Goal: Task Accomplishment & Management: Use online tool/utility

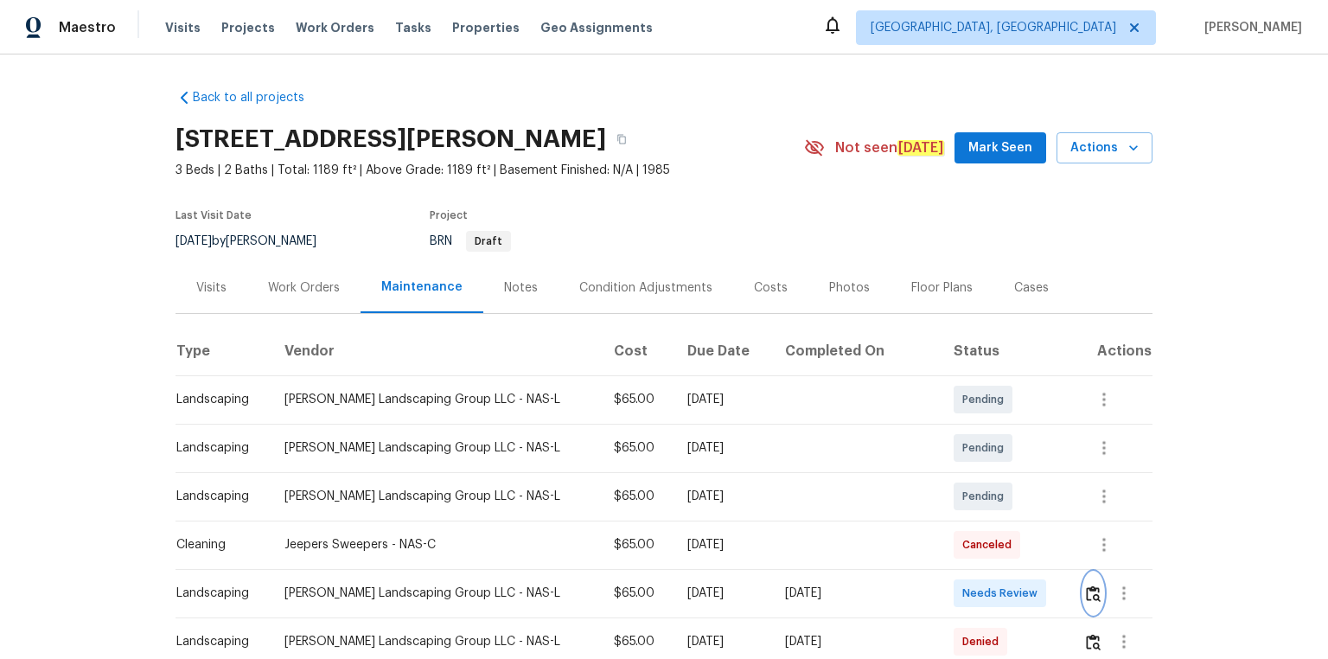
click at [1086, 589] on img "button" at bounding box center [1093, 593] width 15 height 16
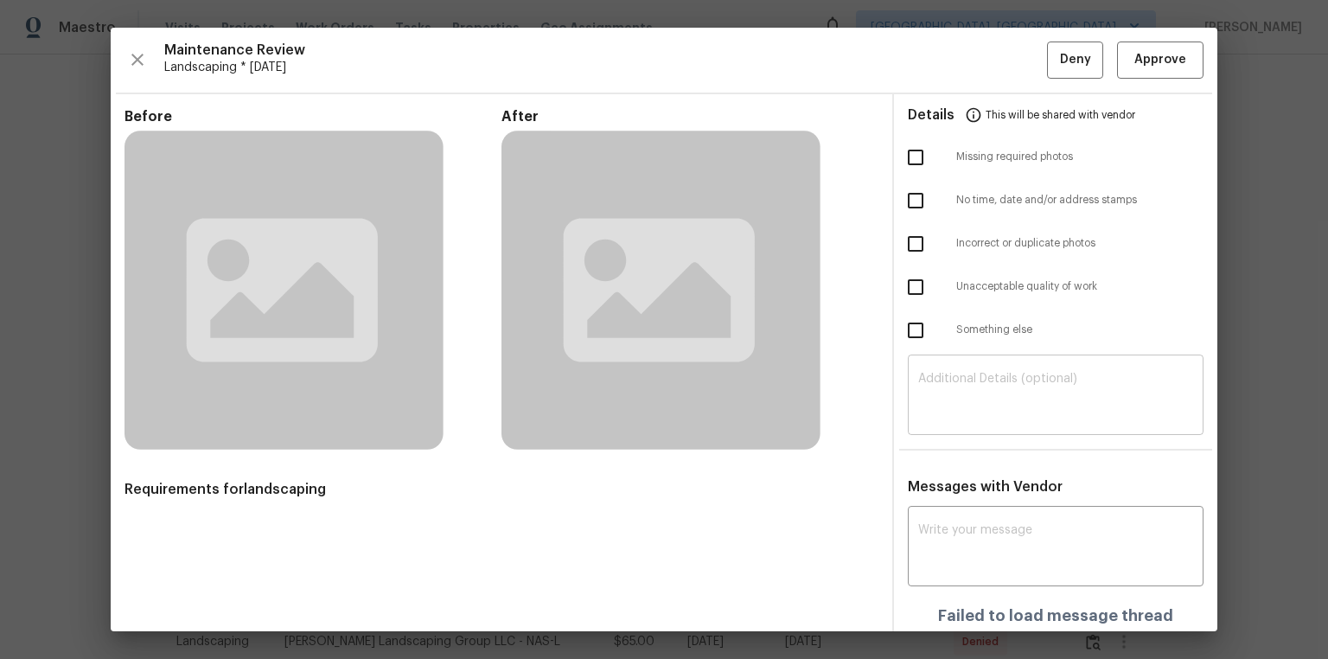
click at [997, 409] on textarea at bounding box center [1055, 397] width 275 height 48
paste textarea "Maintenance Audit Team: Hello! Unfortunately, this landscaping visit completed …"
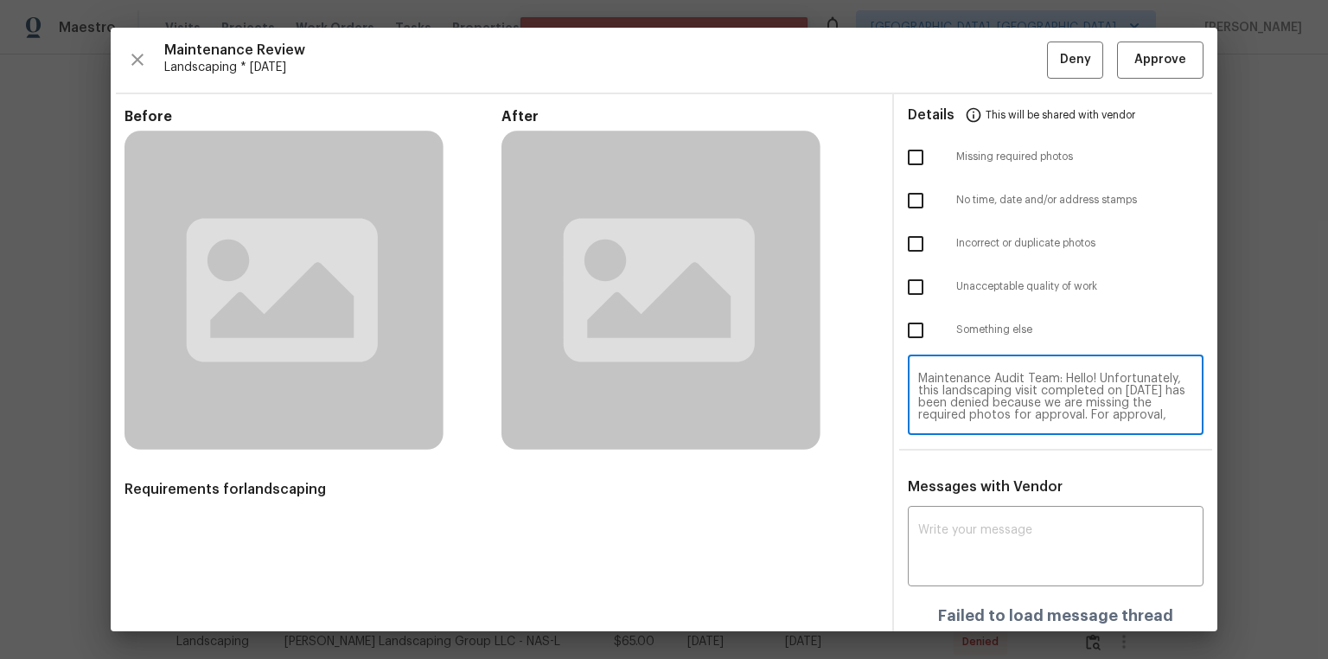
scroll to position [145, 0]
type textarea "Maintenance Audit Team: Hello! Unfortunately, this landscaping visit completed …"
click at [1010, 499] on div "Messages with Vendor x ​ Failed to load message thread Failed to fetch No messa…" at bounding box center [1055, 583] width 323 height 210
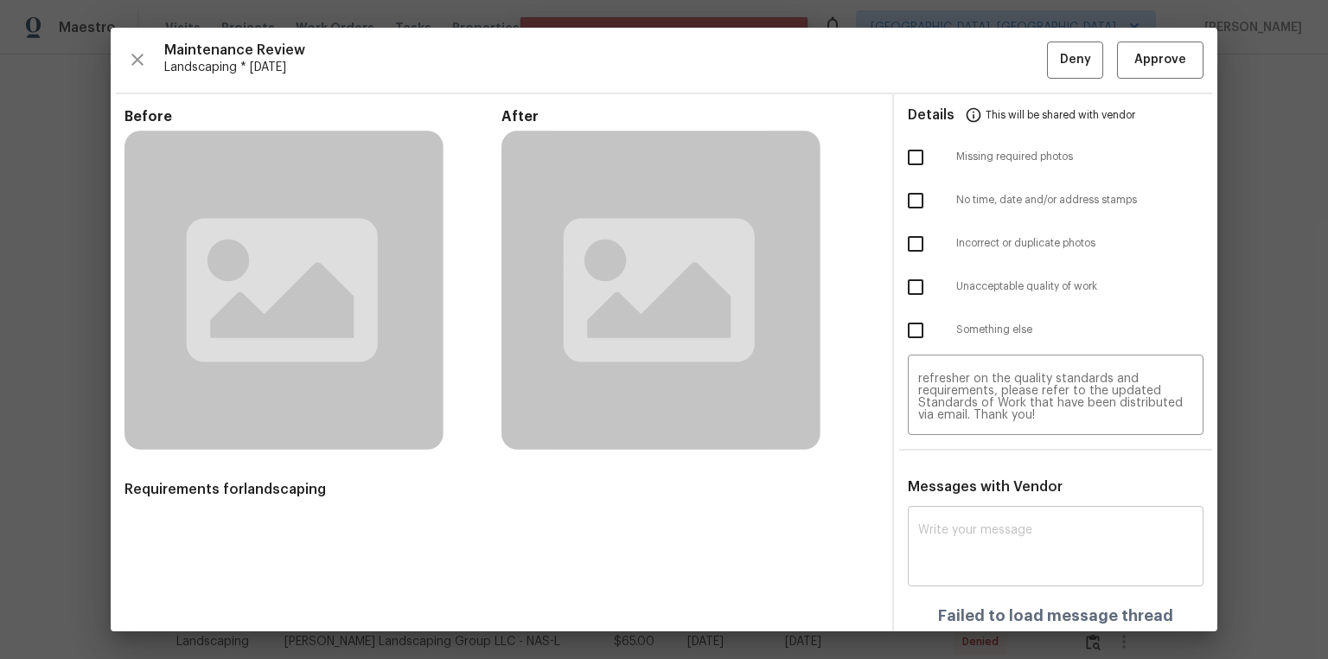
click at [992, 526] on textarea at bounding box center [1055, 548] width 275 height 48
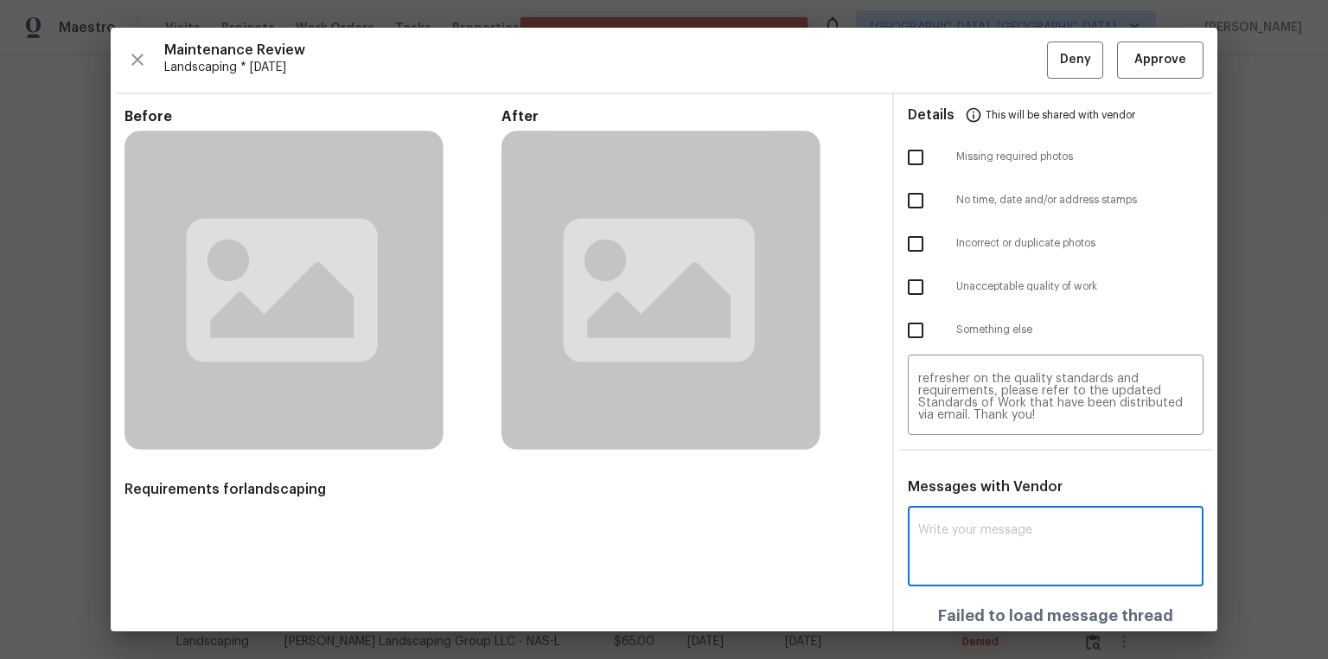
paste textarea "Maintenance Audit Team: Hello! Unfortunately, this landscaping visit completed …"
type textarea "Maintenance Audit Team: Hello! Unfortunately, this landscaping visit completed …"
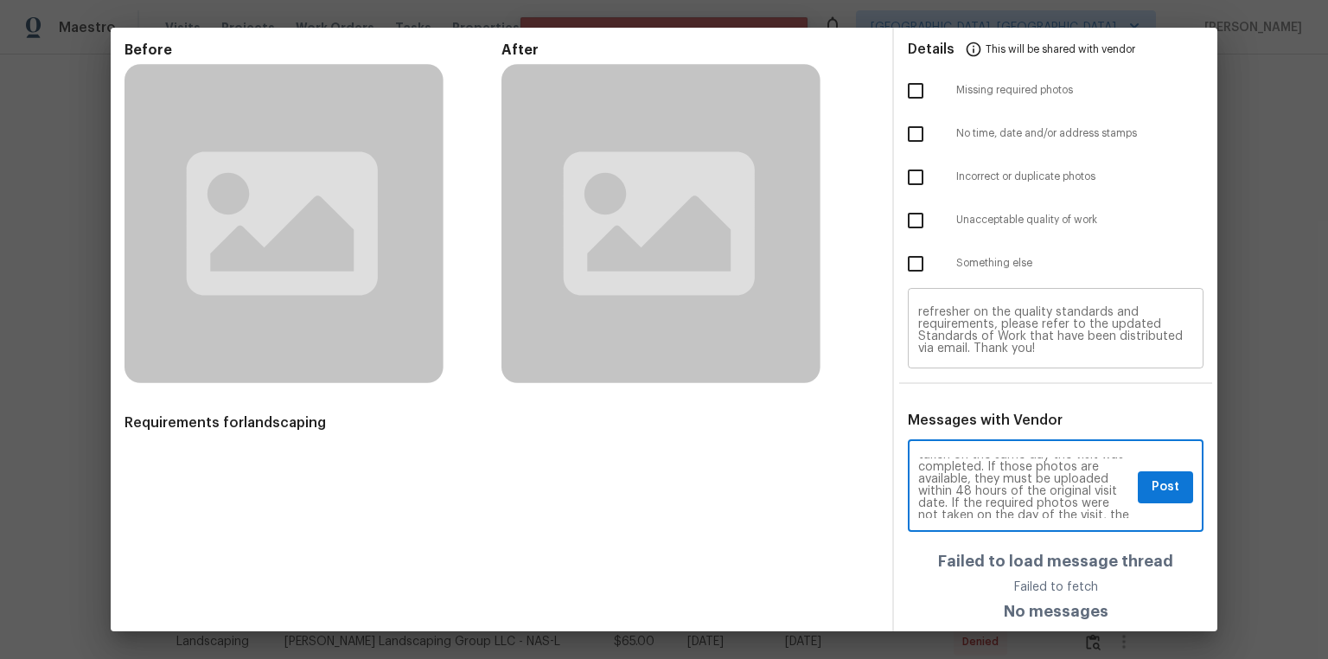
scroll to position [0, 0]
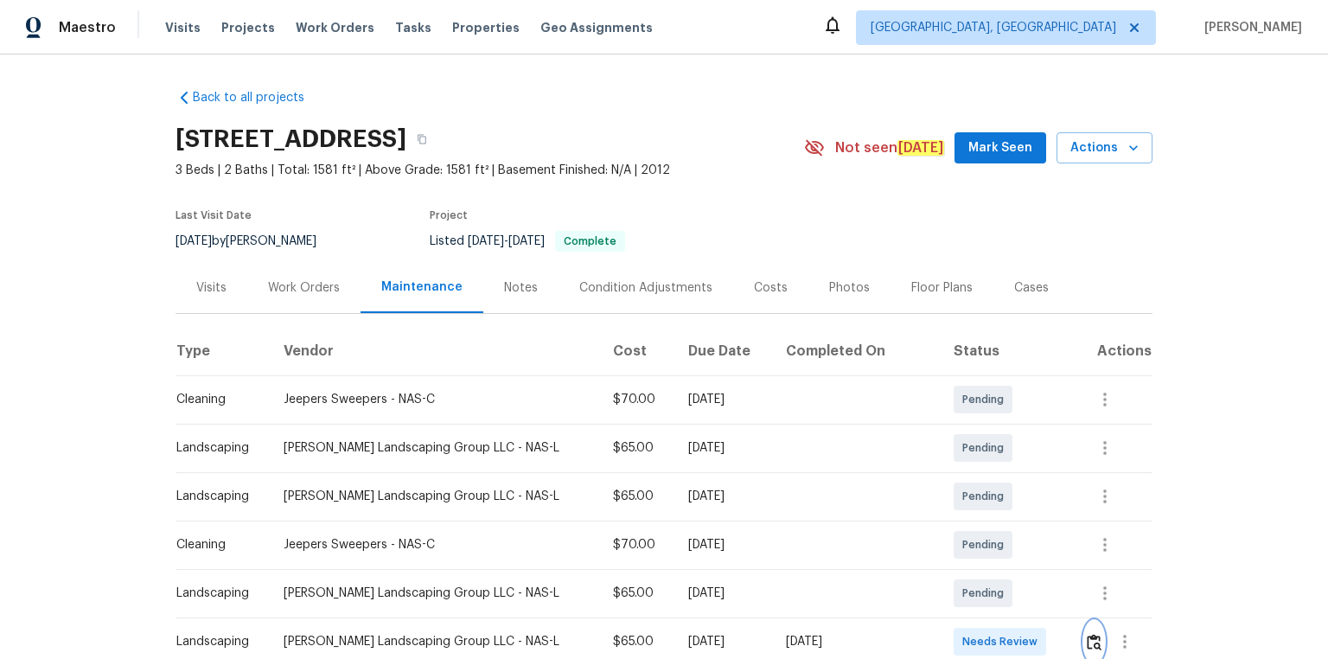
click at [1086, 634] on img "button" at bounding box center [1093, 642] width 15 height 16
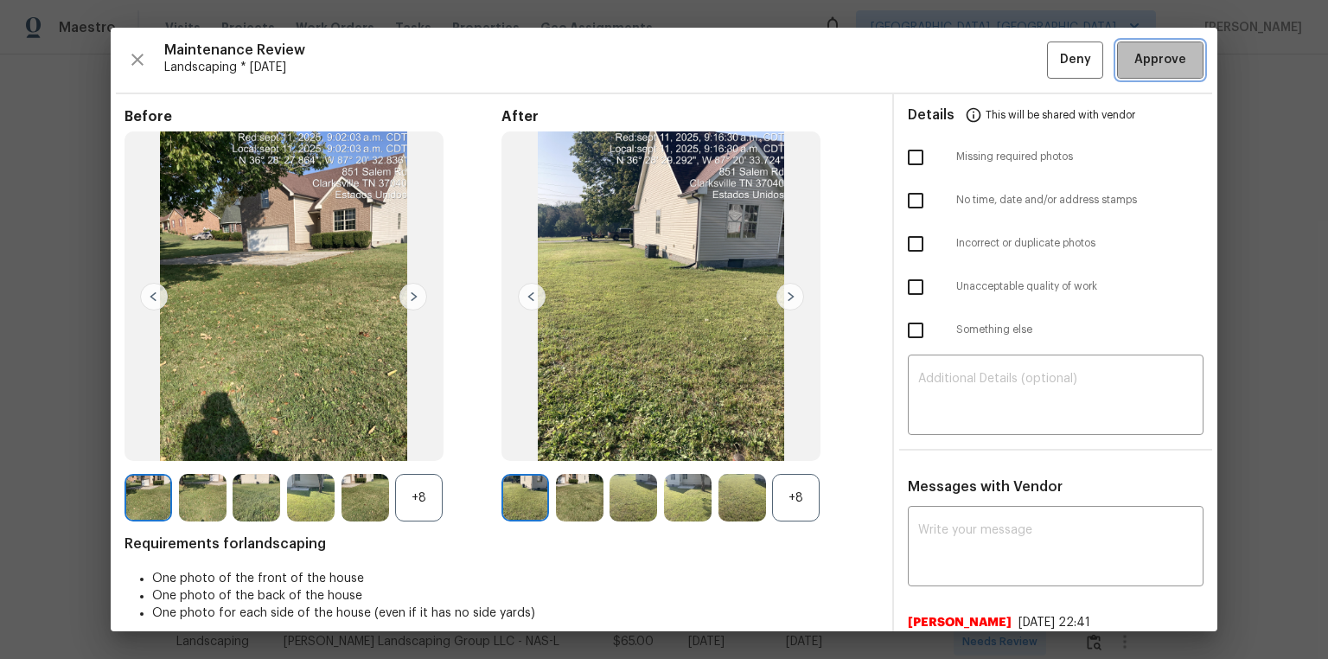
click at [1188, 63] on button "Approve" at bounding box center [1160, 59] width 86 height 37
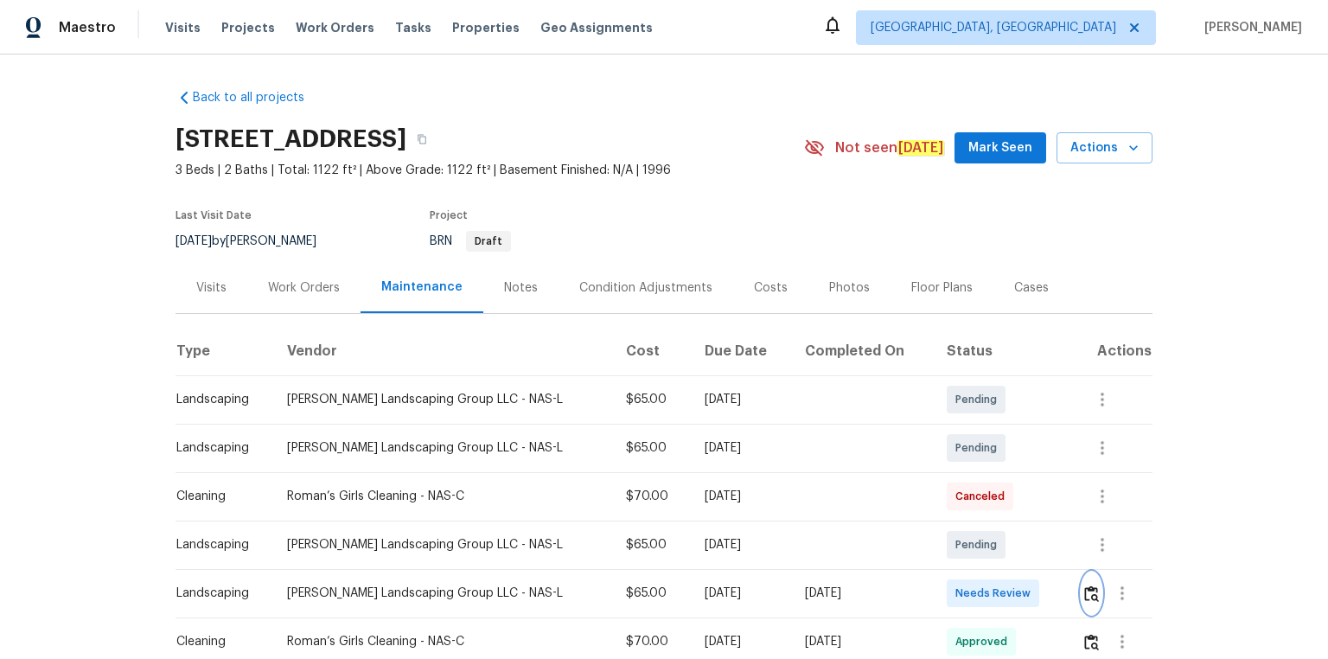
click at [1081, 591] on button "button" at bounding box center [1091, 592] width 20 height 41
click at [1068, 592] on td at bounding box center [1109, 593] width 85 height 48
click at [1092, 589] on button "button" at bounding box center [1091, 592] width 20 height 41
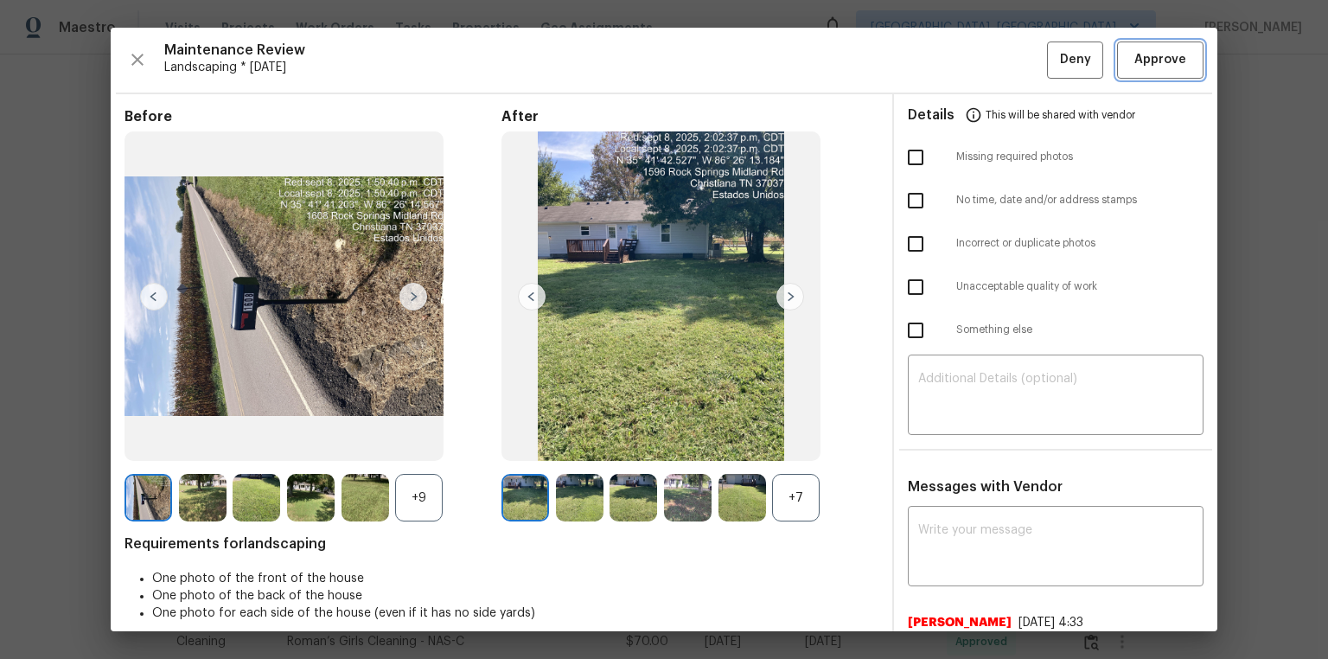
click at [1172, 63] on span "Approve" at bounding box center [1160, 60] width 52 height 22
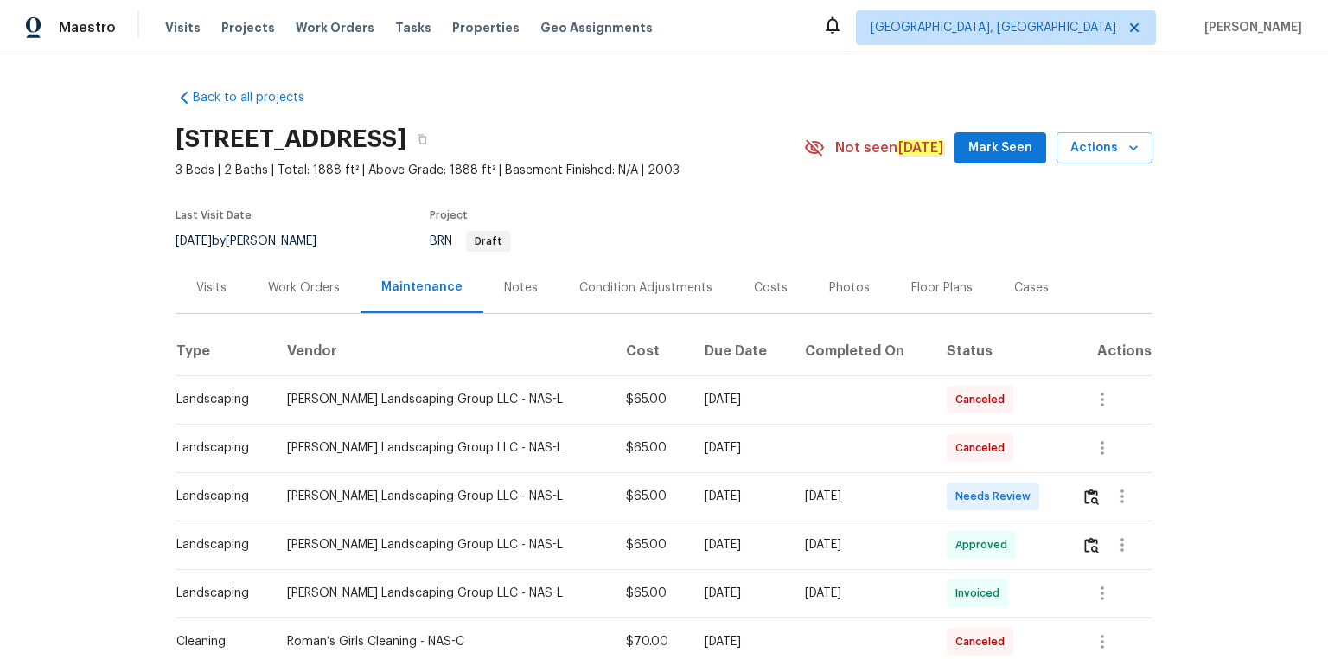
click at [1071, 495] on td at bounding box center [1109, 496] width 85 height 48
click at [1084, 494] on img "button" at bounding box center [1091, 496] width 15 height 16
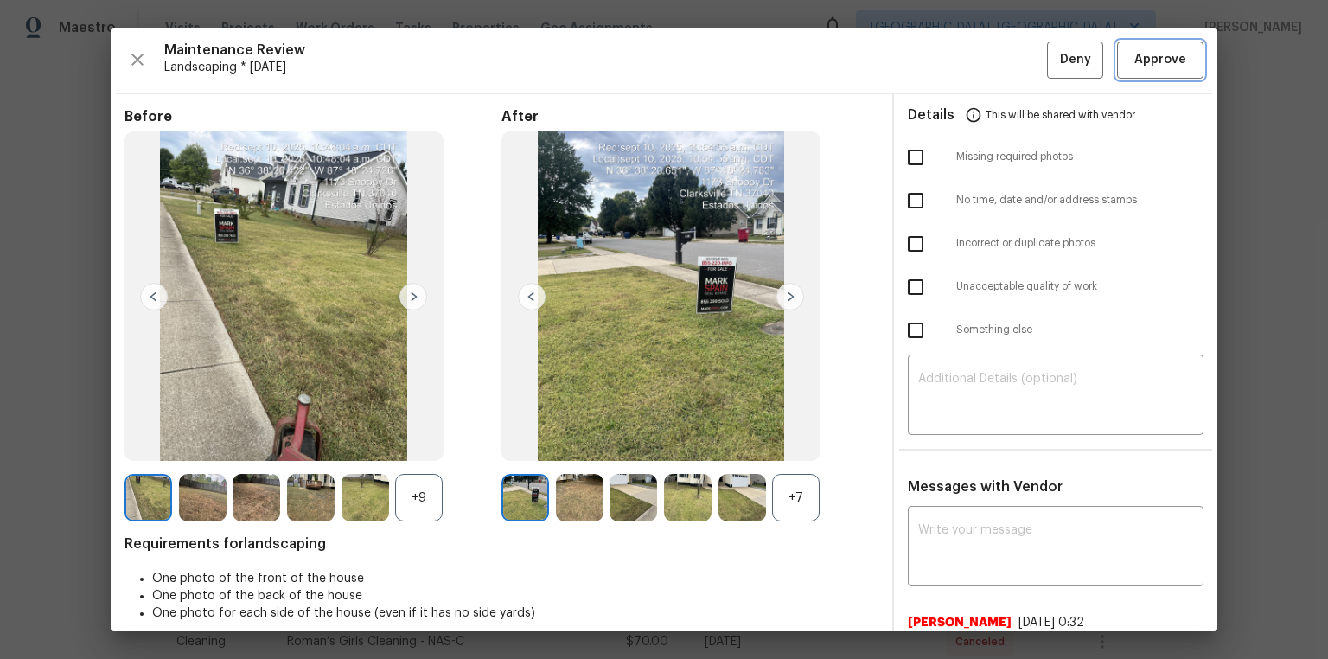
click at [1181, 59] on button "Approve" at bounding box center [1160, 59] width 86 height 37
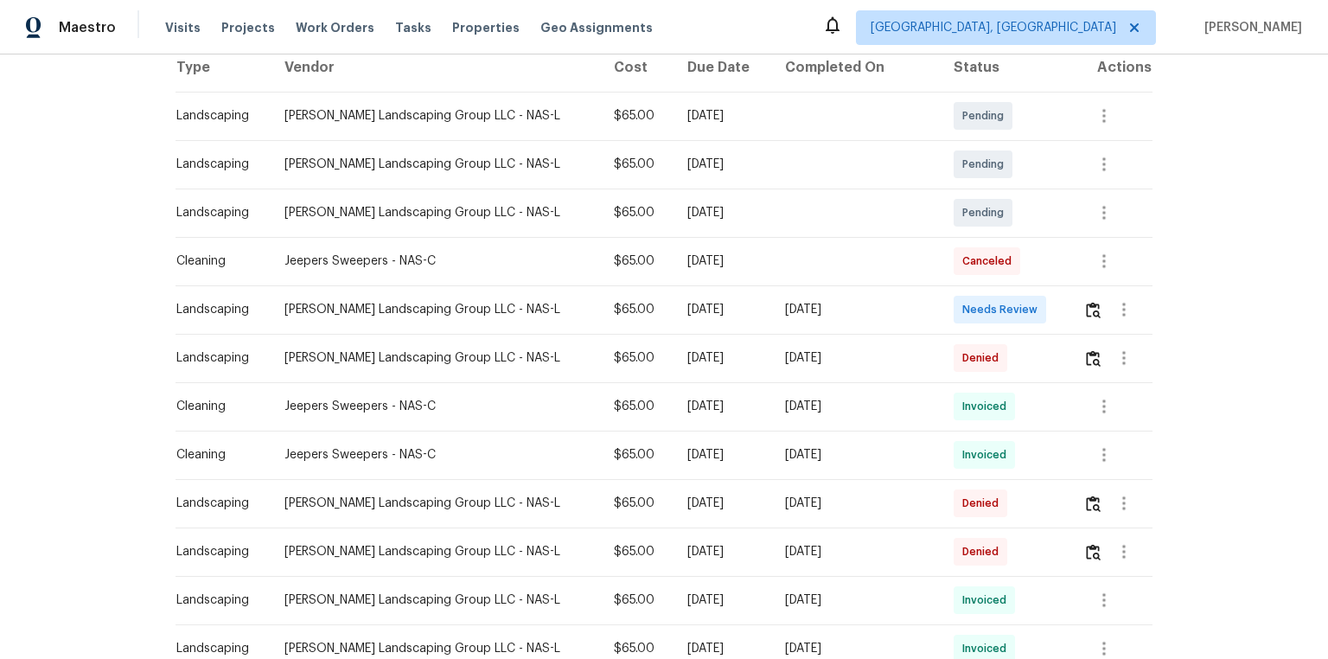
scroll to position [277, 0]
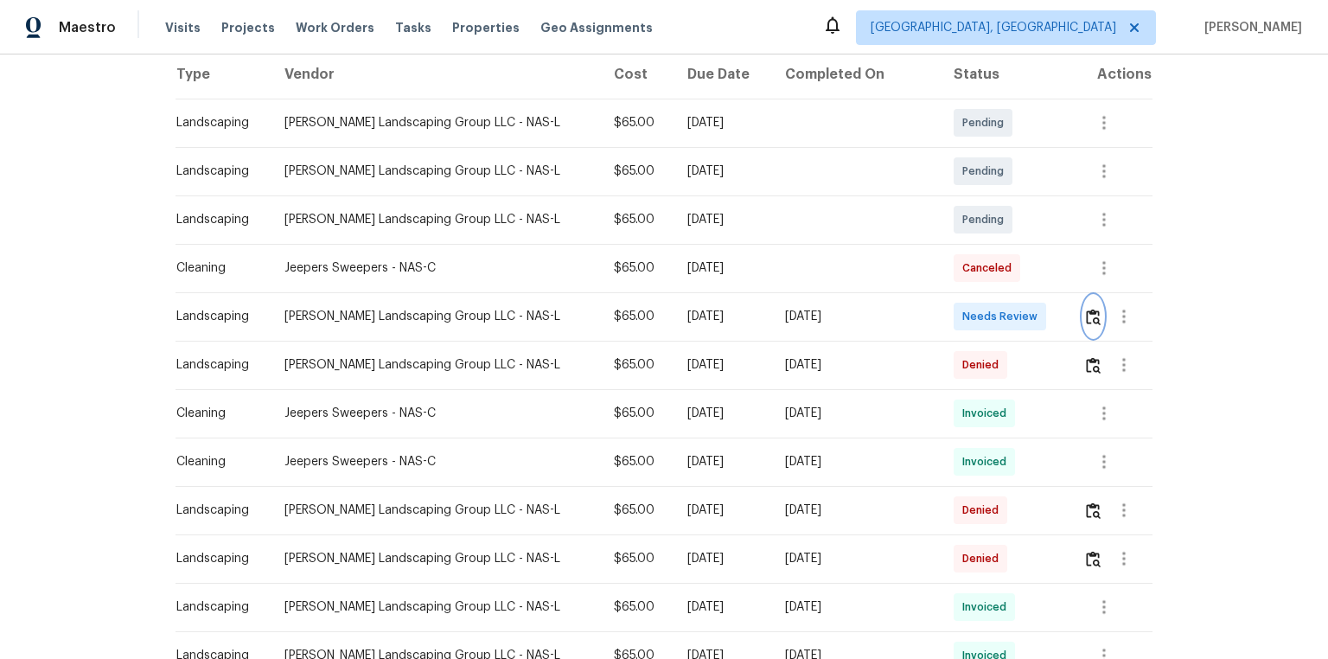
click at [944, 307] on button "button" at bounding box center [1093, 316] width 20 height 41
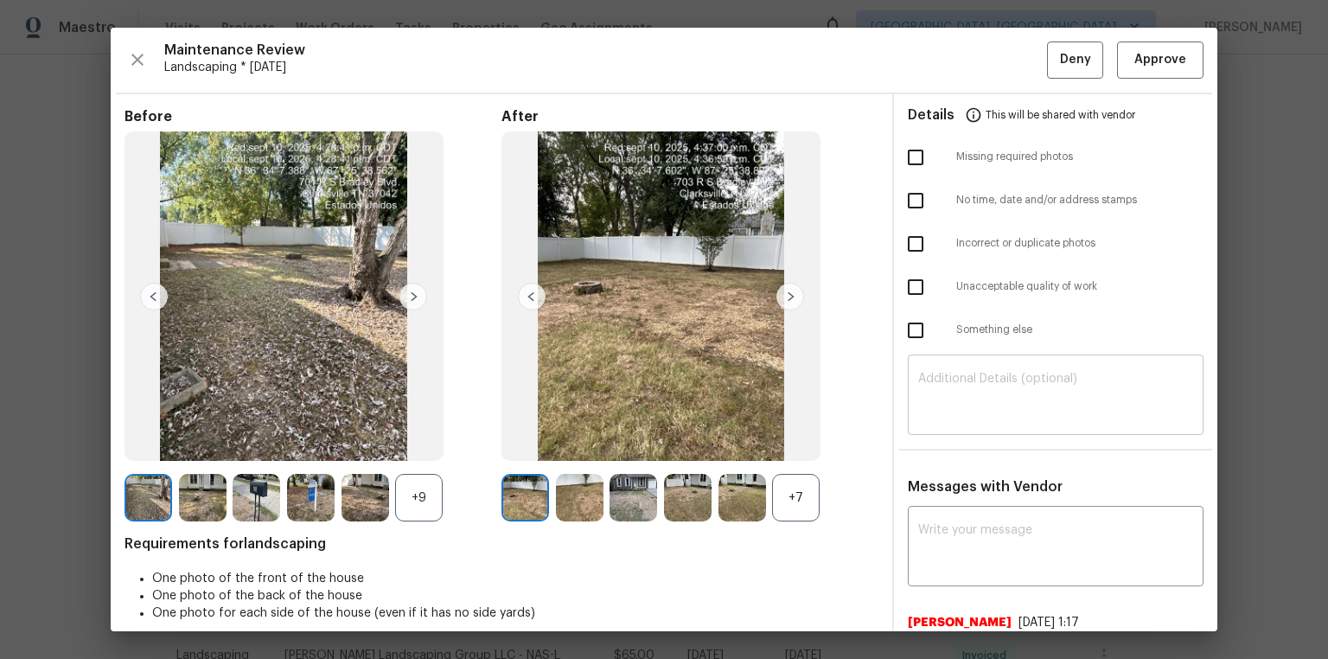
click at [944, 380] on textarea at bounding box center [1055, 397] width 275 height 48
paste textarea "Maintenance Audit Team: Hello! Unfortunately, this landscaping visit completed …"
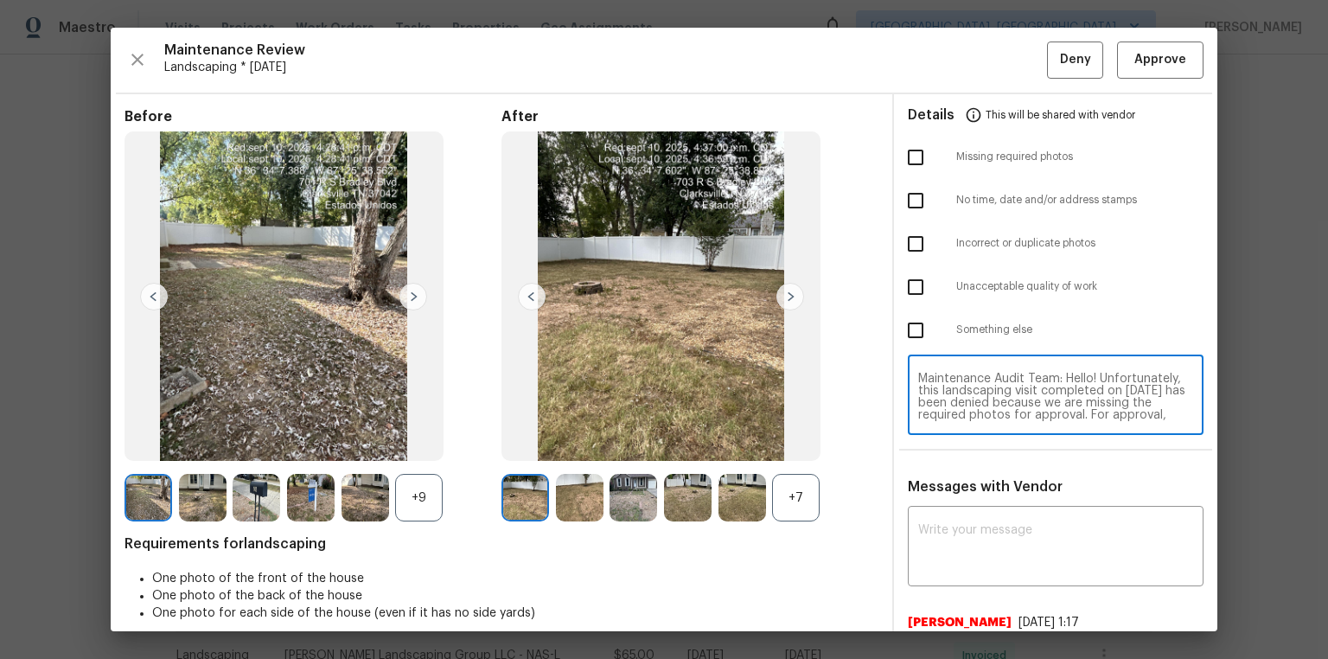
scroll to position [145, 0]
type textarea "Maintenance Audit Team: Hello! Unfortunately, this landscaping visit completed …"
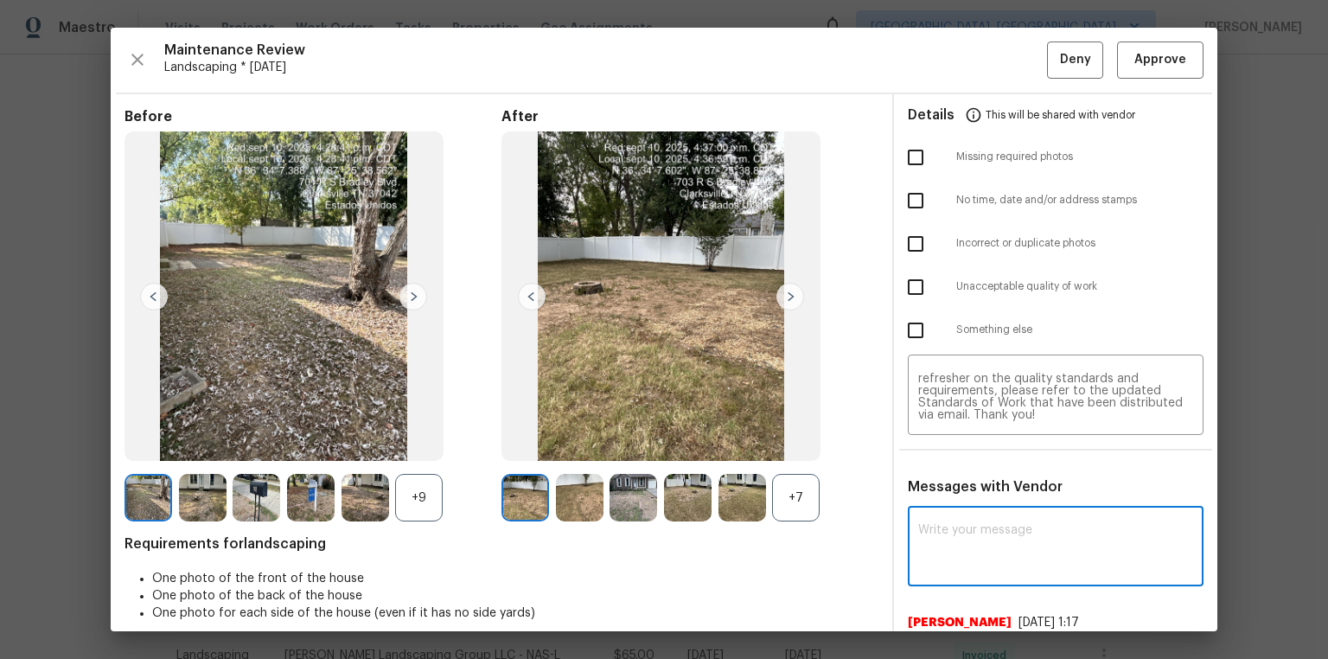
click at [944, 443] on textarea at bounding box center [1055, 548] width 275 height 48
paste textarea "Maintenance Audit Team: Hello! Unfortunately, this landscaping visit completed …"
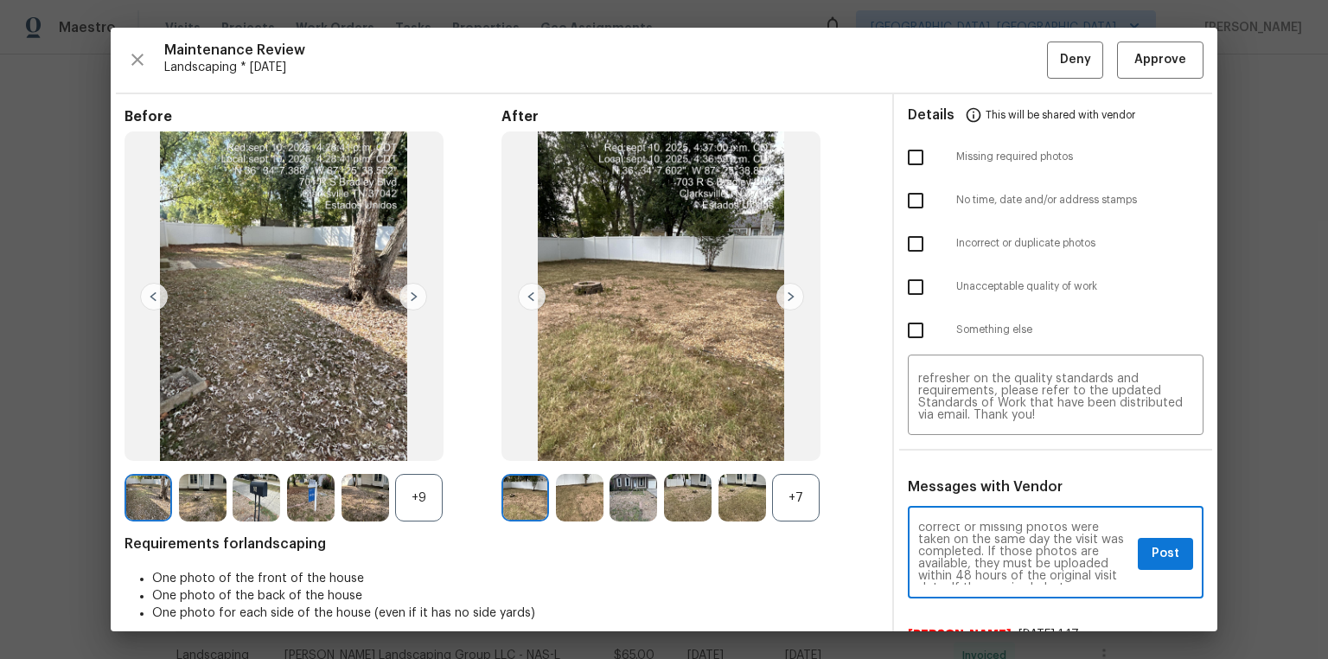
scroll to position [0, 0]
click at [944, 443] on textarea "Maintenance Audit Team: Hello! Unfortunately, this landscaping visit completed …" at bounding box center [1024, 554] width 213 height 60
type textarea "Maintenance Audit Team: Hello! Unfortunately, this landscaping visit completed …"
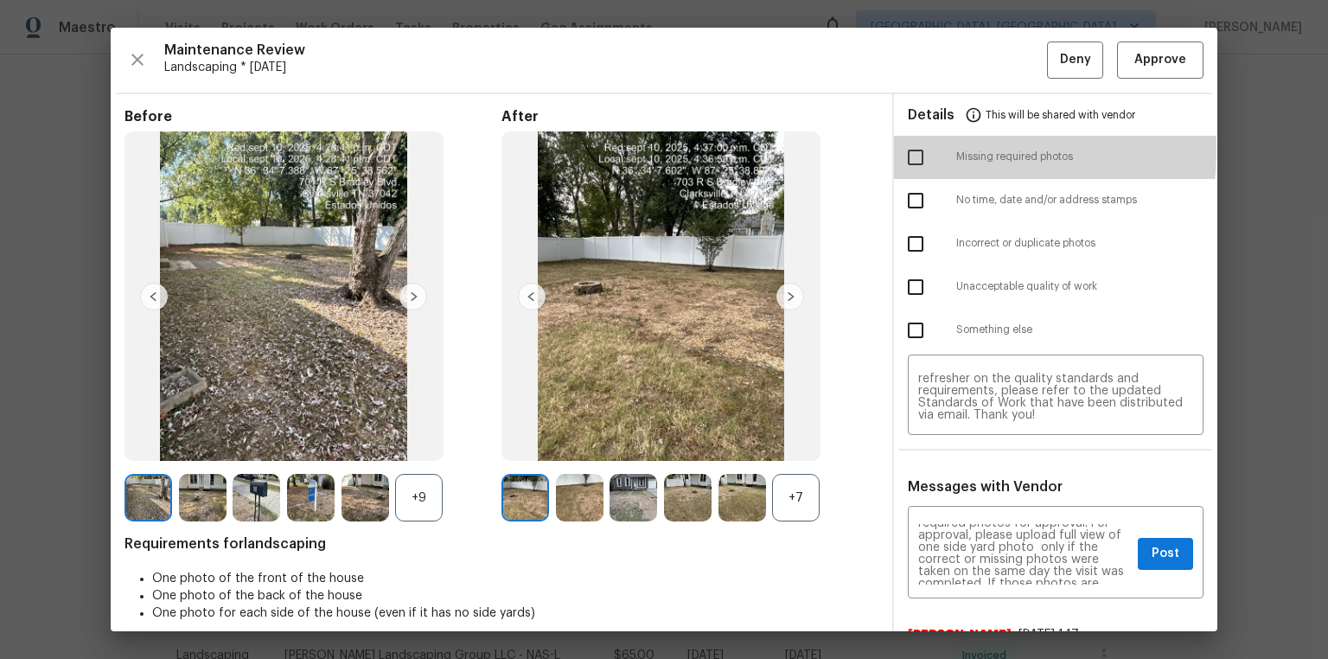
click at [920, 150] on input "checkbox" at bounding box center [915, 157] width 36 height 36
checkbox input "true"
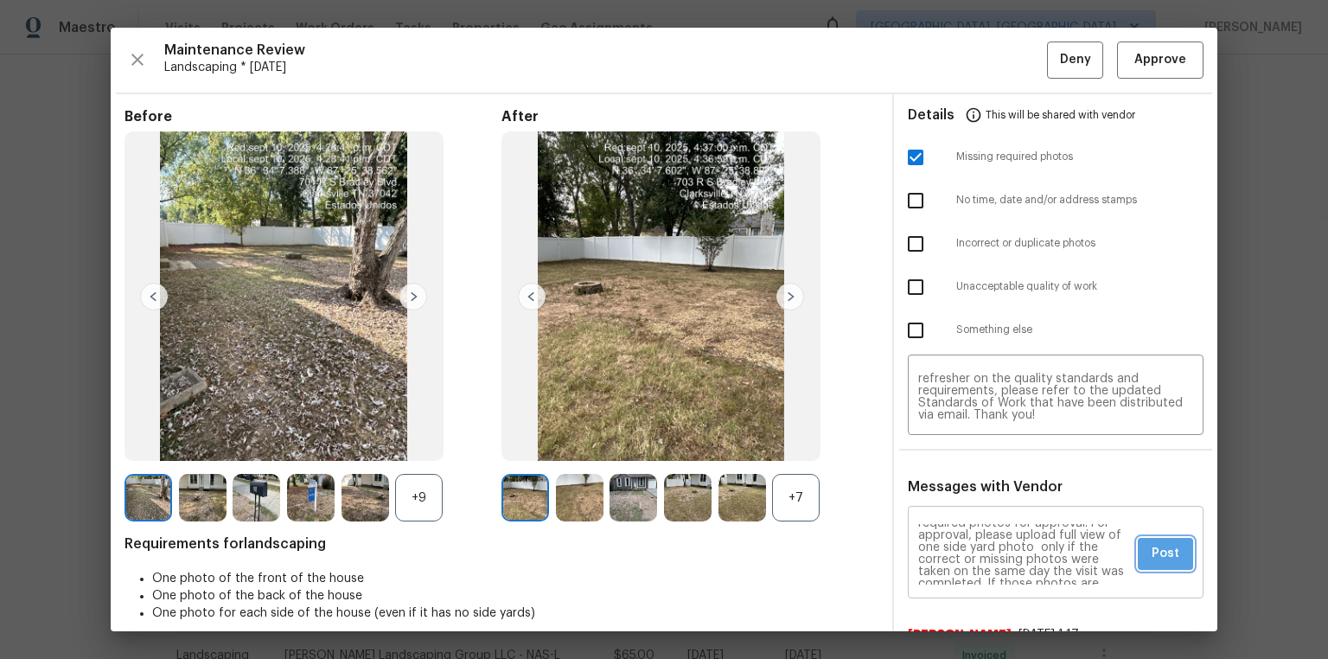
click at [944, 443] on button "Post" at bounding box center [1164, 554] width 55 height 32
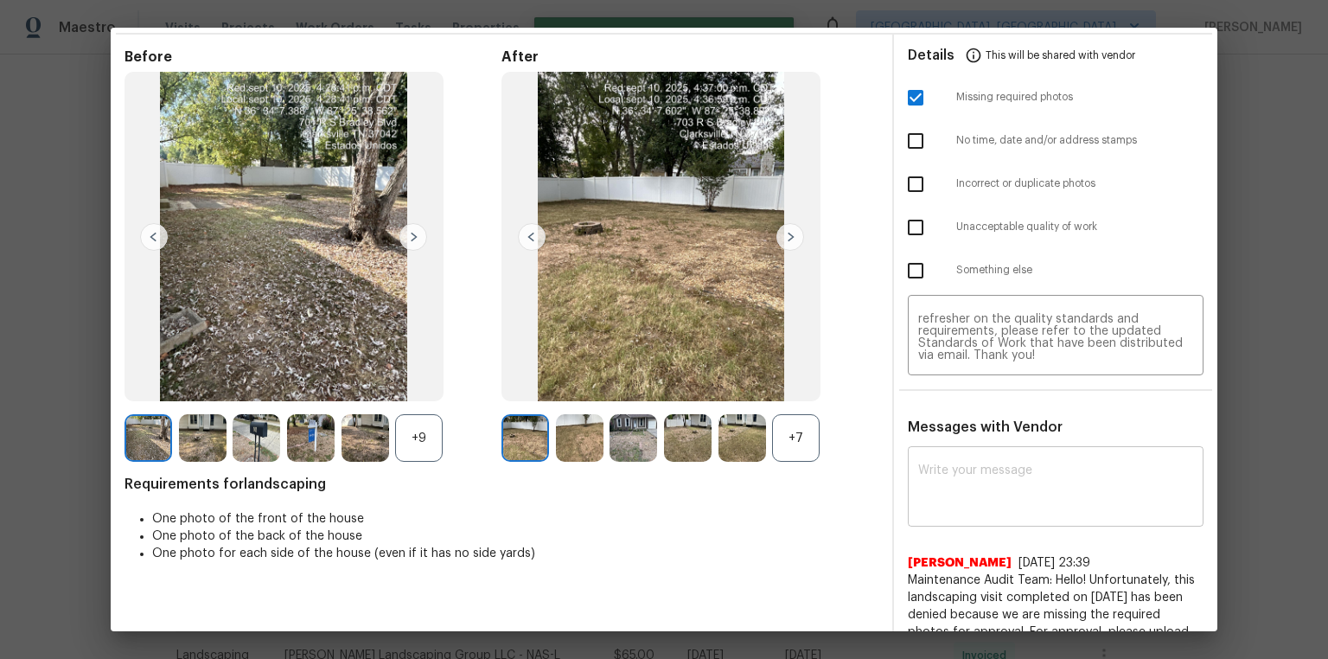
scroll to position [0, 0]
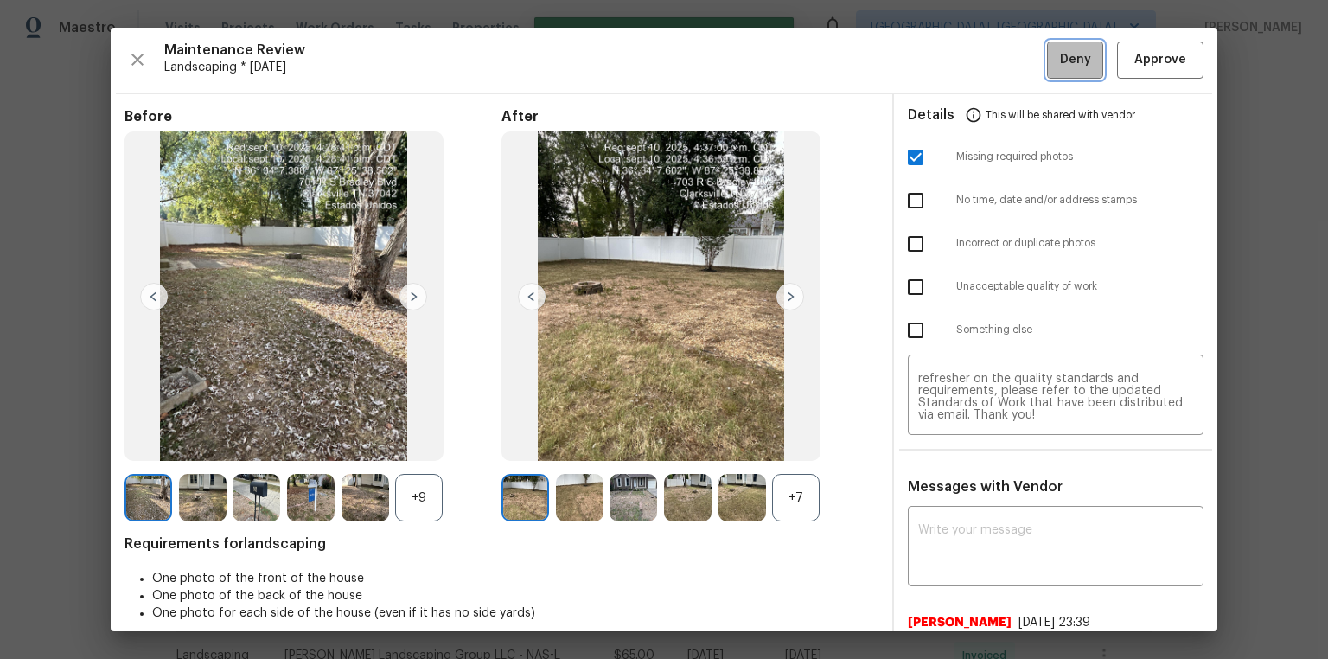
click at [944, 57] on button "Deny" at bounding box center [1075, 59] width 56 height 37
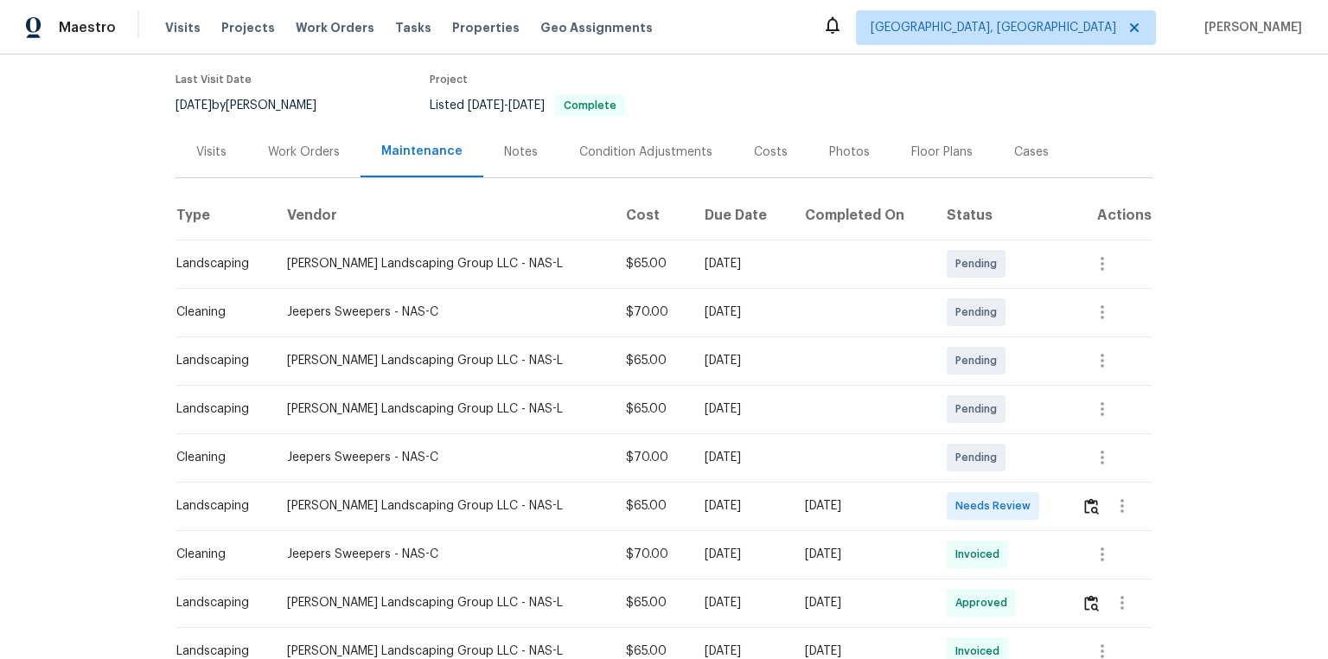
scroll to position [207, 0]
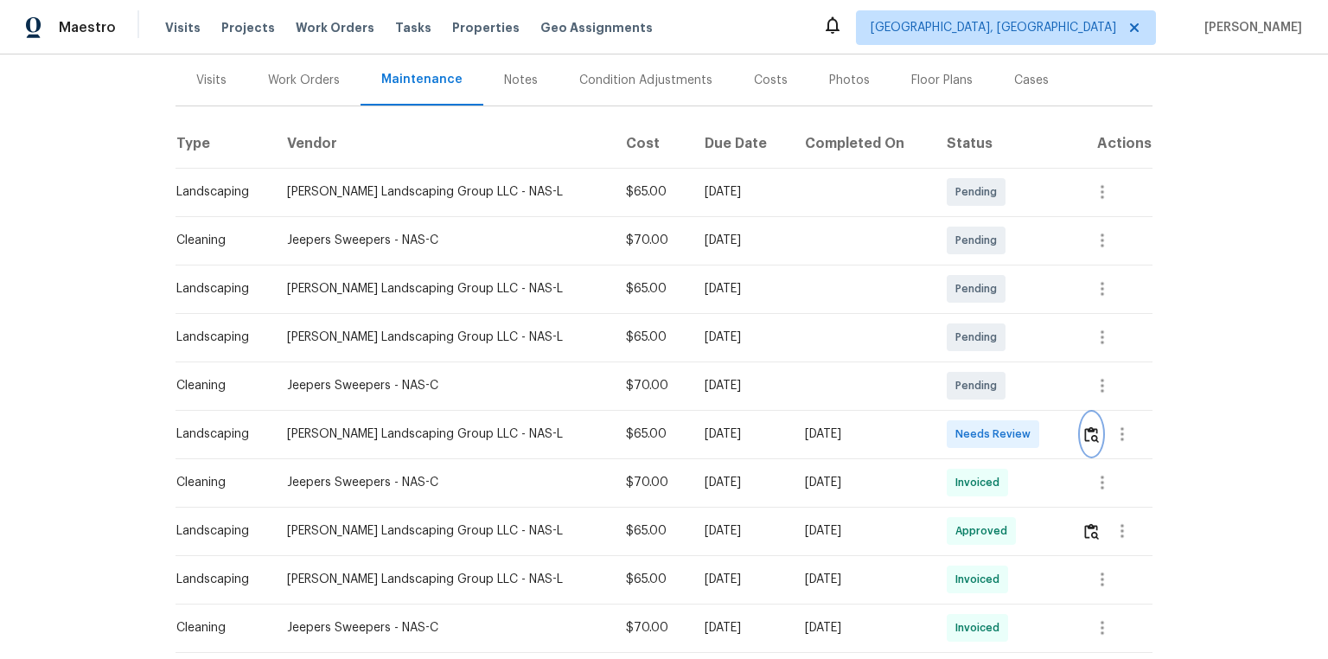
click at [1081, 426] on button "button" at bounding box center [1091, 433] width 20 height 41
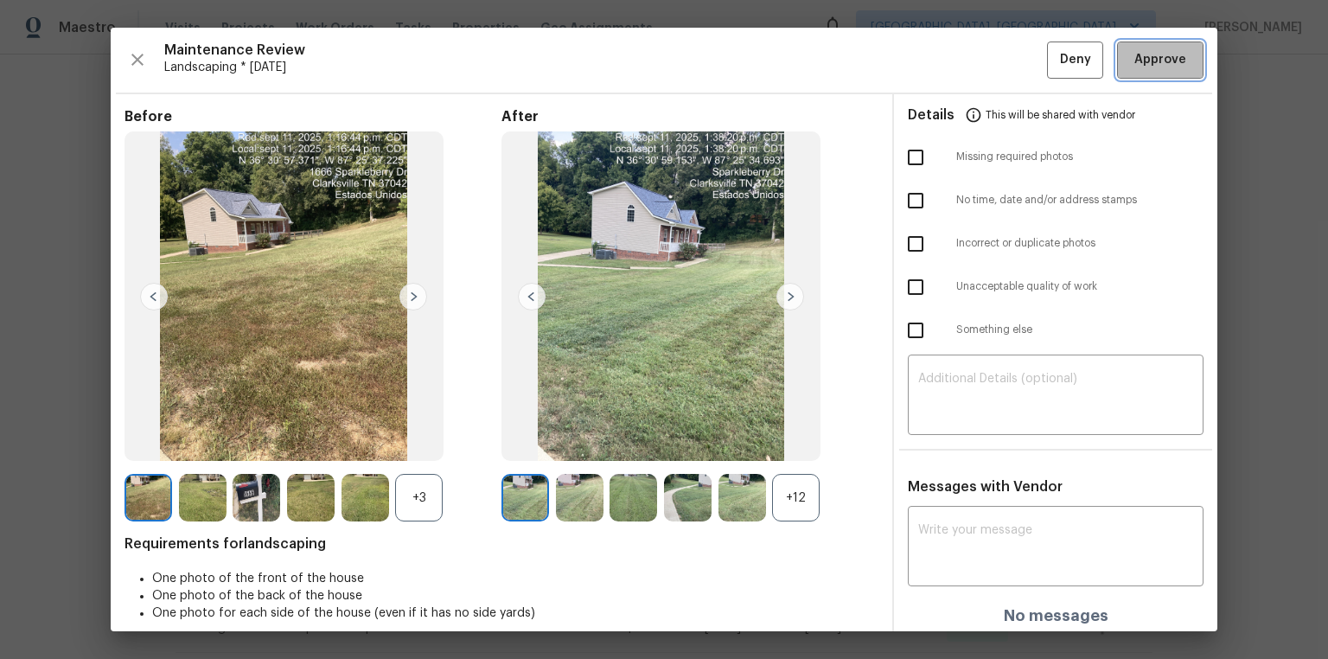
click at [1181, 67] on button "Approve" at bounding box center [1160, 59] width 86 height 37
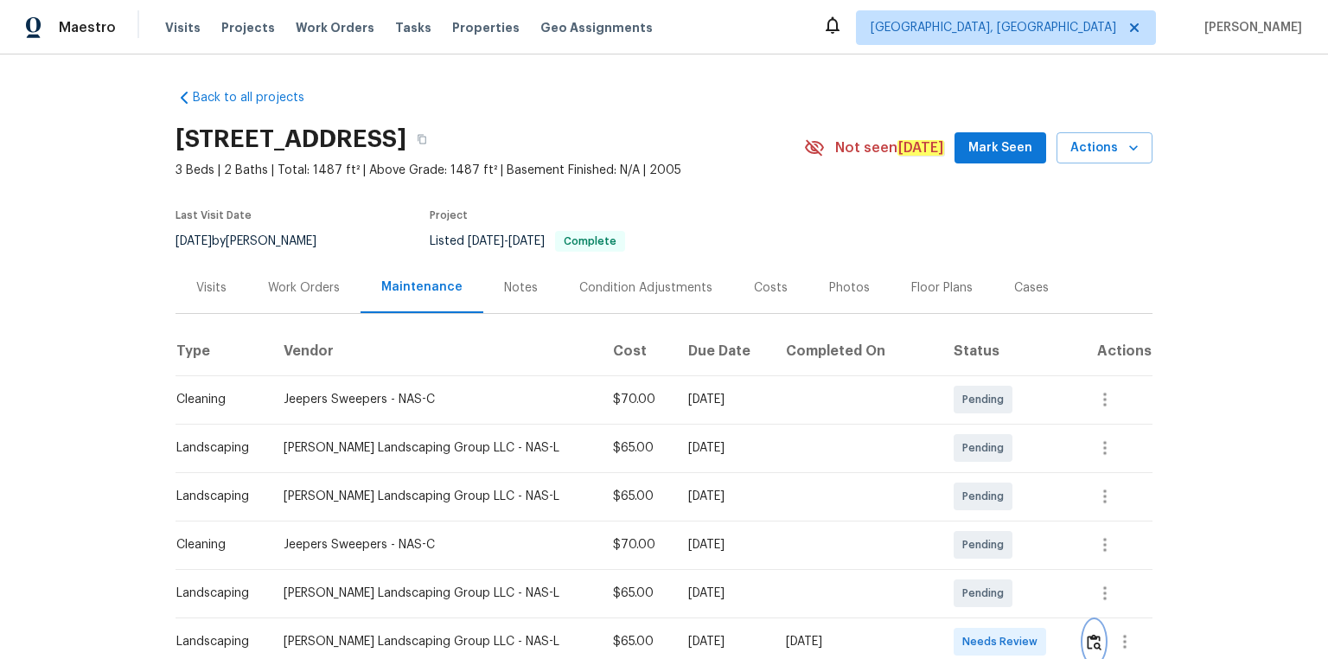
click at [944, 443] on img "button" at bounding box center [1093, 642] width 15 height 16
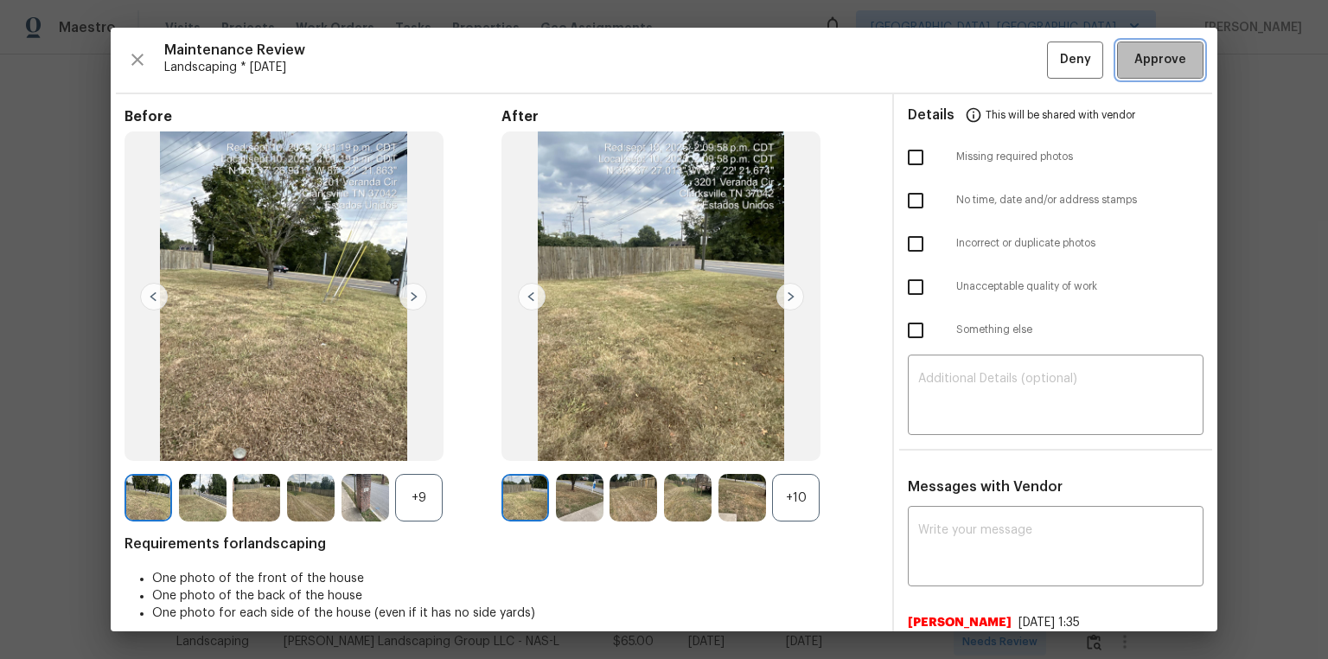
click at [944, 59] on span "Approve" at bounding box center [1160, 60] width 52 height 22
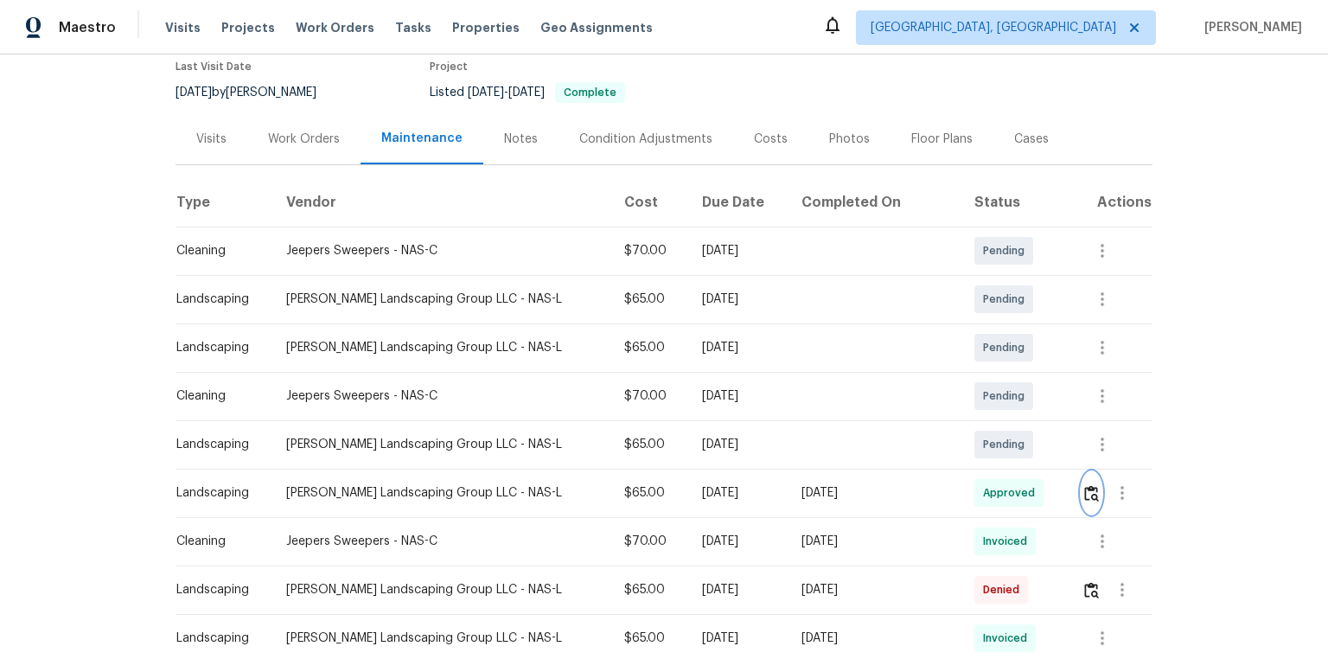
scroll to position [221, 0]
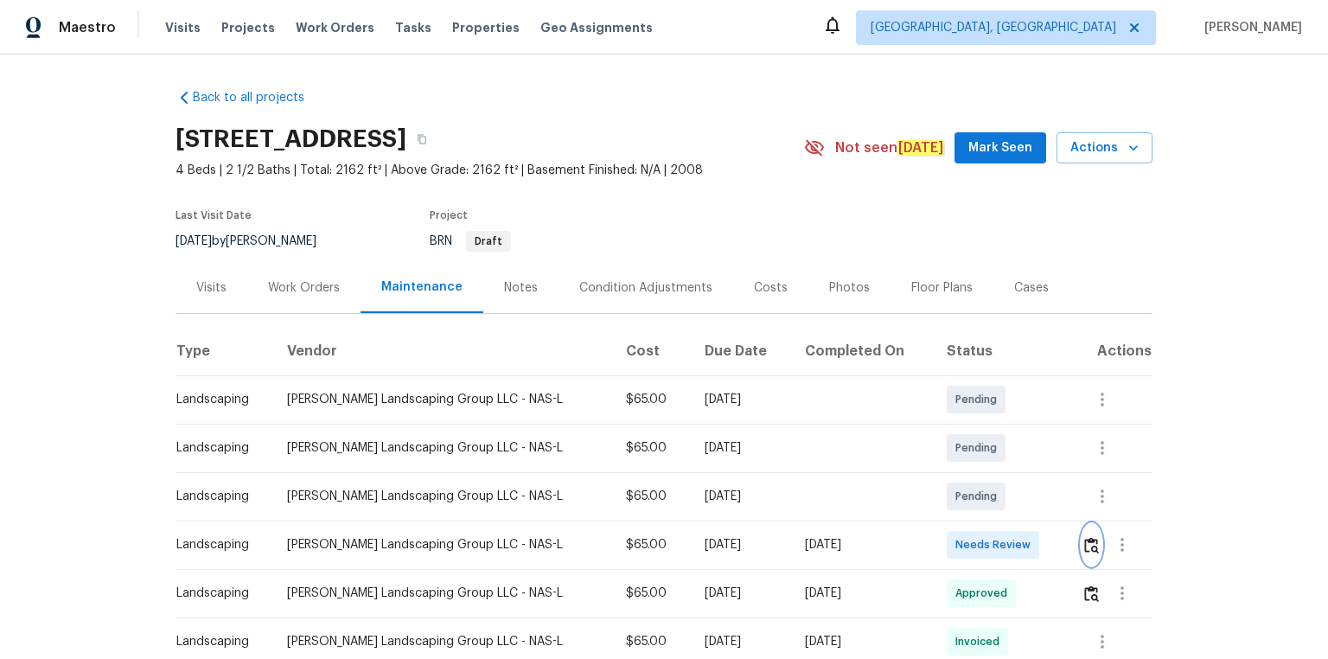
click at [944, 443] on img "button" at bounding box center [1091, 545] width 15 height 16
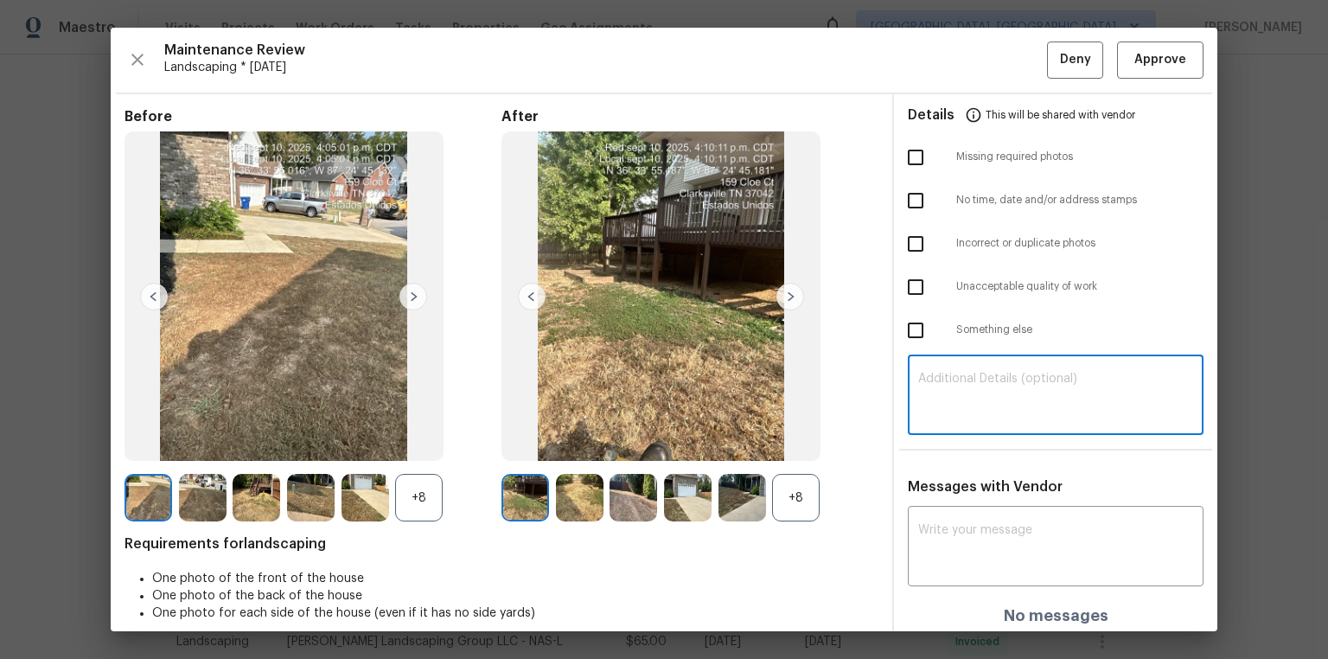
click at [944, 403] on textarea at bounding box center [1055, 397] width 275 height 48
paste textarea "Maintenance Audit Team: Hello! After further review the visit has been approved…"
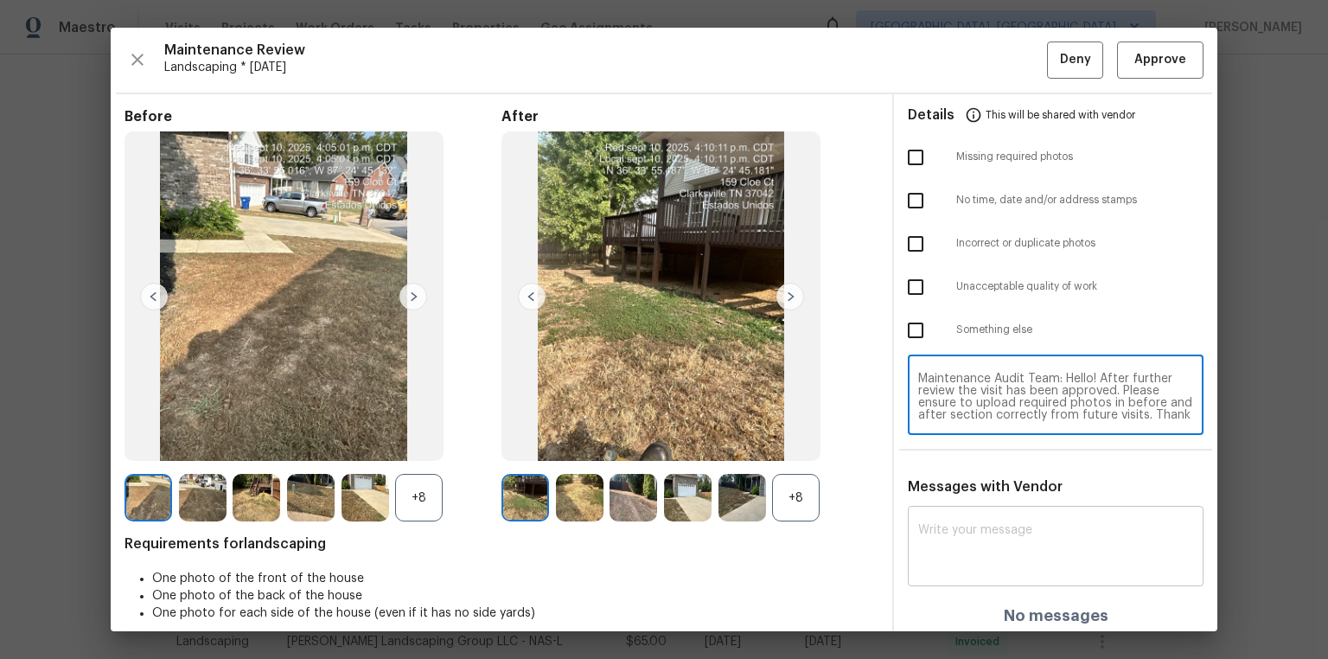
scroll to position [11, 0]
type textarea "Maintenance Audit Team: Hello! After further review the visit has been approved…"
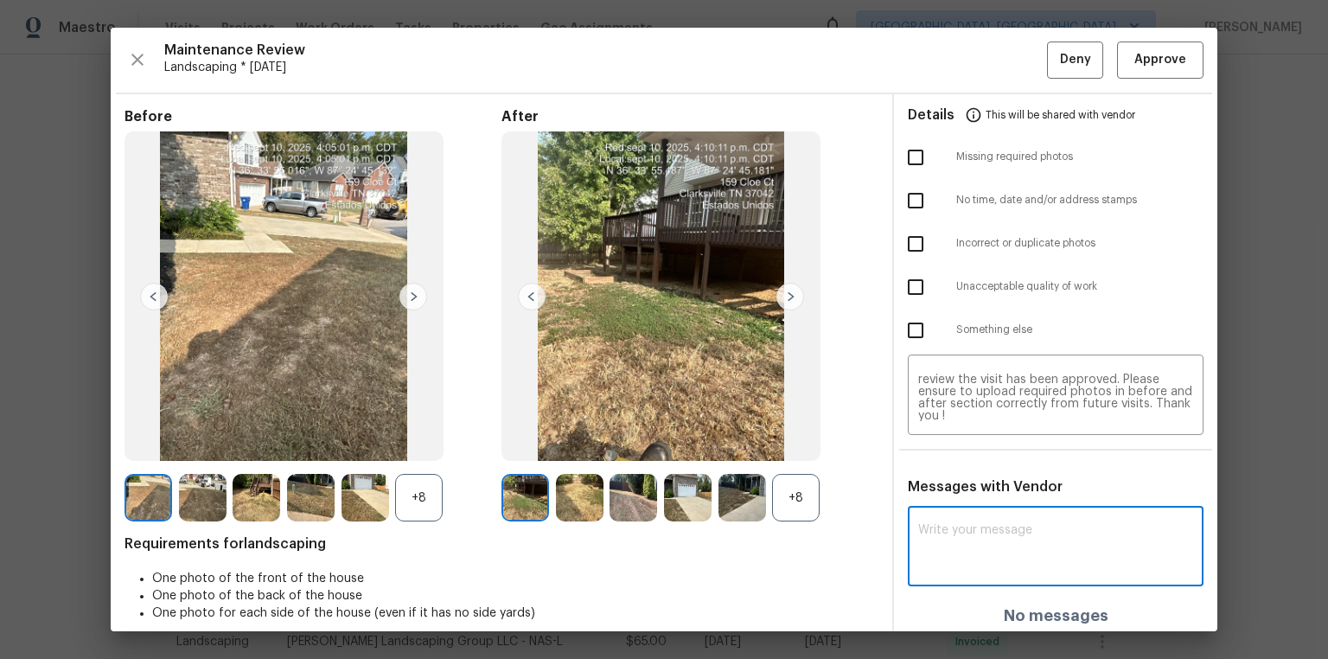
paste textarea "Maintenance Audit Team: Hello! After further review the visit has been approved…"
click at [944, 443] on textarea at bounding box center [1055, 548] width 275 height 48
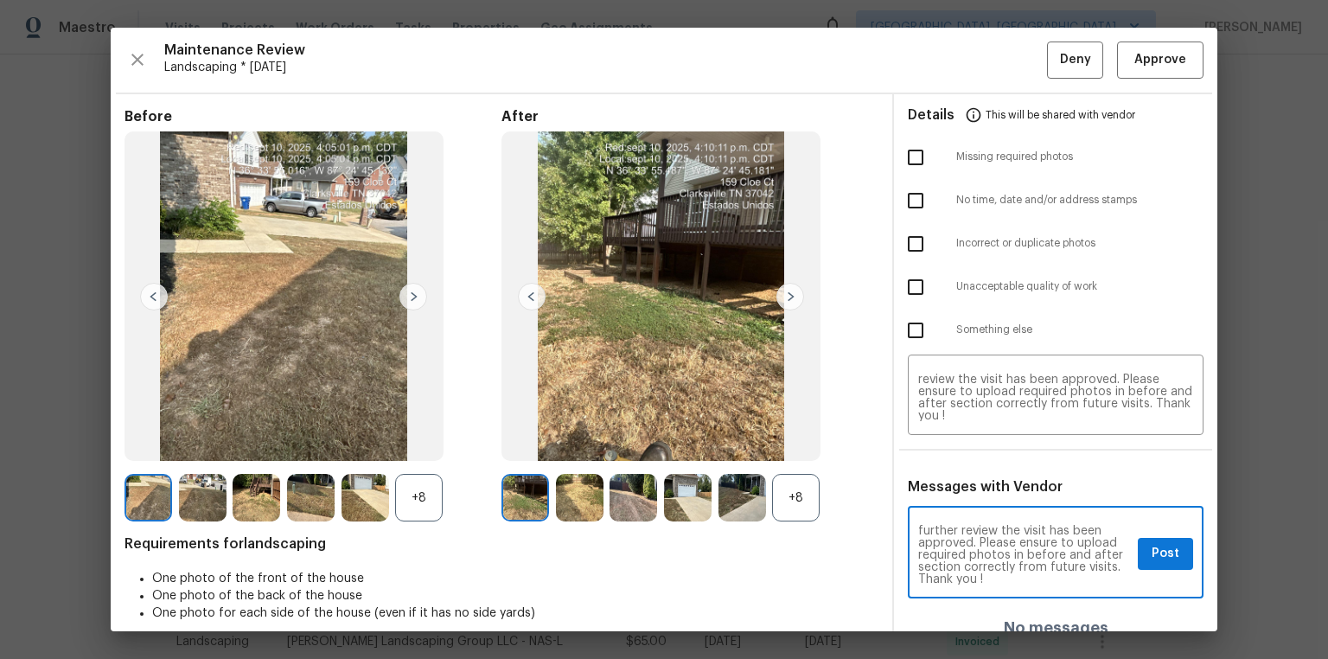
type textarea "Maintenance Audit Team: Hello! After further review the visit has been approved…"
click at [944, 443] on div "Maintenance Audit Team: Hello! After further review the visit has been approved…" at bounding box center [1055, 554] width 296 height 88
click at [944, 443] on span "Post" at bounding box center [1165, 554] width 28 height 22
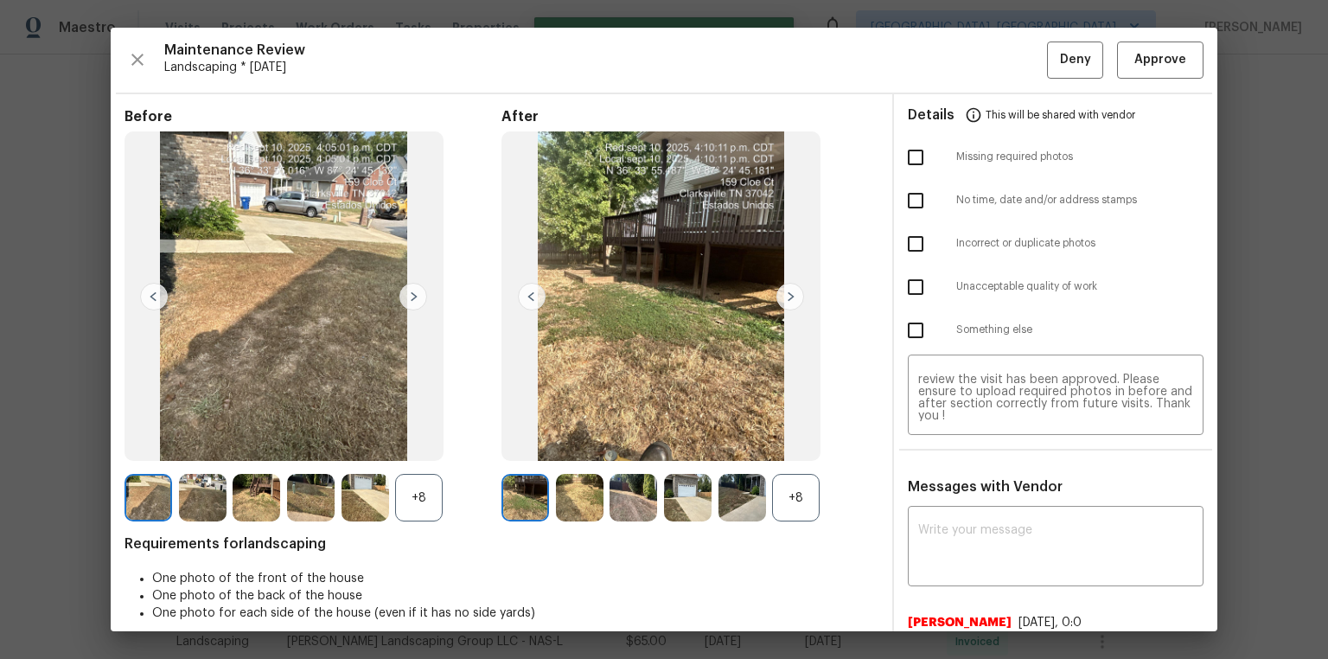
scroll to position [0, 0]
drag, startPoint x: 1146, startPoint y: 52, endPoint x: 1140, endPoint y: 131, distance: 79.7
click at [944, 54] on span "Approve" at bounding box center [1160, 60] width 52 height 22
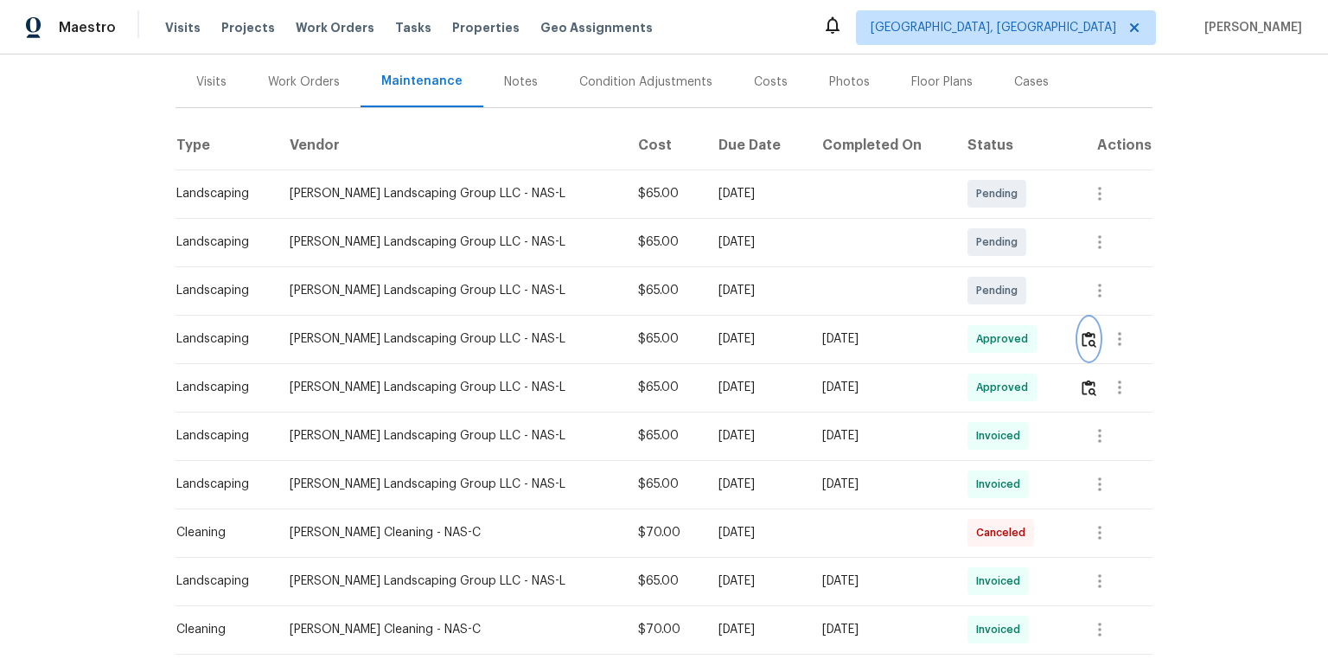
scroll to position [346, 0]
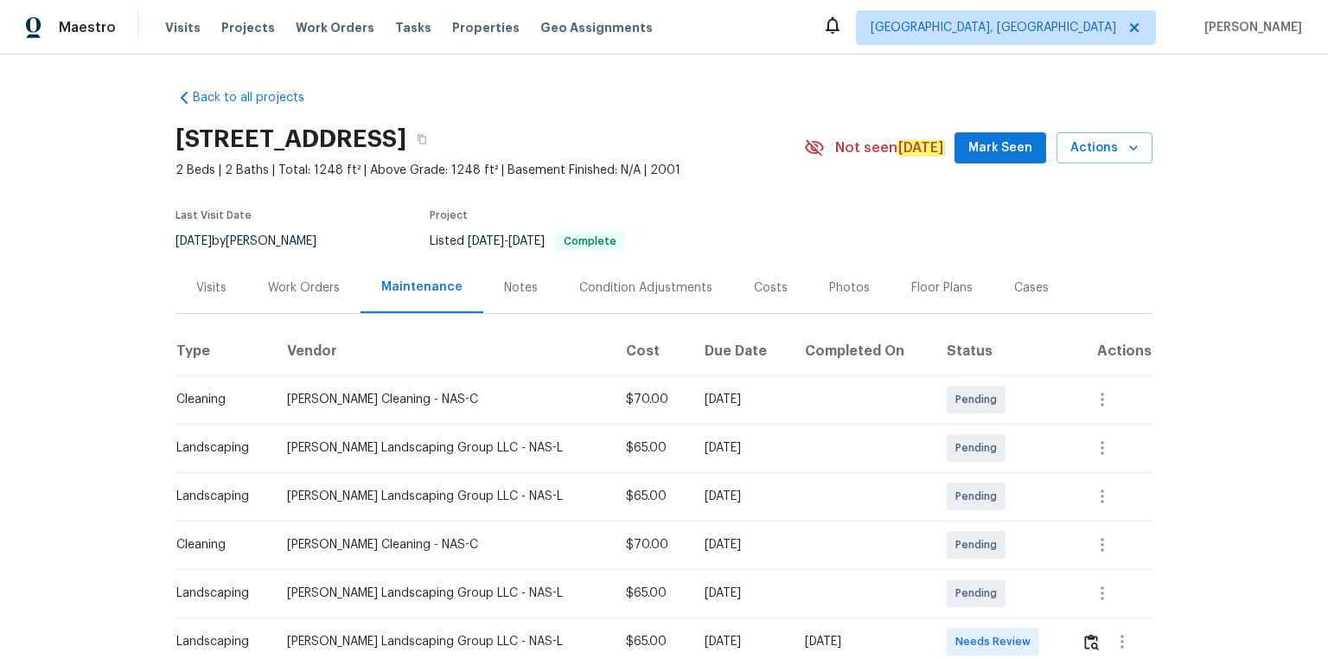
scroll to position [218, 0]
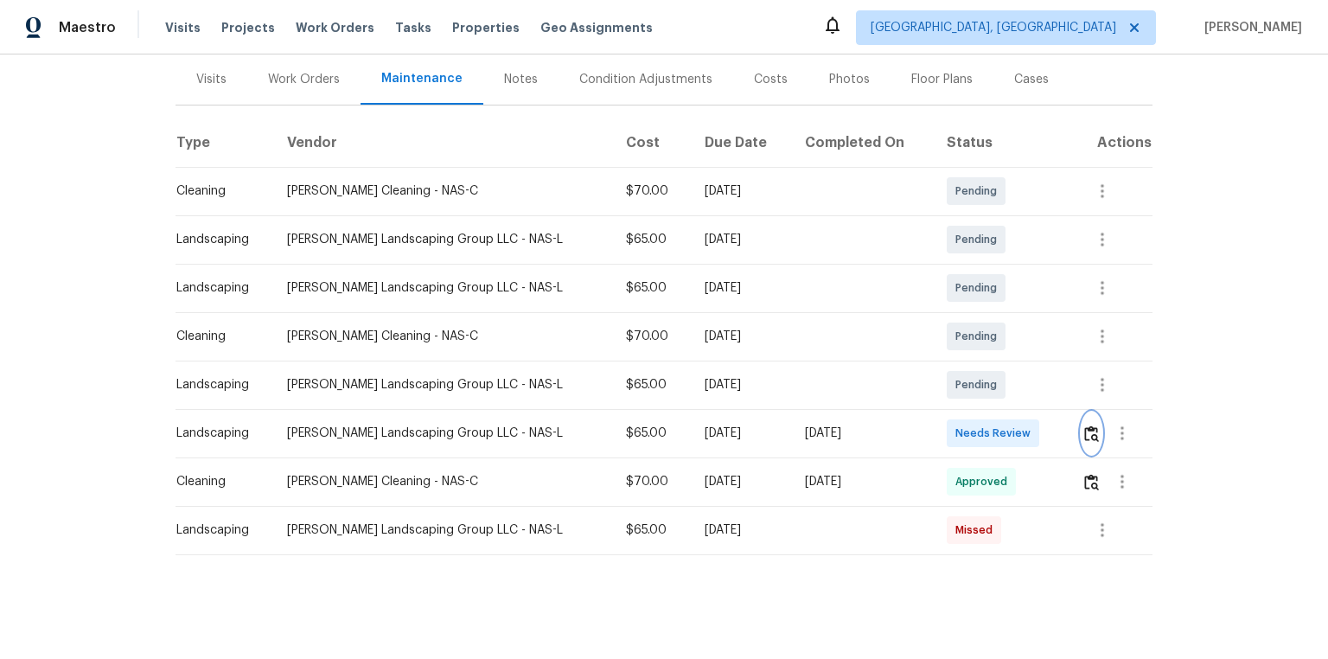
click at [944, 425] on img "button" at bounding box center [1091, 433] width 15 height 16
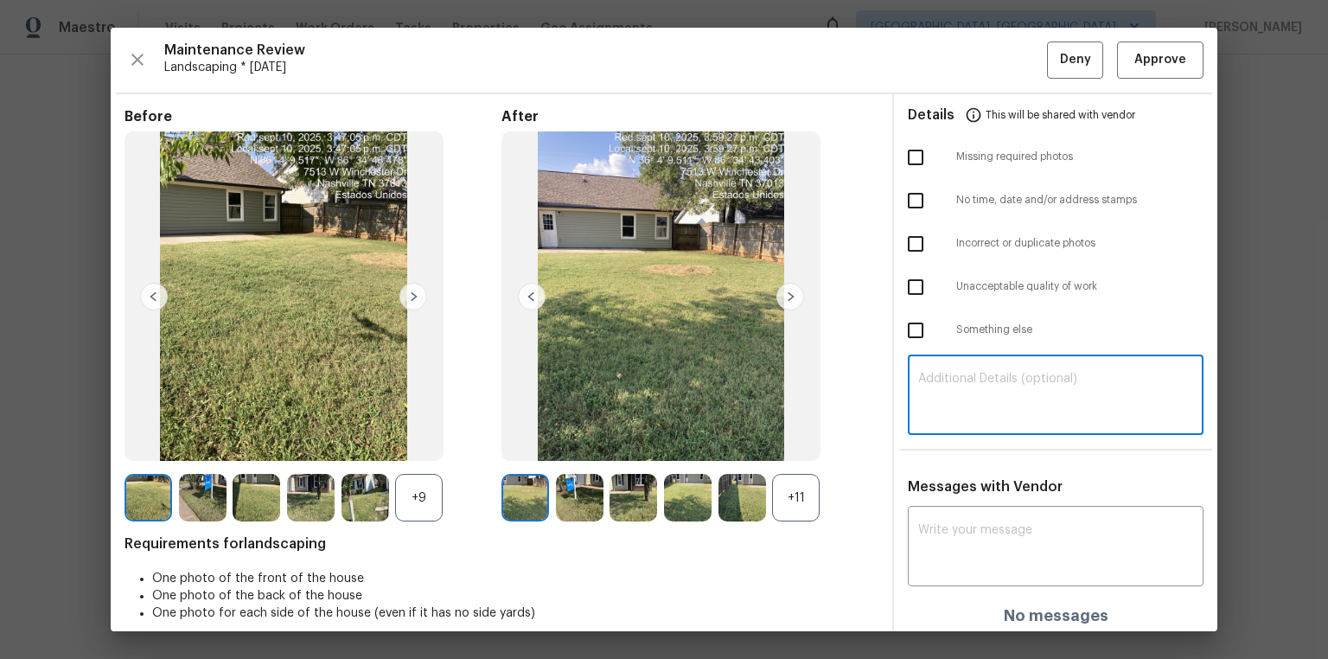
click at [944, 388] on textarea at bounding box center [1055, 397] width 275 height 48
paste textarea "Maintenance Audit Team: Hello! Unfortunately, this landscaping visit completed …"
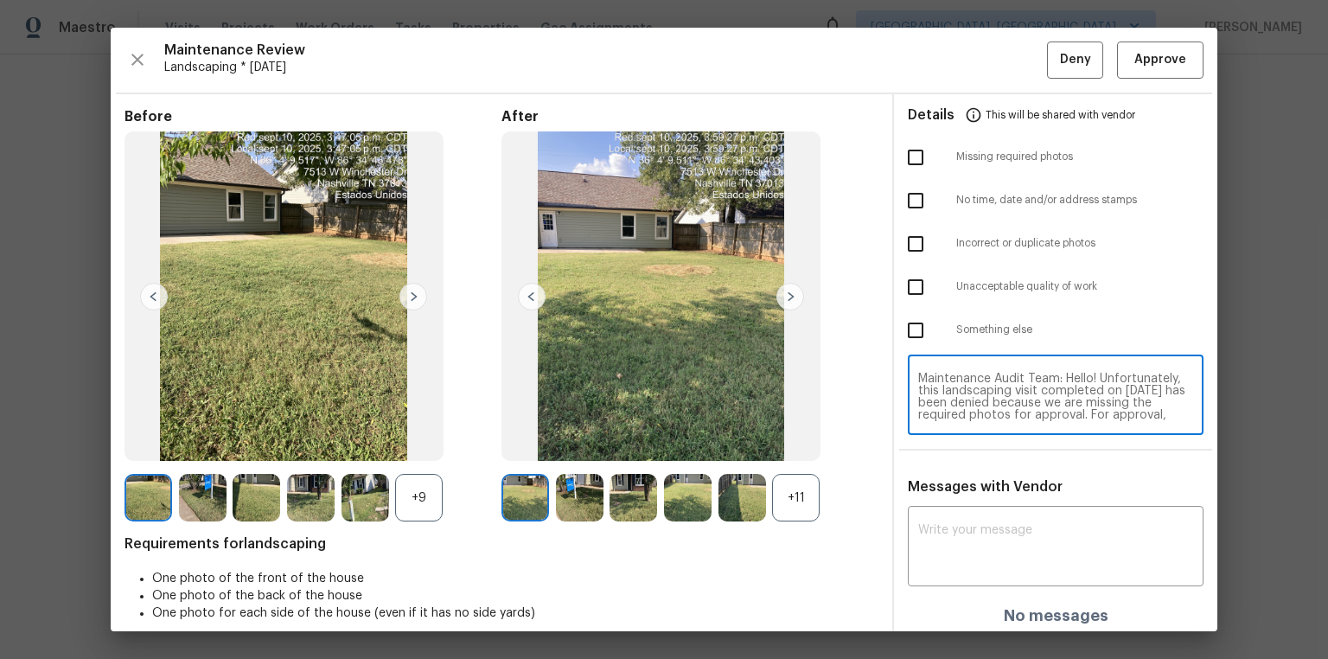
scroll to position [145, 0]
type textarea "Maintenance Audit Team: Hello! Unfortunately, this landscaping visit completed …"
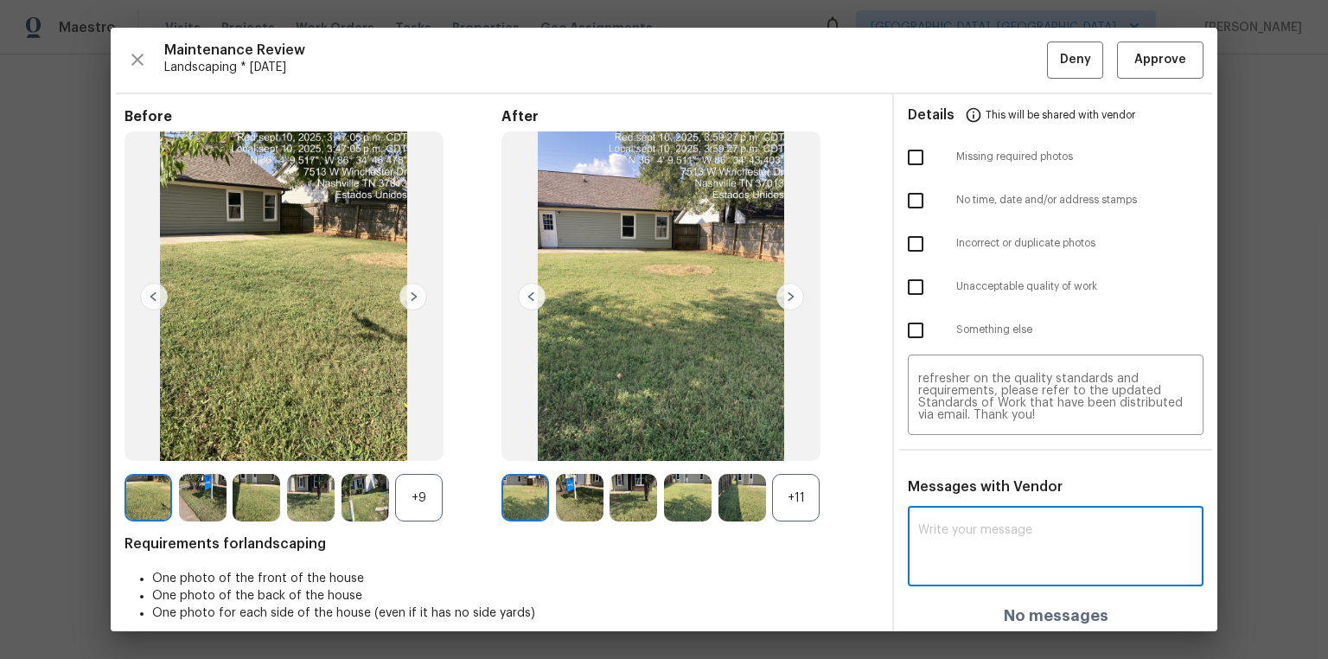
paste textarea "Maintenance Audit Team: Hello! Unfortunately, this landscaping visit completed …"
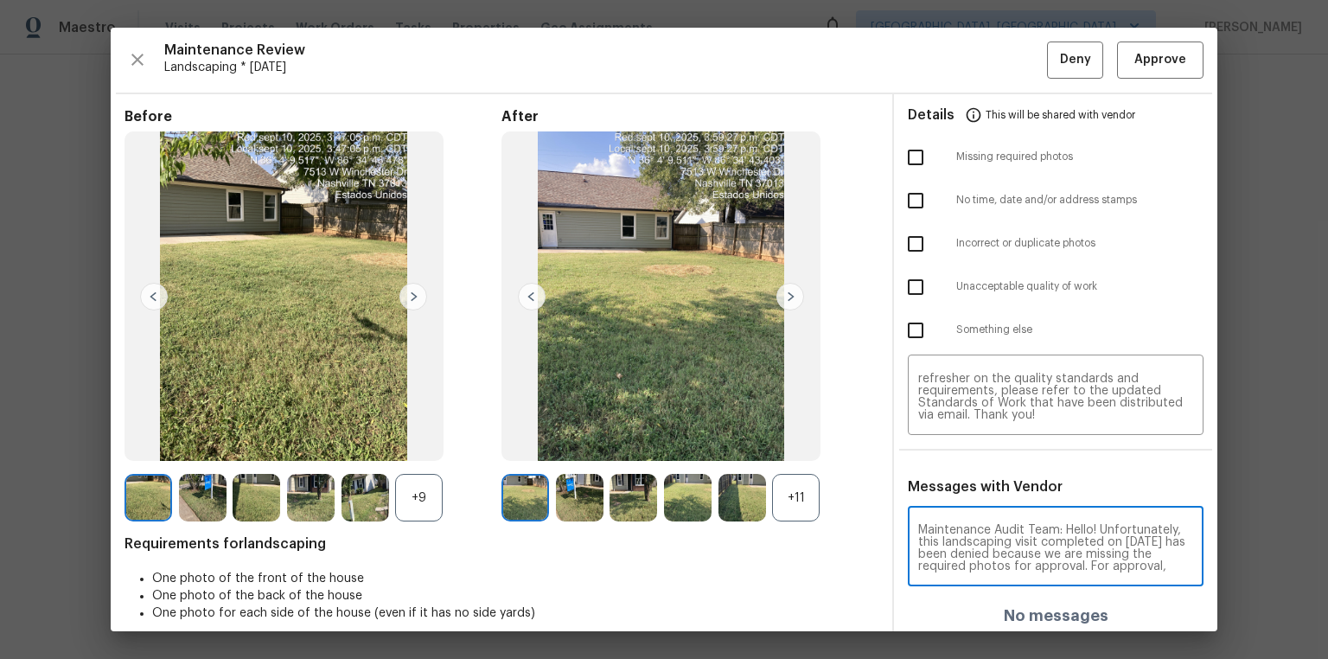
click at [944, 443] on textarea "Maintenance Audit Team: Hello! Unfortunately, this landscaping visit completed …" at bounding box center [1055, 548] width 275 height 48
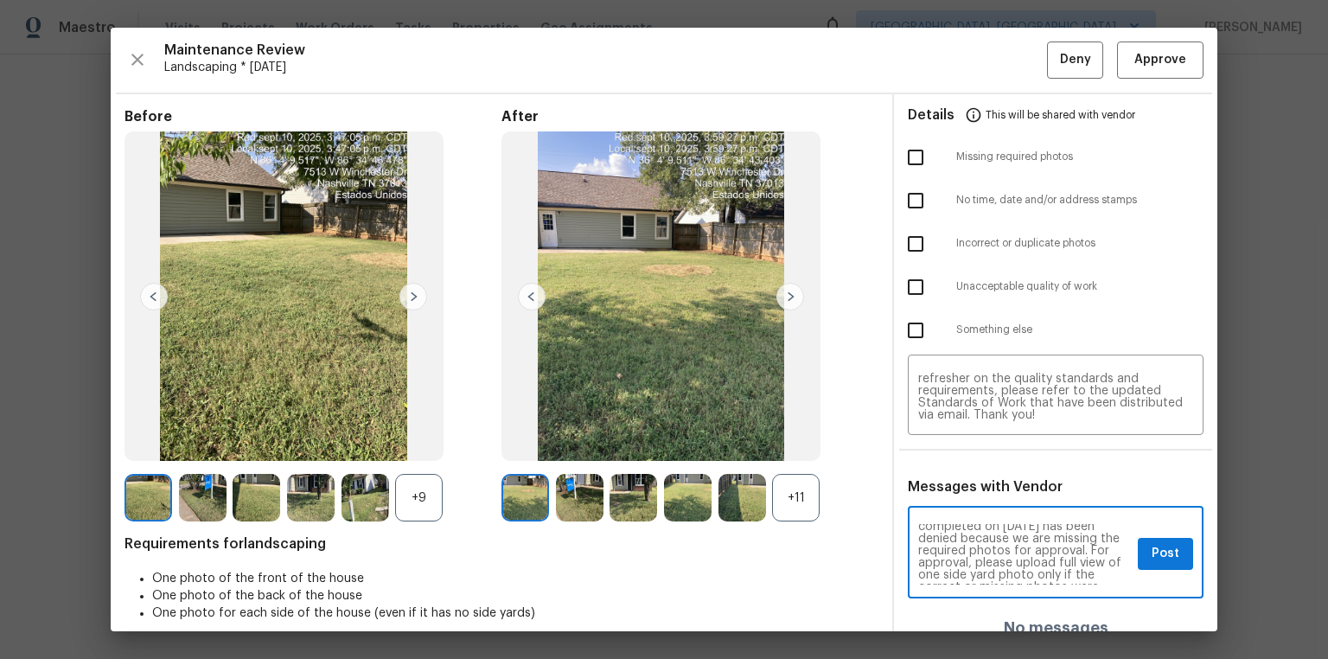
scroll to position [55, 0]
type textarea "Maintenance Audit Team: Hello! Unfortunately, this landscaping visit completed …"
click at [916, 142] on input "checkbox" at bounding box center [915, 157] width 36 height 36
checkbox input "true"
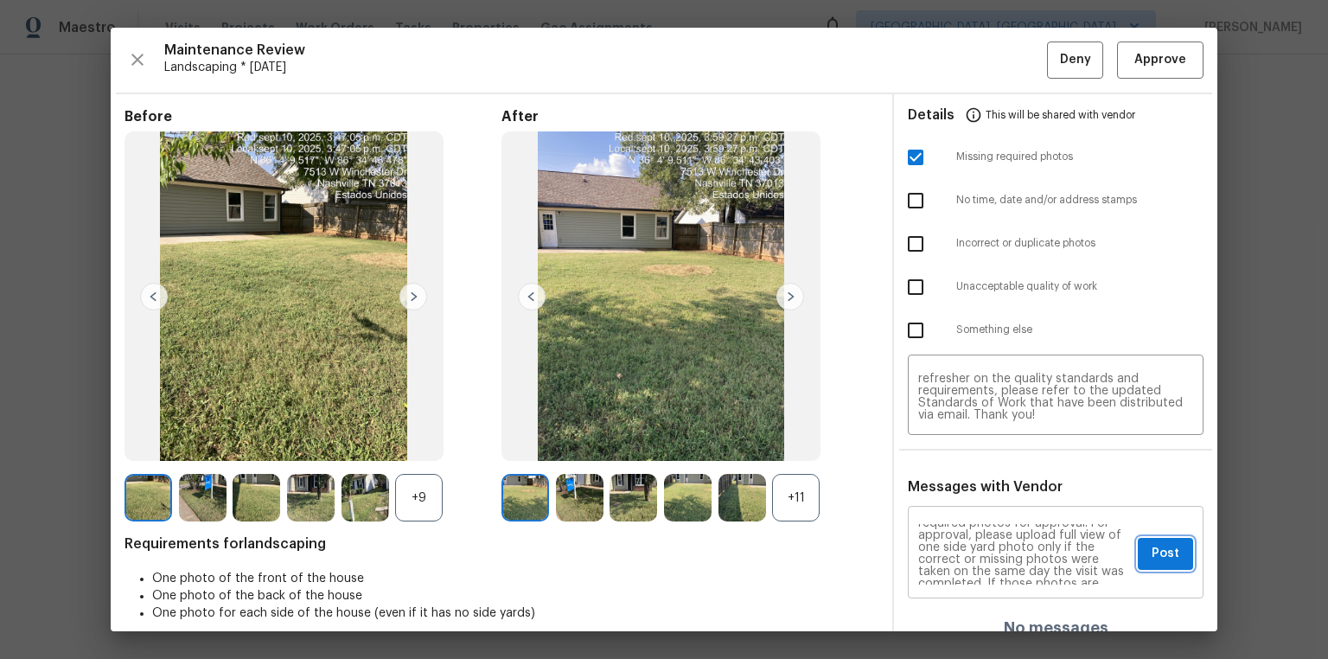
click at [944, 443] on button "Post" at bounding box center [1164, 554] width 55 height 32
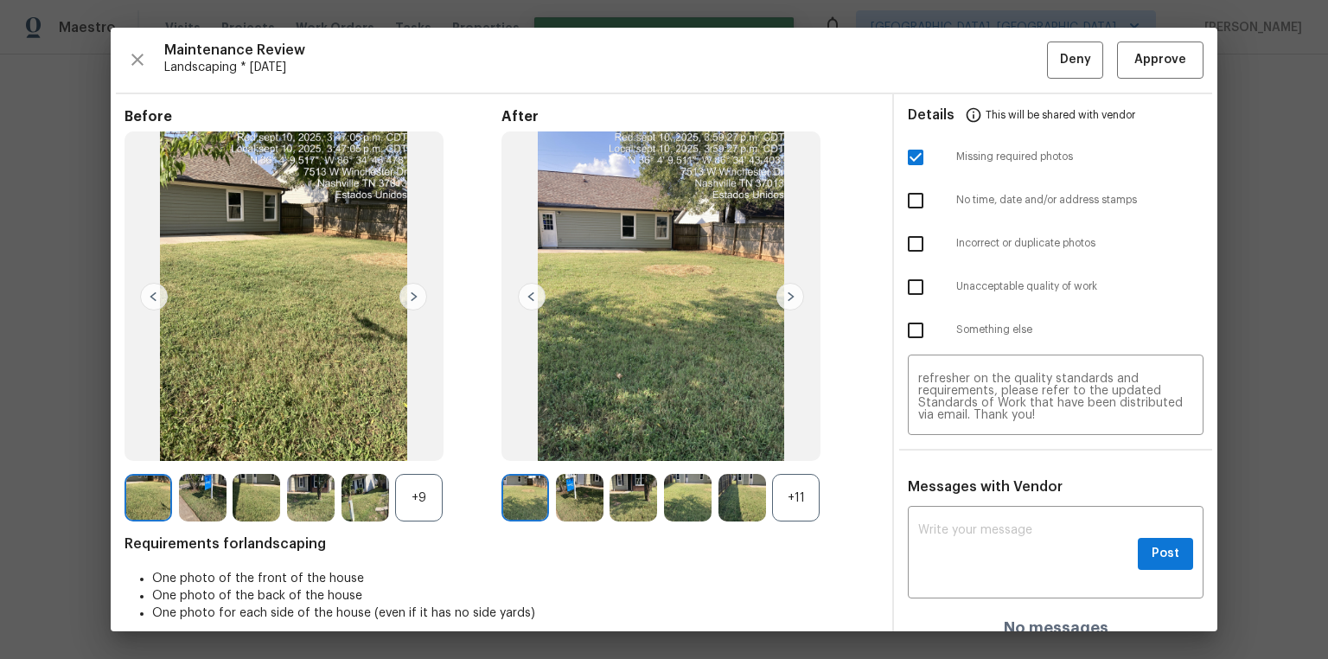
scroll to position [0, 0]
click at [944, 66] on span "Deny" at bounding box center [1075, 60] width 31 height 22
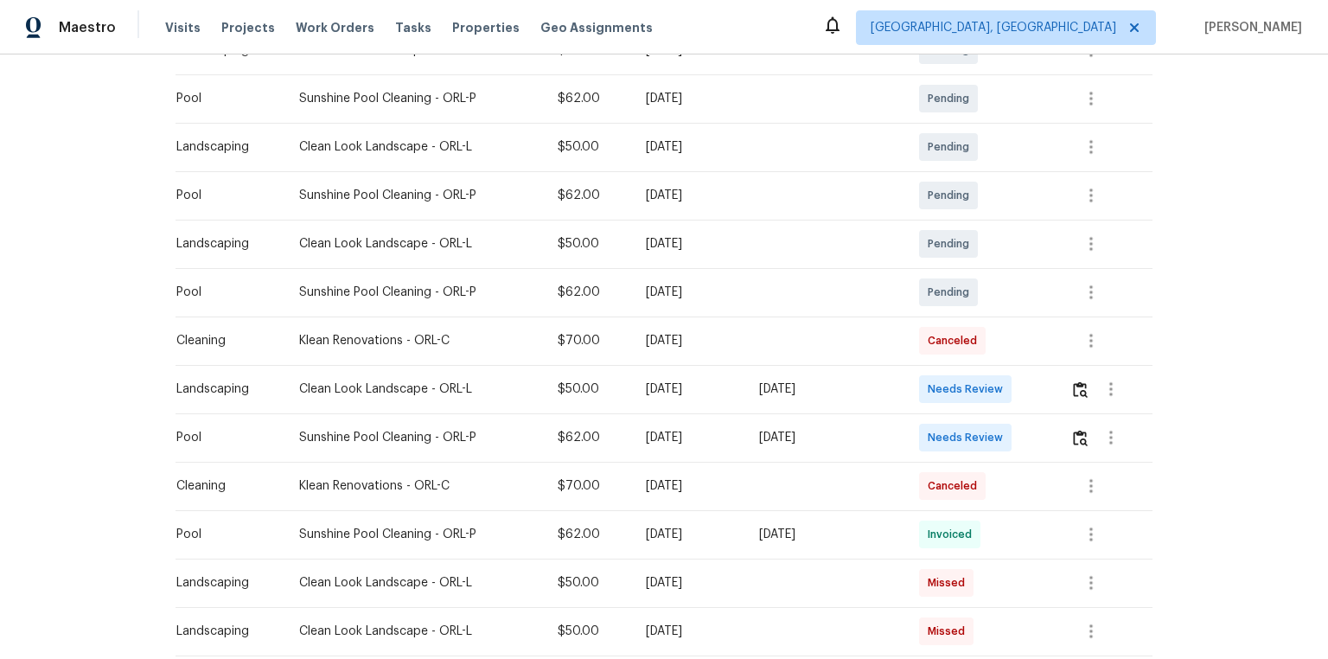
scroll to position [415, 0]
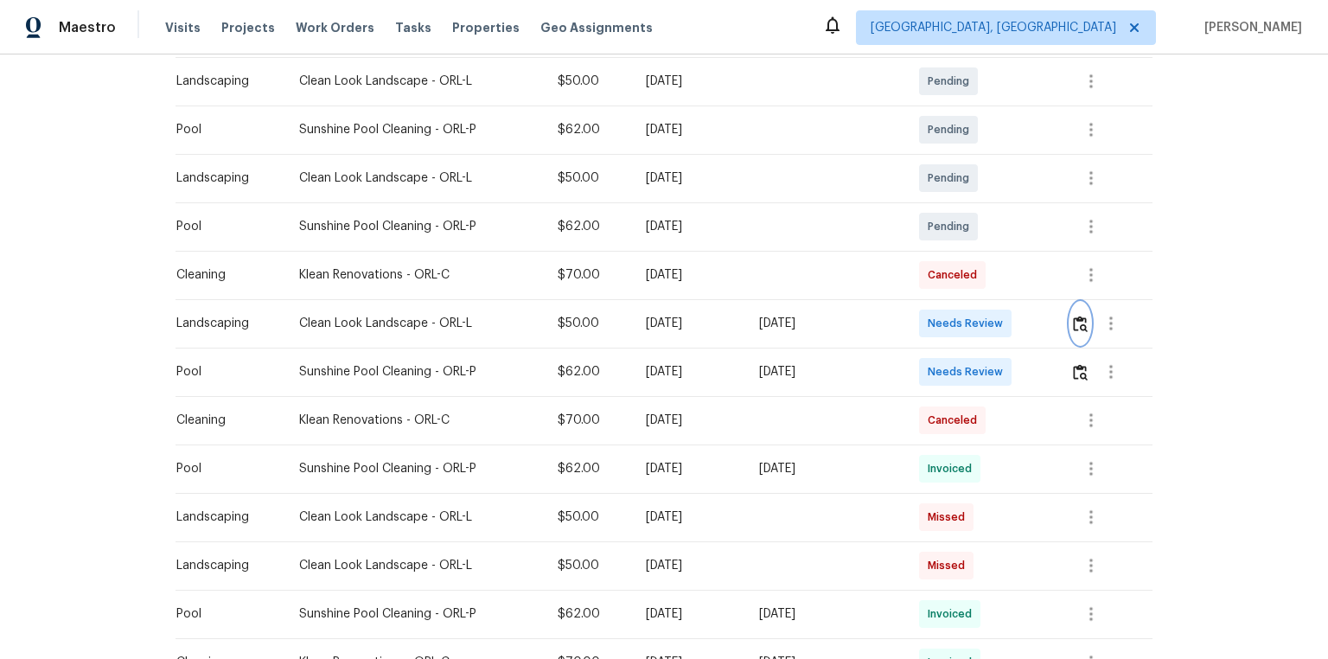
click at [944, 338] on button "button" at bounding box center [1080, 322] width 20 height 41
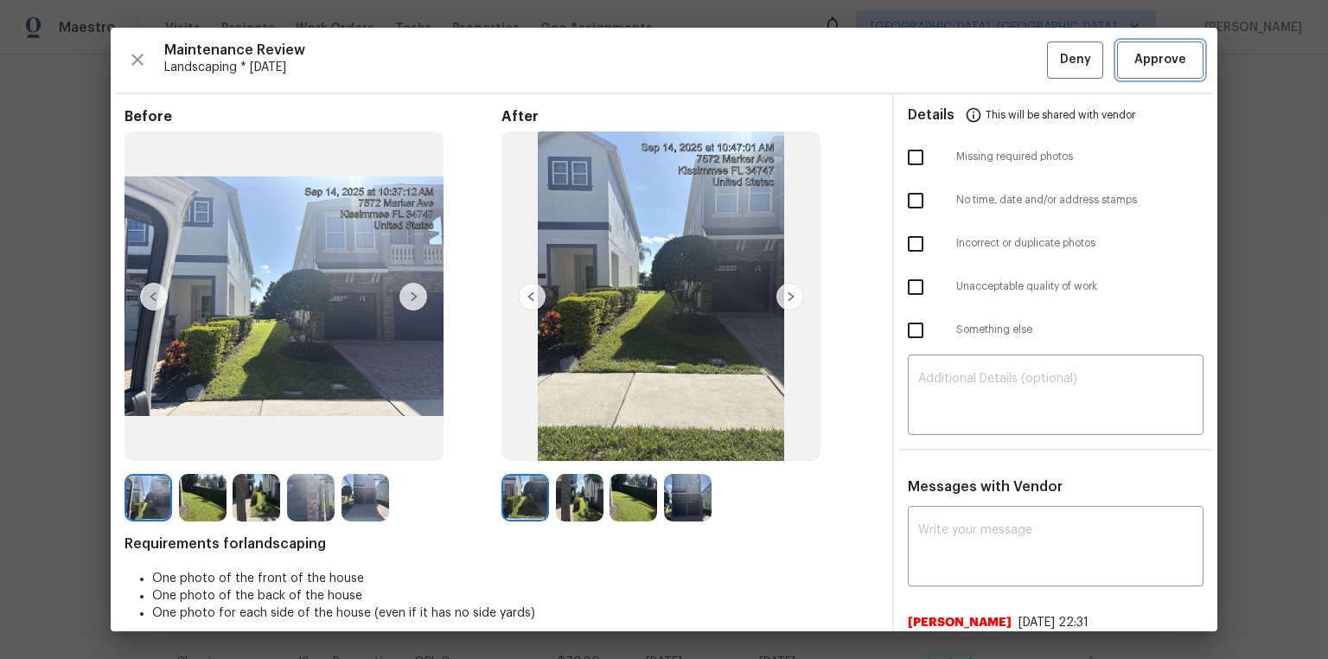
click at [944, 52] on span "Approve" at bounding box center [1160, 60] width 52 height 22
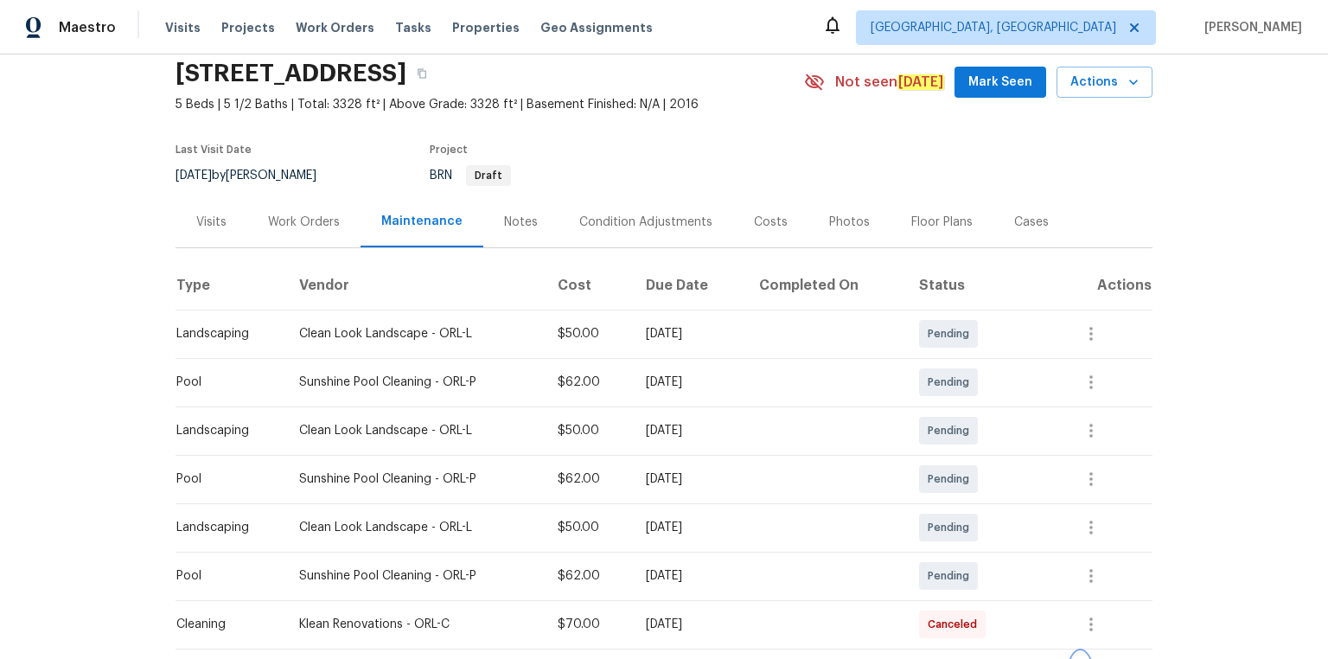
scroll to position [0, 0]
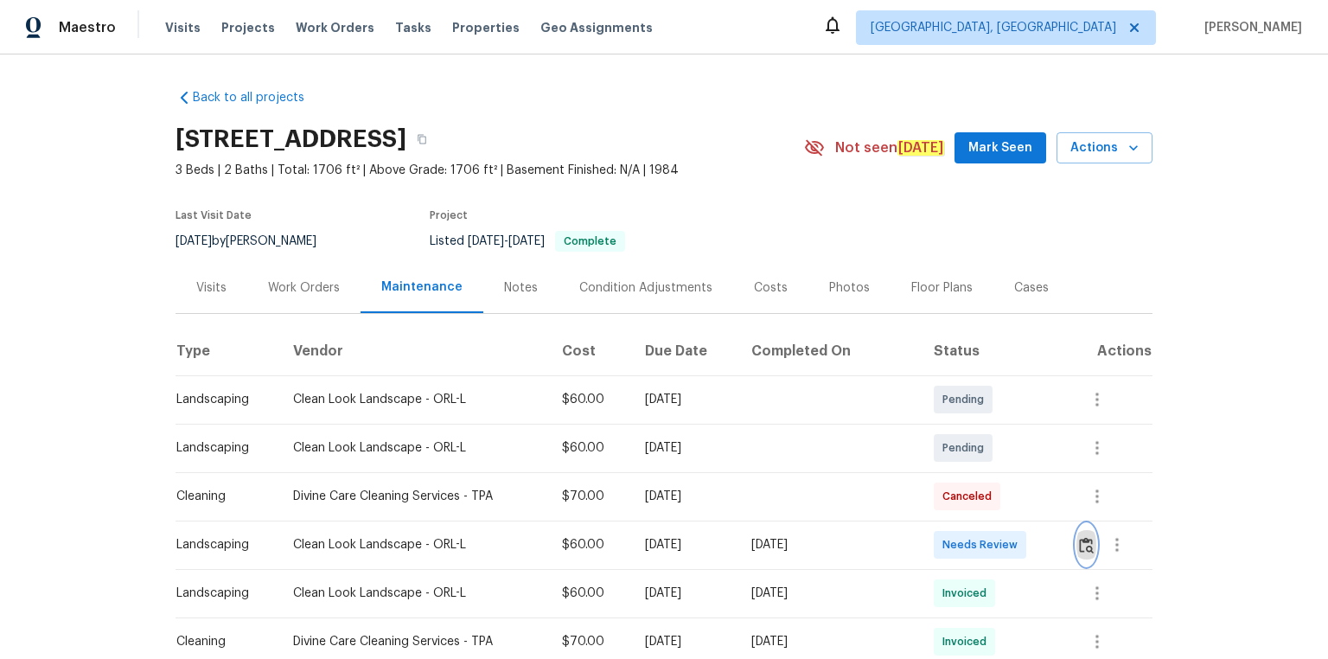
click at [944, 443] on img "button" at bounding box center [1086, 545] width 15 height 16
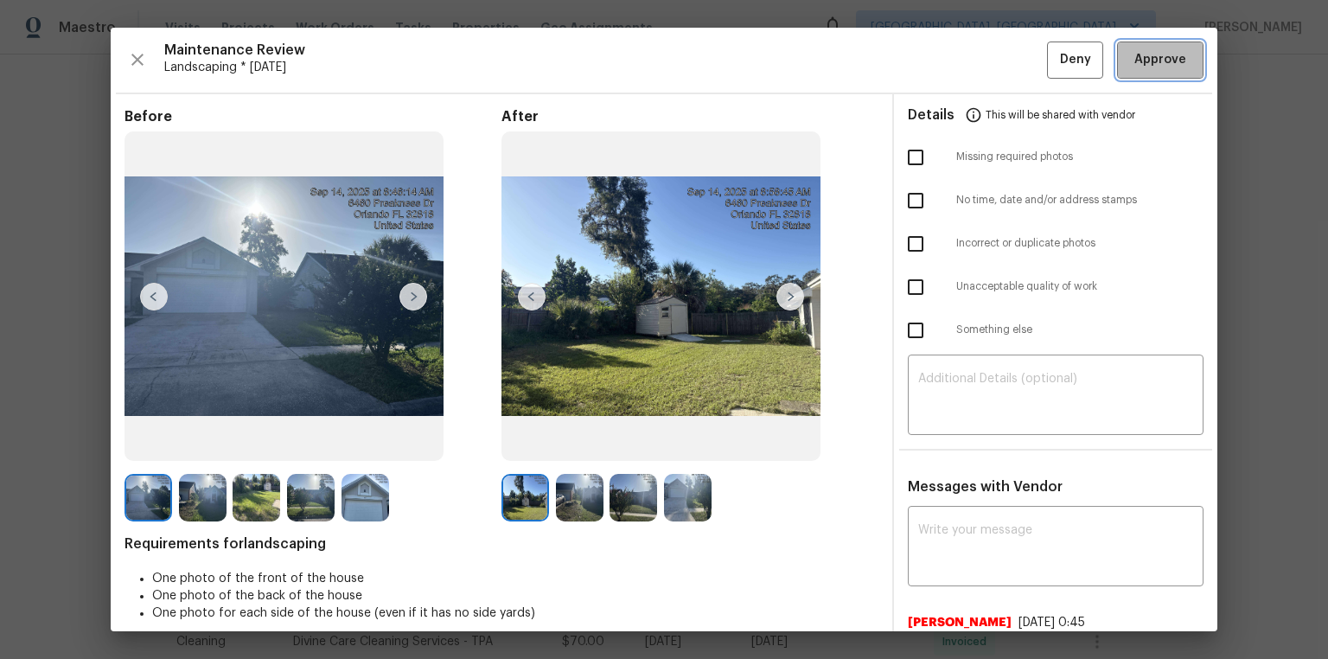
click at [944, 67] on span "Approve" at bounding box center [1160, 60] width 52 height 22
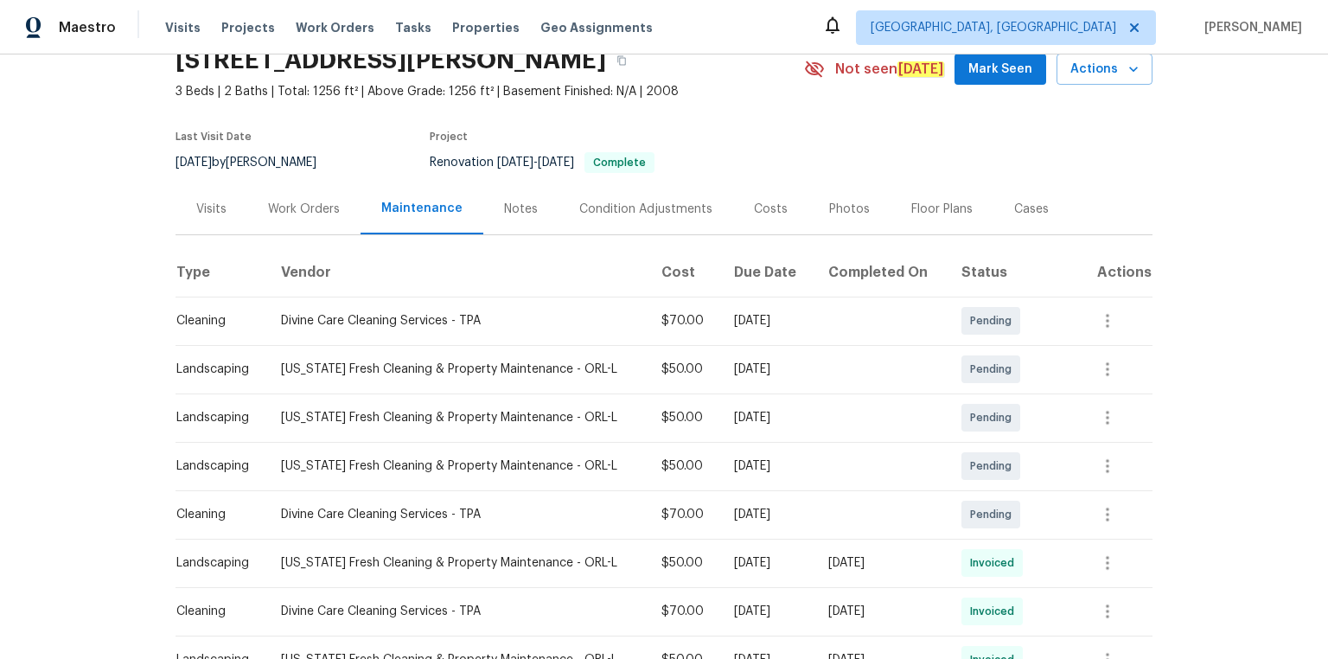
scroll to position [277, 0]
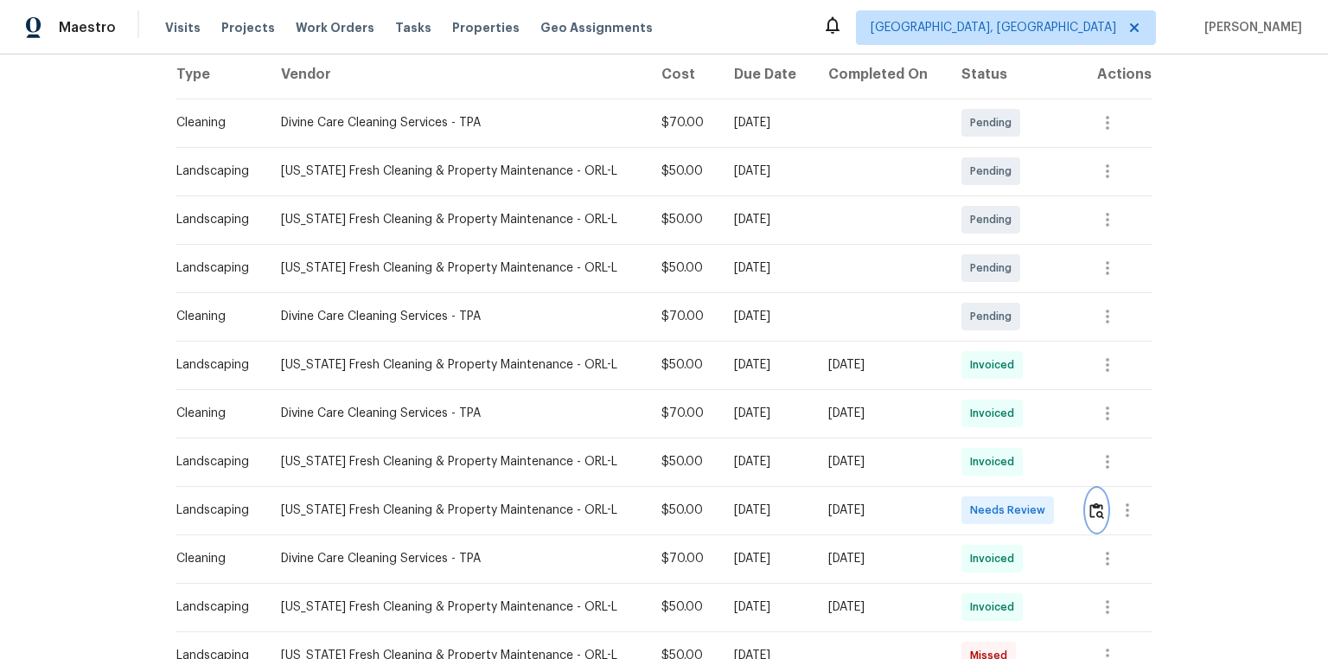
click at [944, 443] on img "button" at bounding box center [1096, 510] width 15 height 16
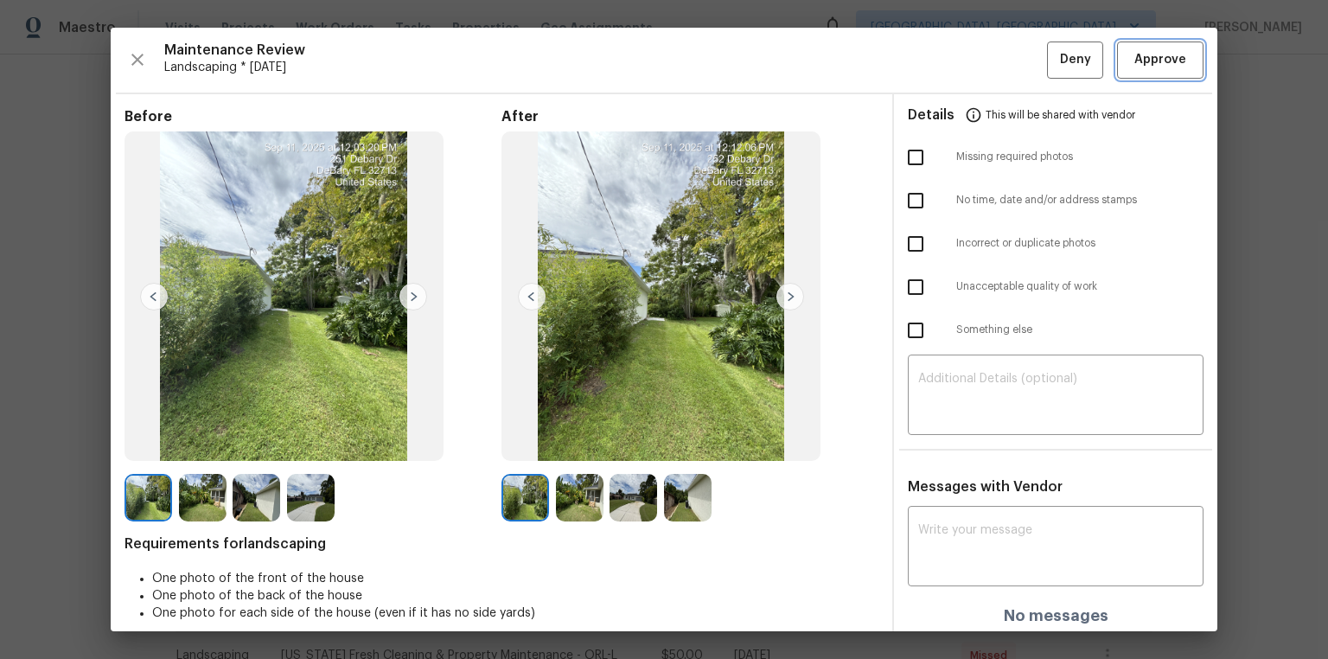
click at [944, 48] on button "Approve" at bounding box center [1160, 59] width 86 height 37
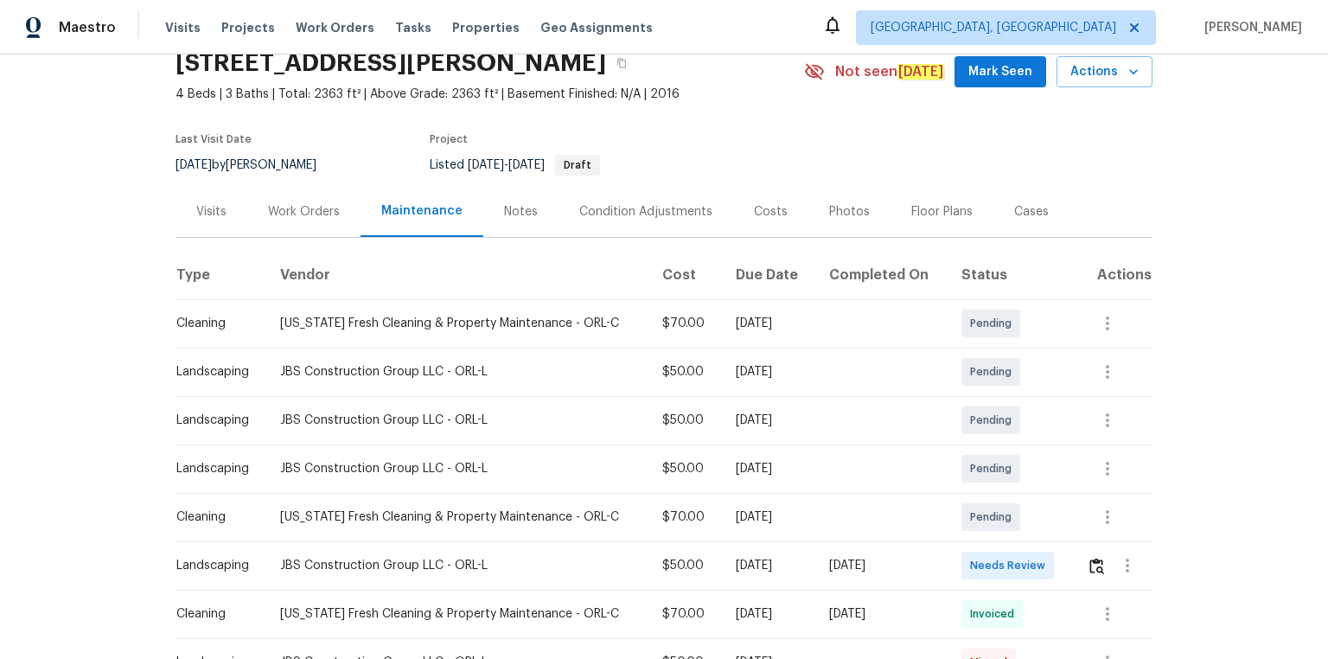
scroll to position [138, 0]
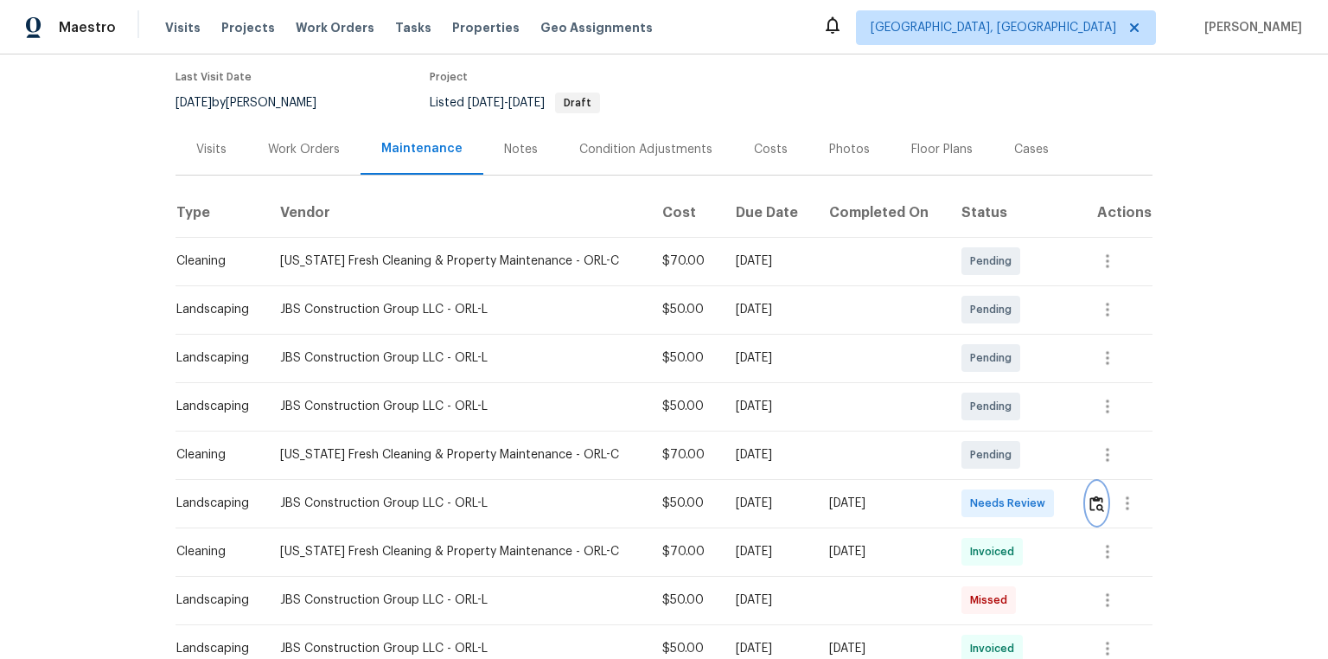
click at [1095, 508] on img "button" at bounding box center [1096, 503] width 15 height 16
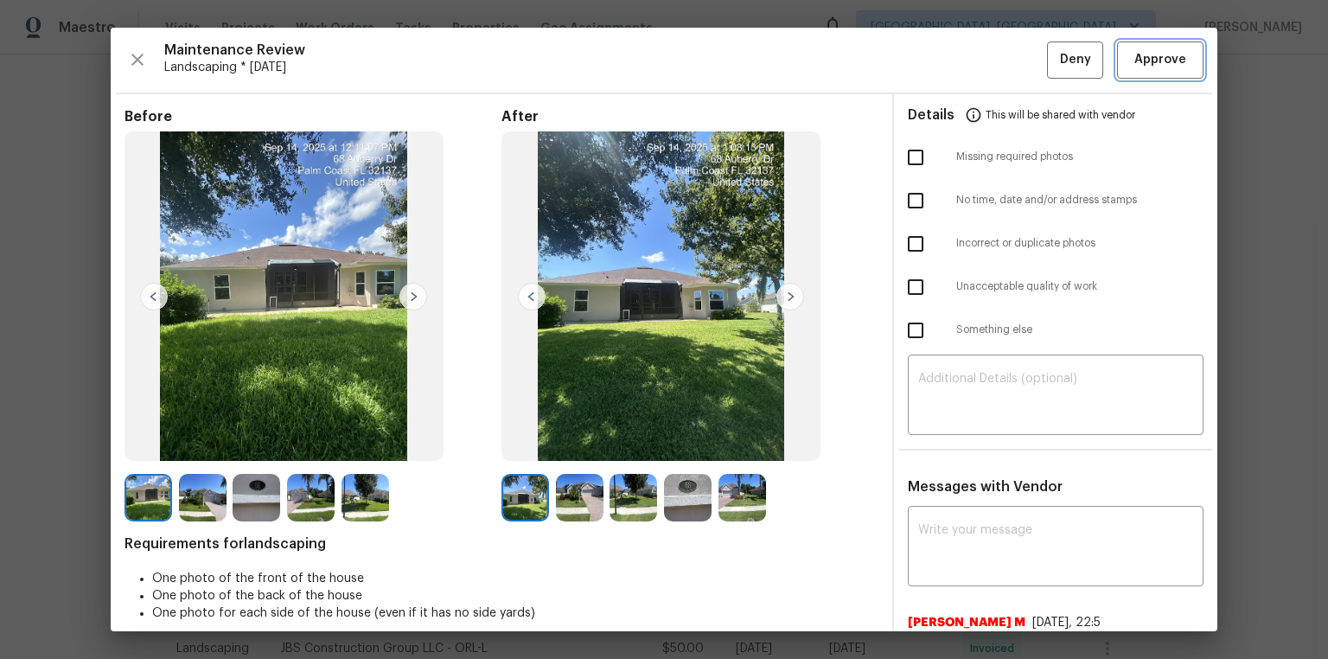
click at [1148, 42] on button "Approve" at bounding box center [1160, 59] width 86 height 37
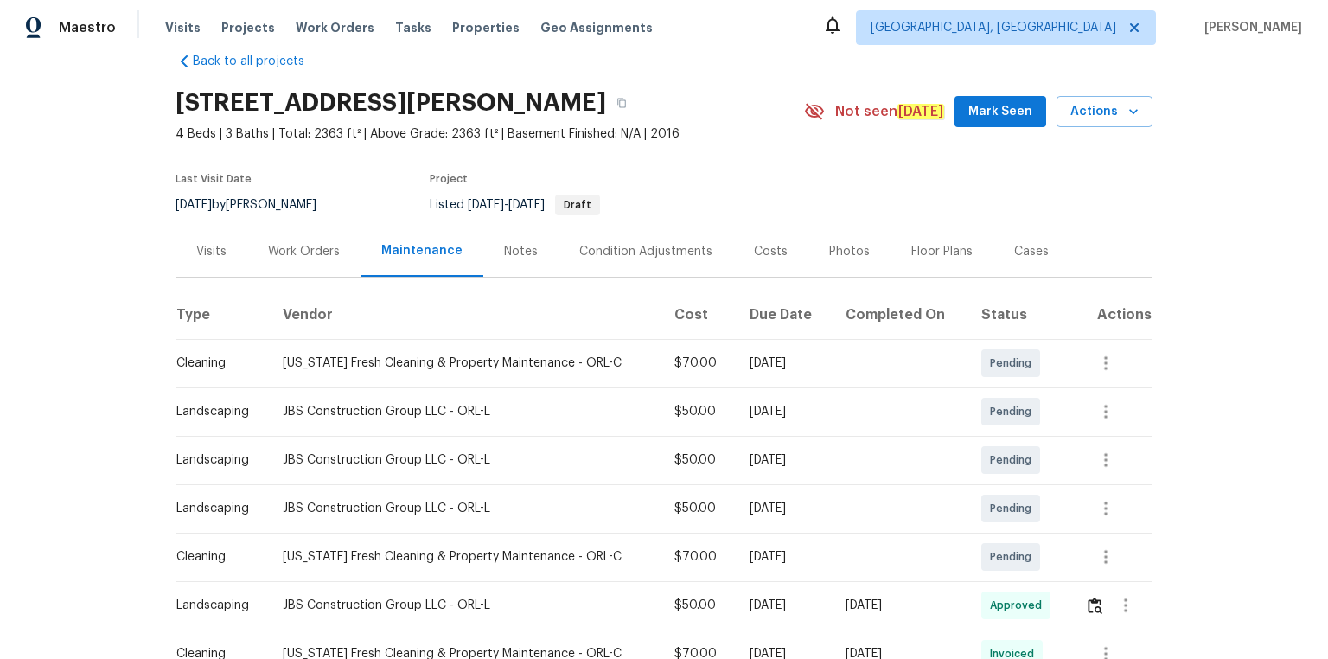
scroll to position [0, 0]
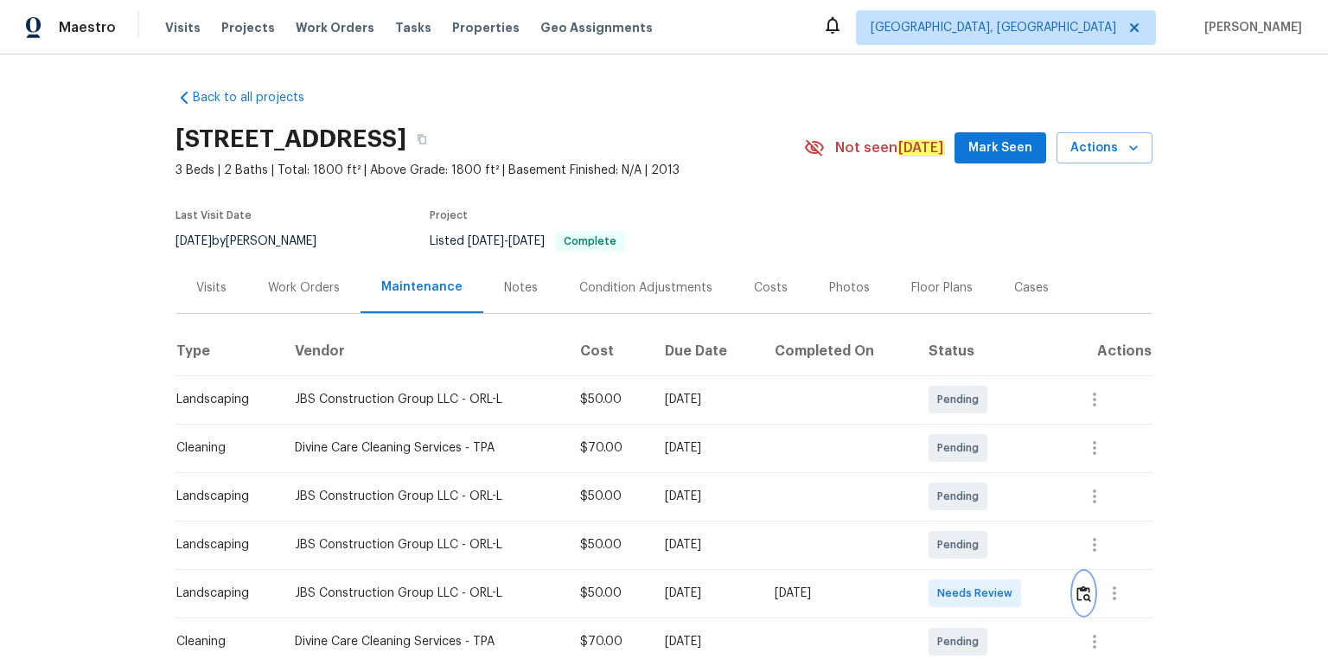
click at [944, 443] on button "button" at bounding box center [1083, 592] width 20 height 41
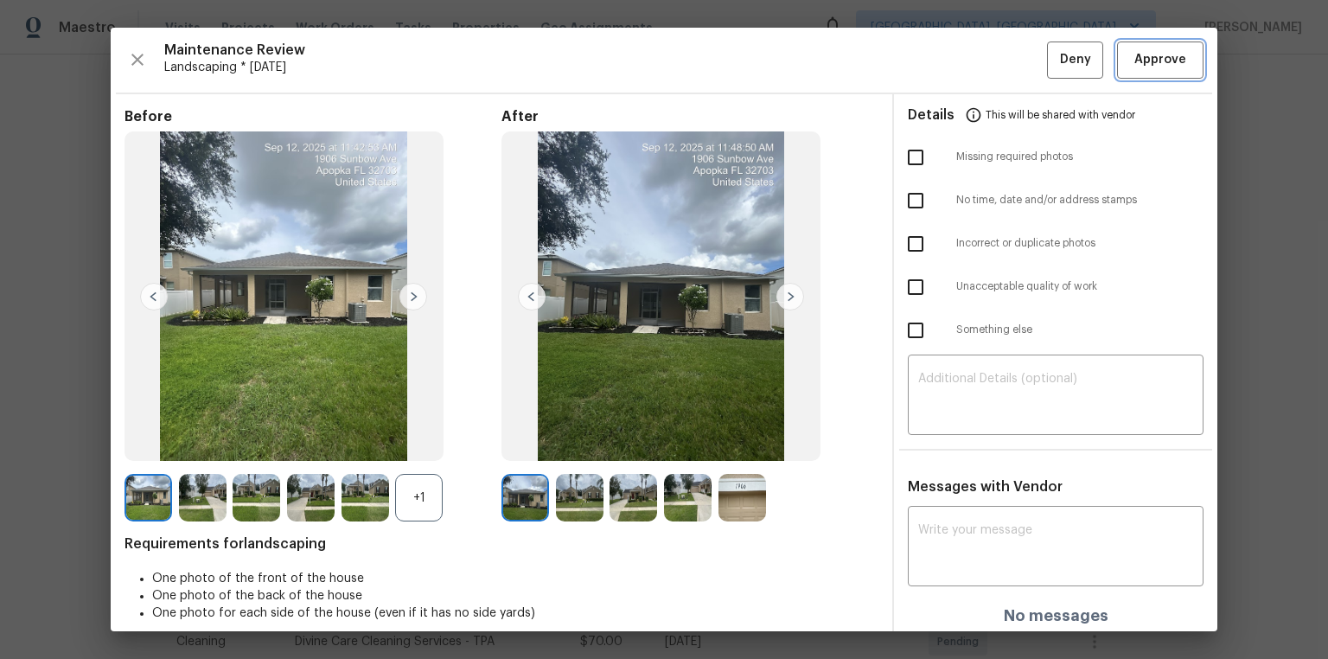
click at [944, 62] on button "Approve" at bounding box center [1160, 59] width 86 height 37
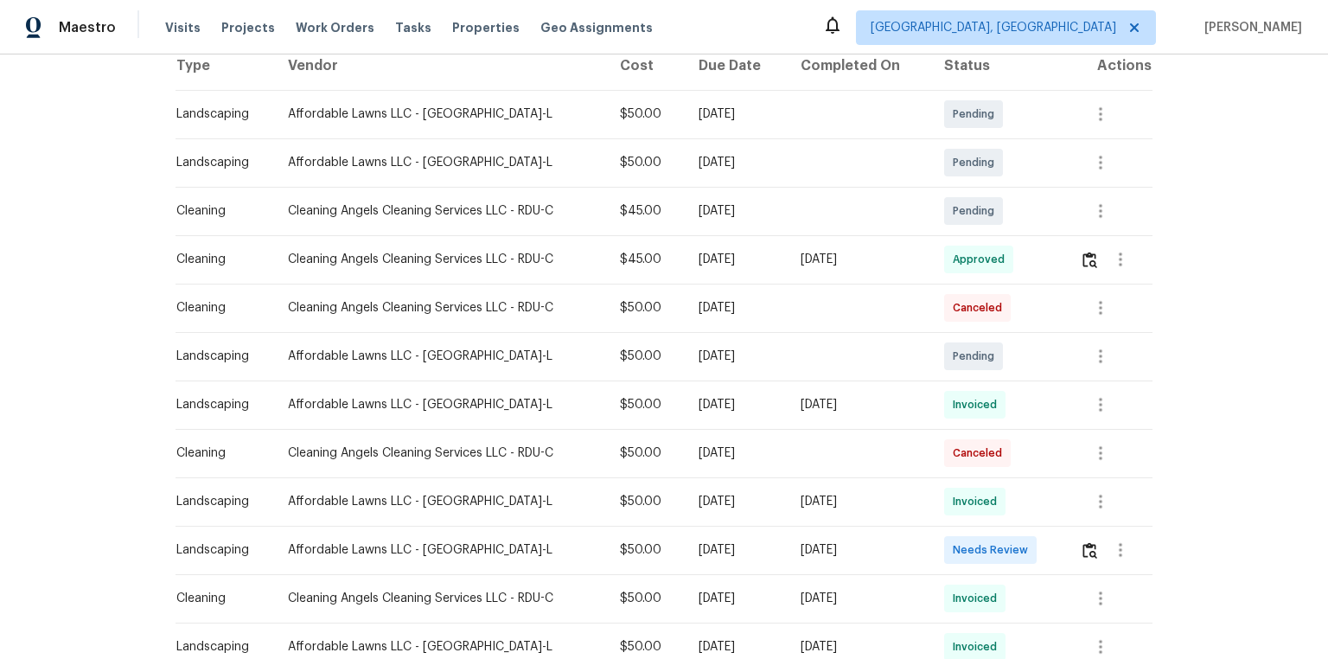
scroll to position [346, 0]
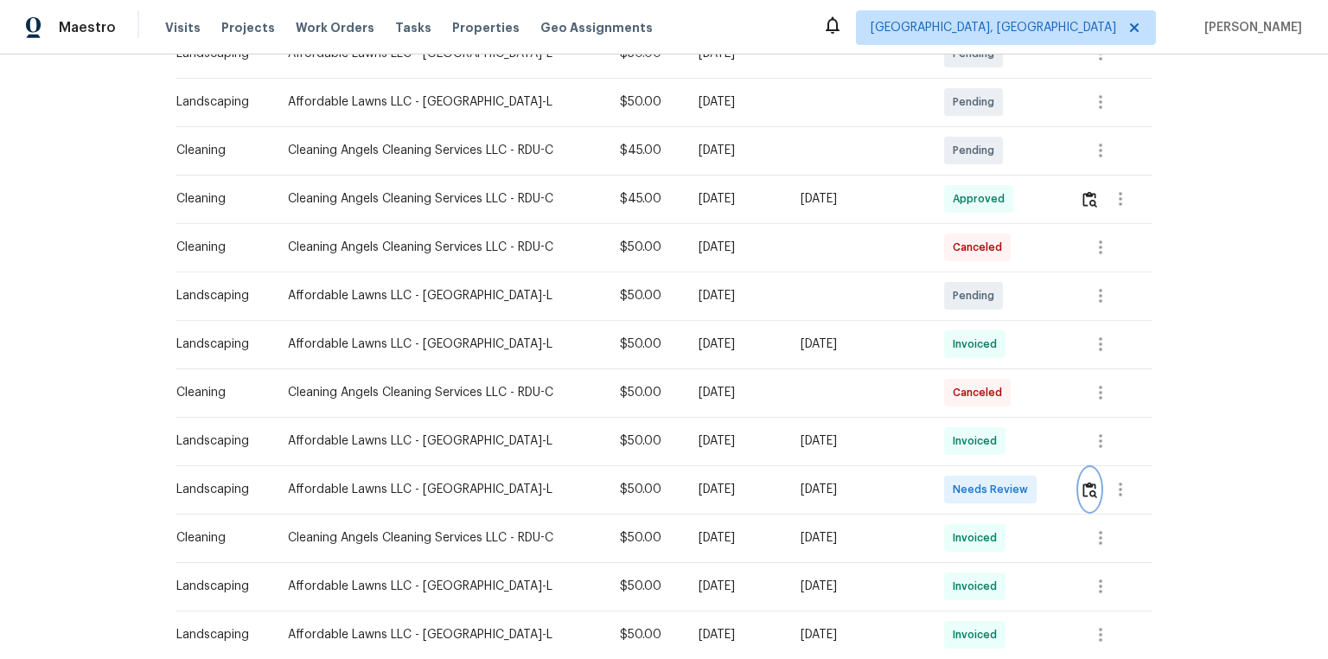
click at [944, 443] on button "button" at bounding box center [1089, 488] width 20 height 41
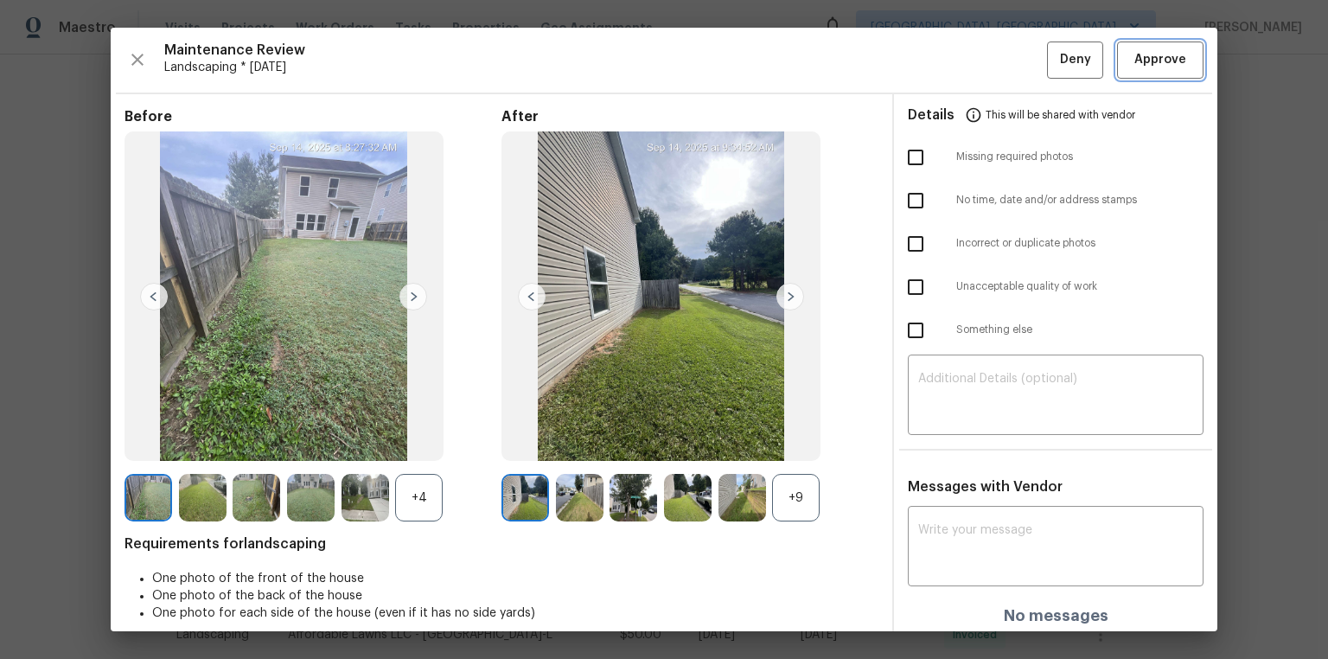
drag, startPoint x: 1185, startPoint y: 50, endPoint x: 1188, endPoint y: 86, distance: 36.5
click at [944, 52] on button "Approve" at bounding box center [1160, 59] width 86 height 37
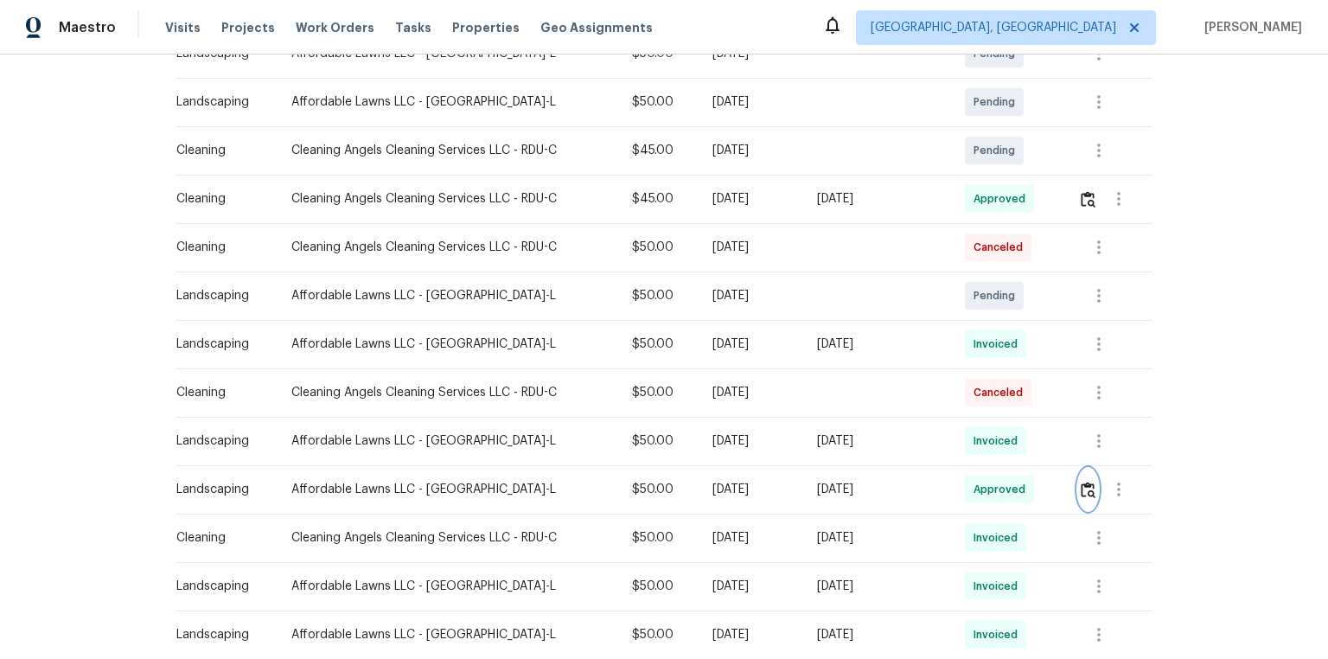
click at [944, 443] on img "button" at bounding box center [1087, 489] width 15 height 16
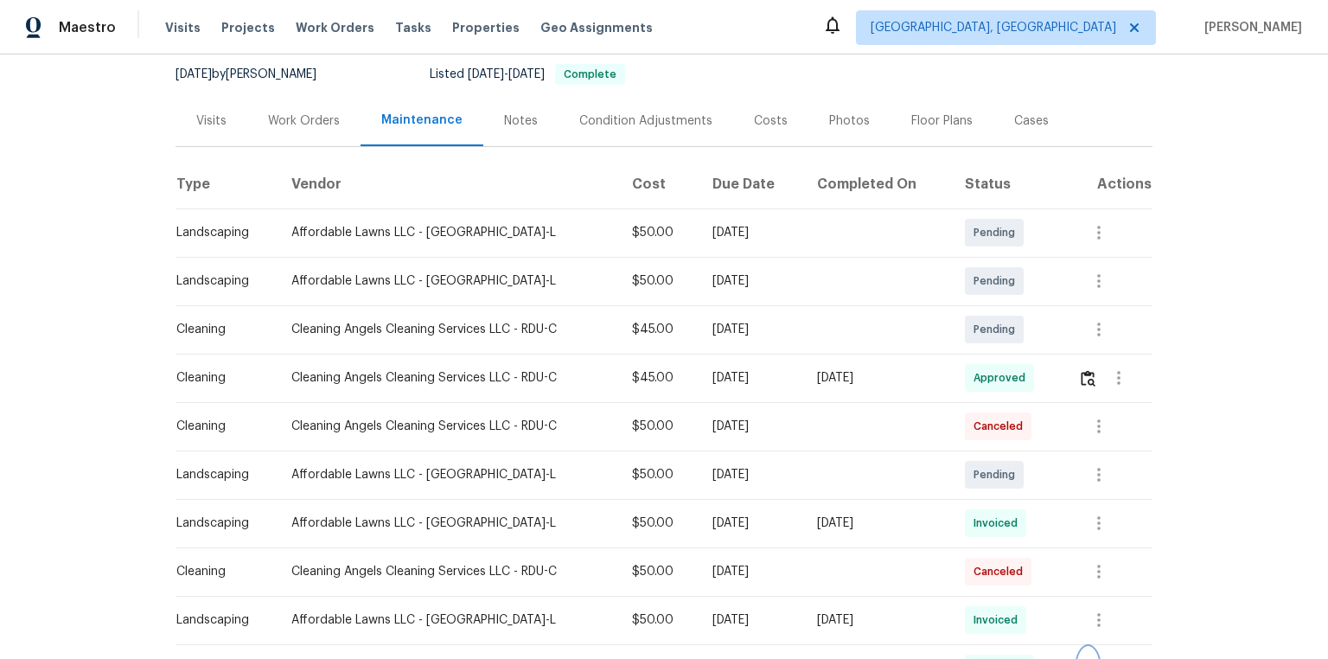
scroll to position [0, 0]
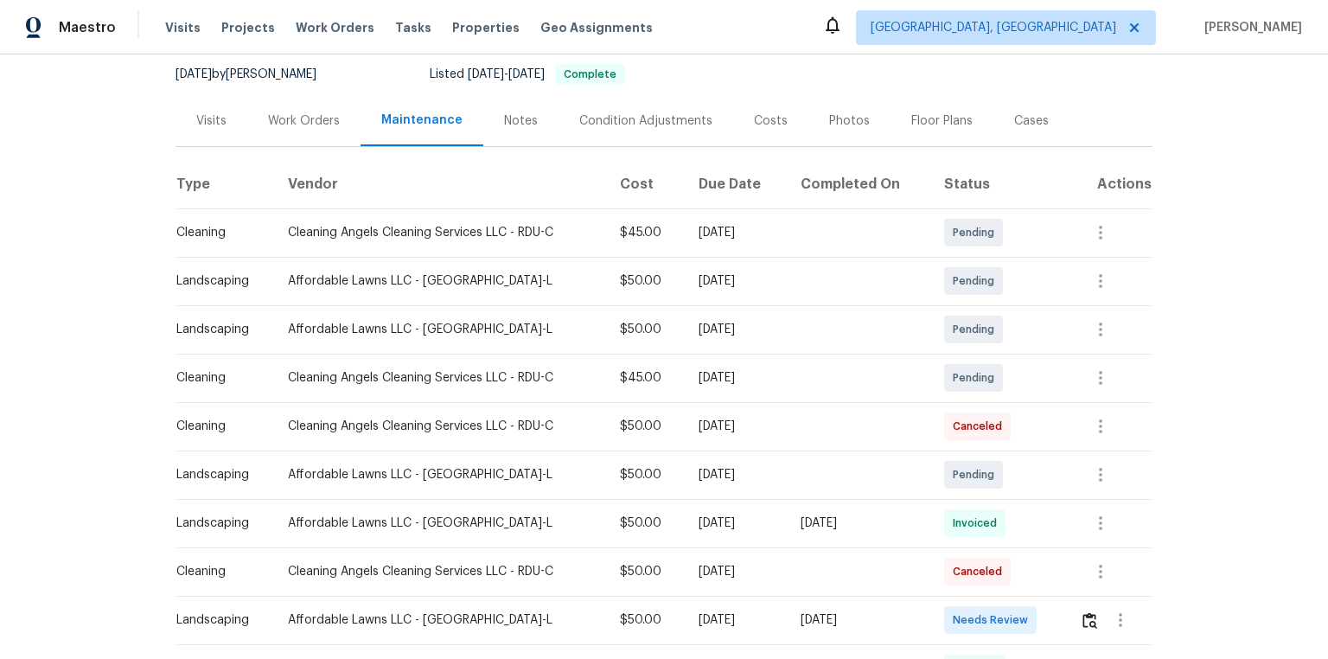
scroll to position [277, 0]
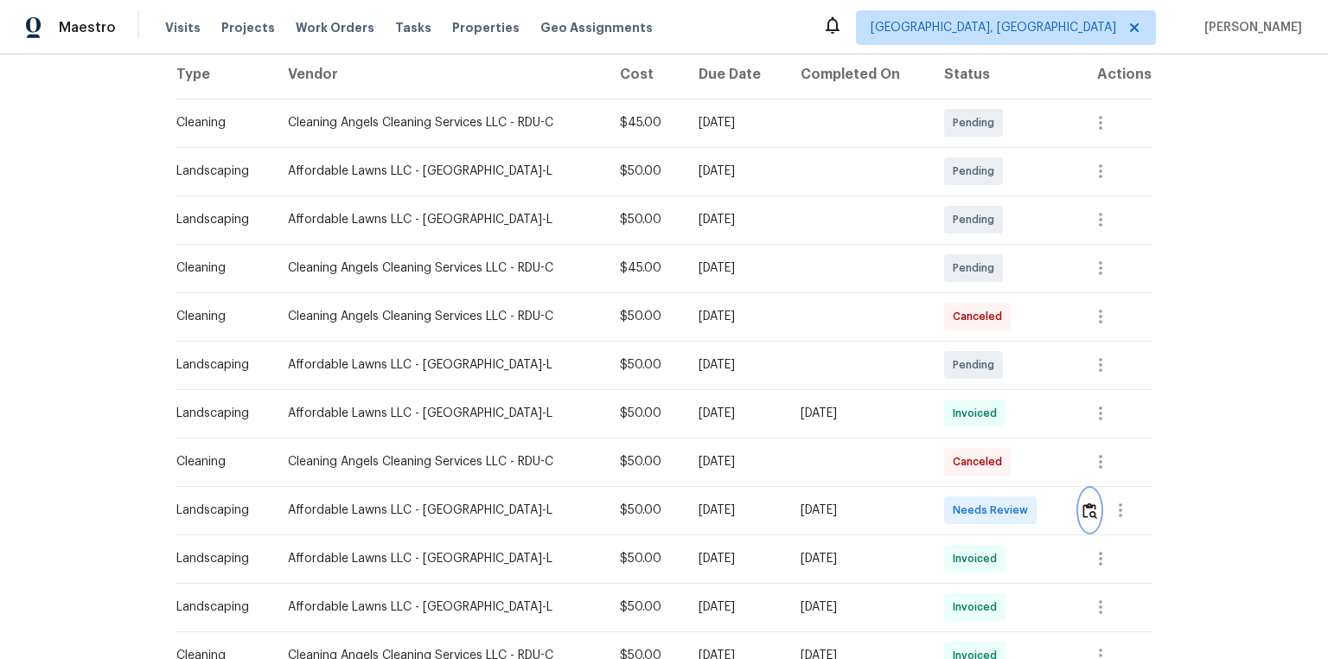
click at [944, 443] on img "button" at bounding box center [1089, 510] width 15 height 16
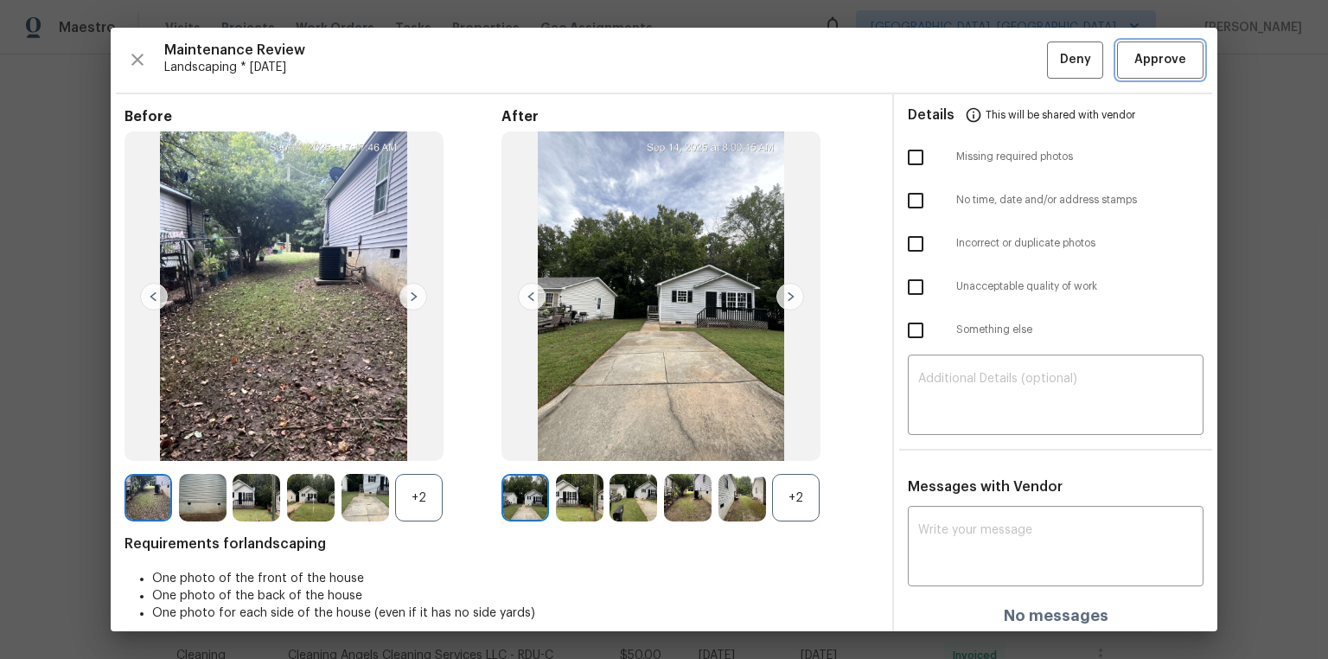
click at [944, 62] on span "Approve" at bounding box center [1160, 60] width 52 height 22
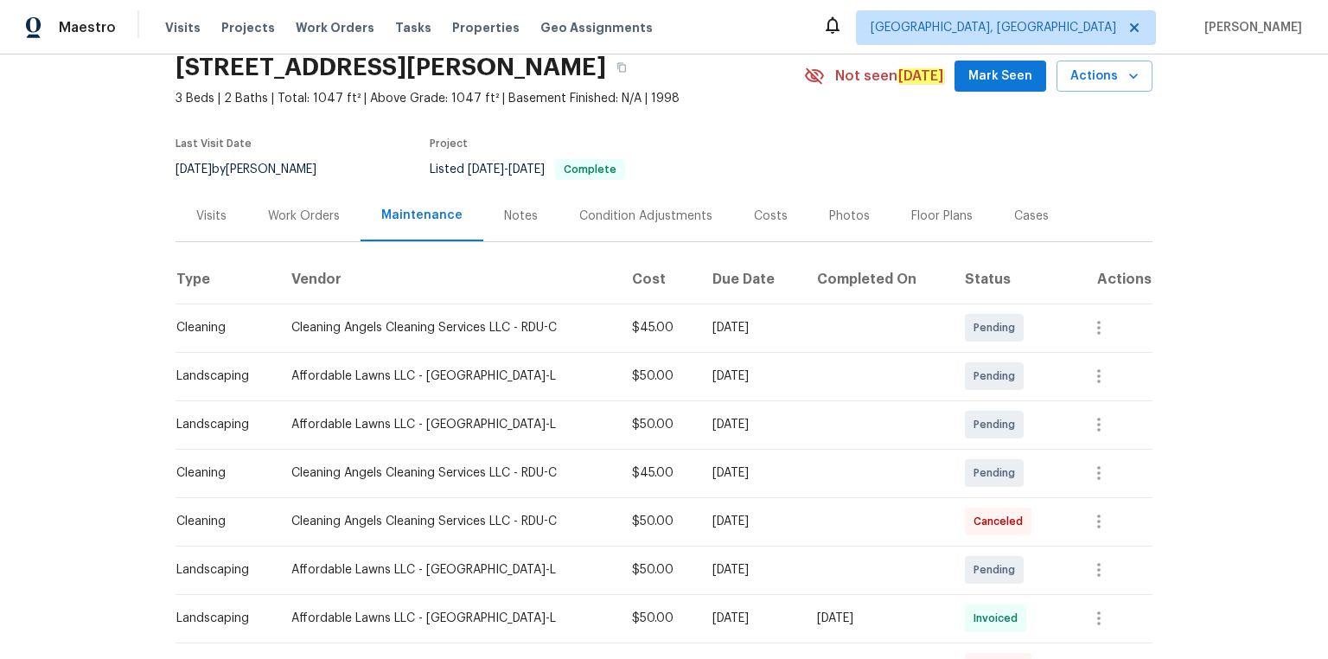
scroll to position [0, 0]
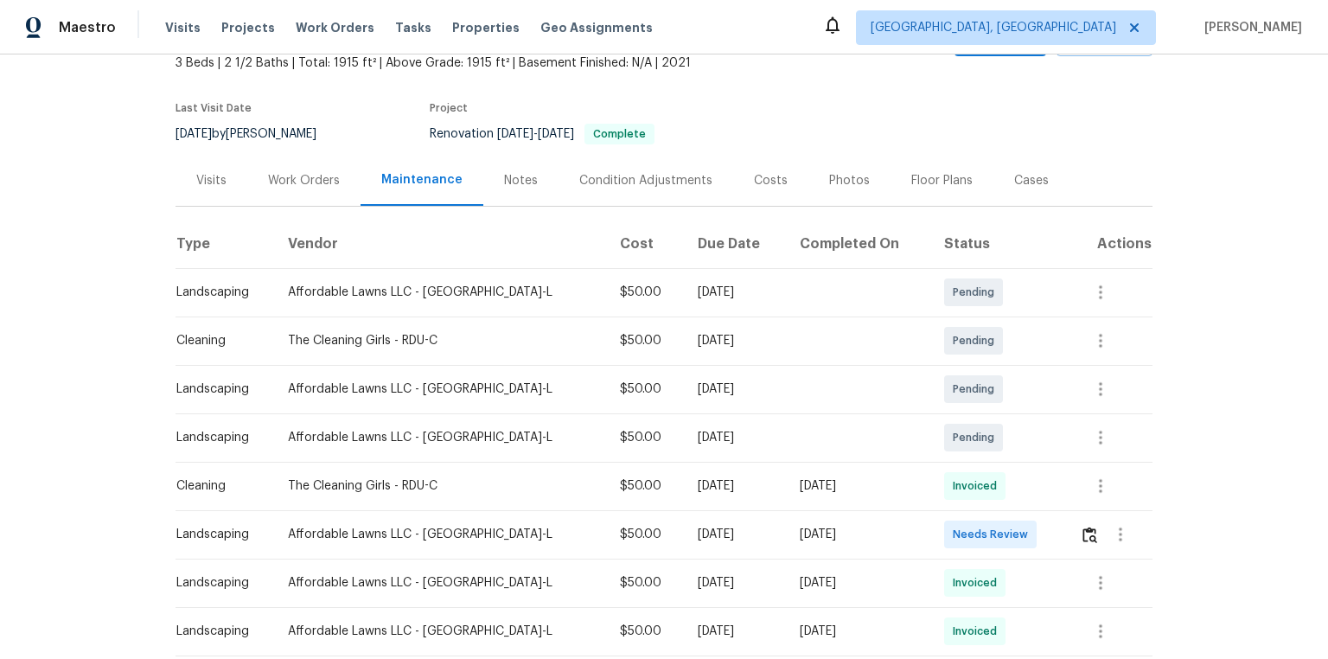
scroll to position [207, 0]
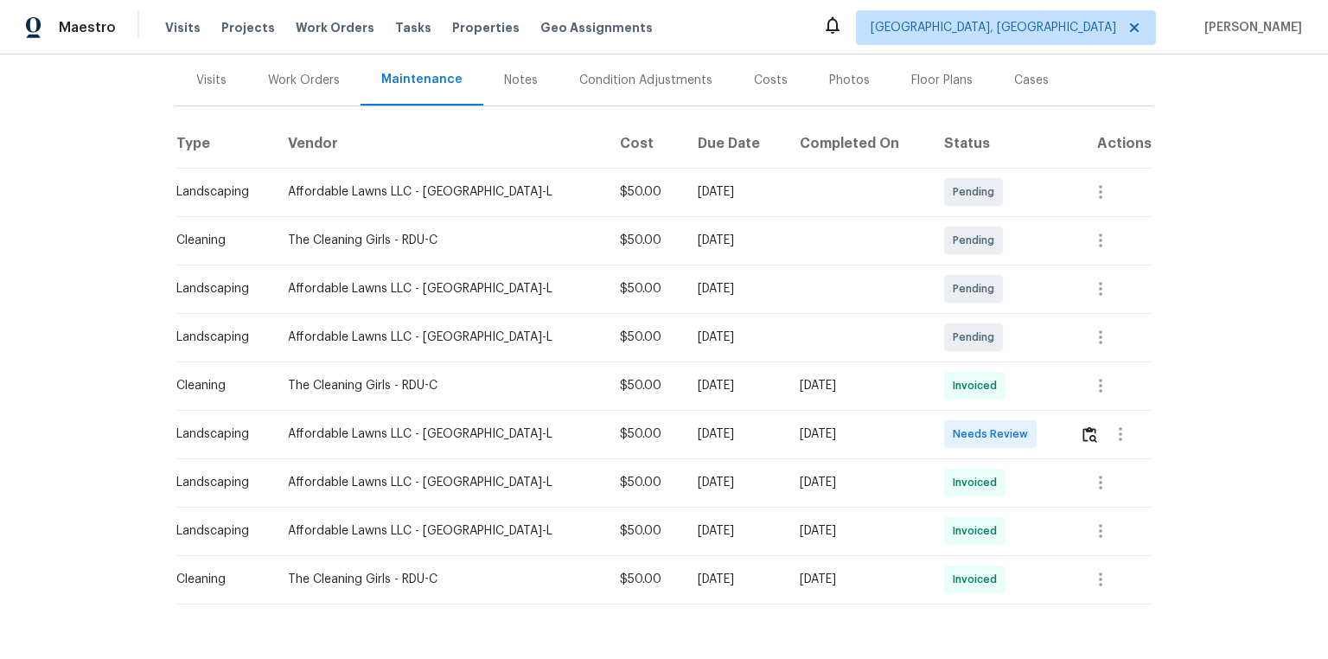
click at [944, 443] on td at bounding box center [1109, 434] width 86 height 48
click at [944, 429] on img "button" at bounding box center [1089, 434] width 15 height 16
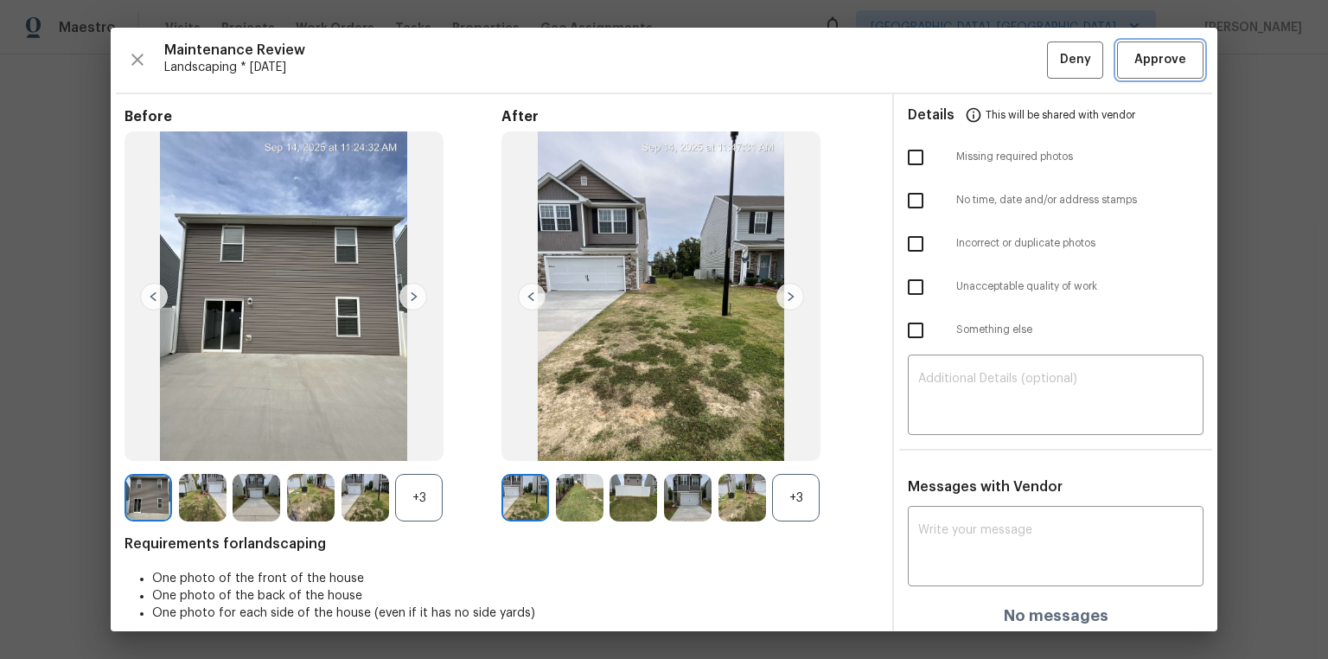
click at [944, 48] on button "Approve" at bounding box center [1160, 59] width 86 height 37
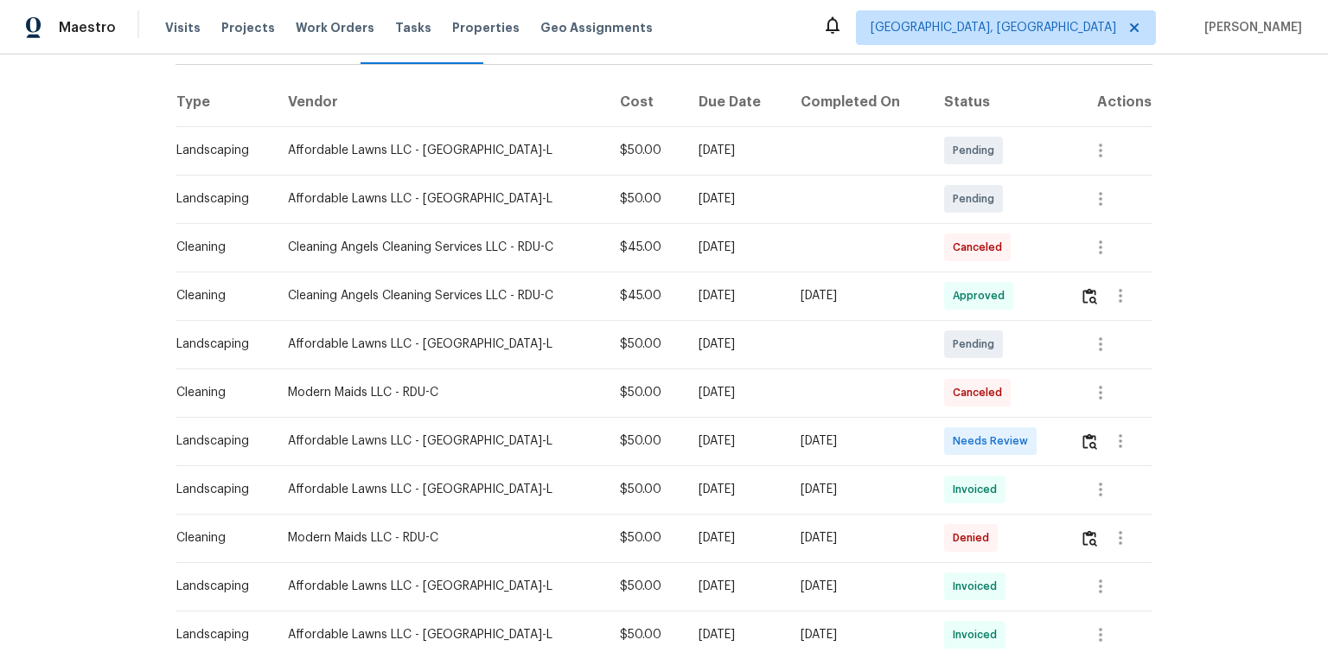
scroll to position [277, 0]
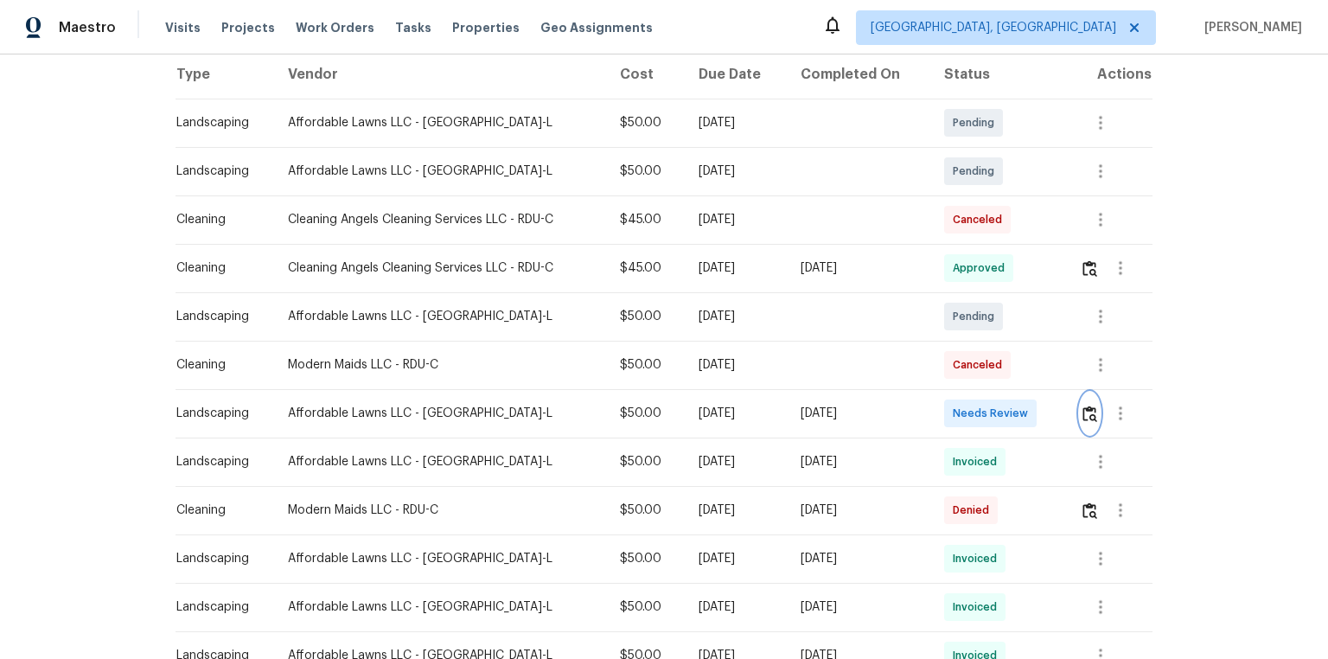
click at [944, 412] on img "button" at bounding box center [1089, 413] width 15 height 16
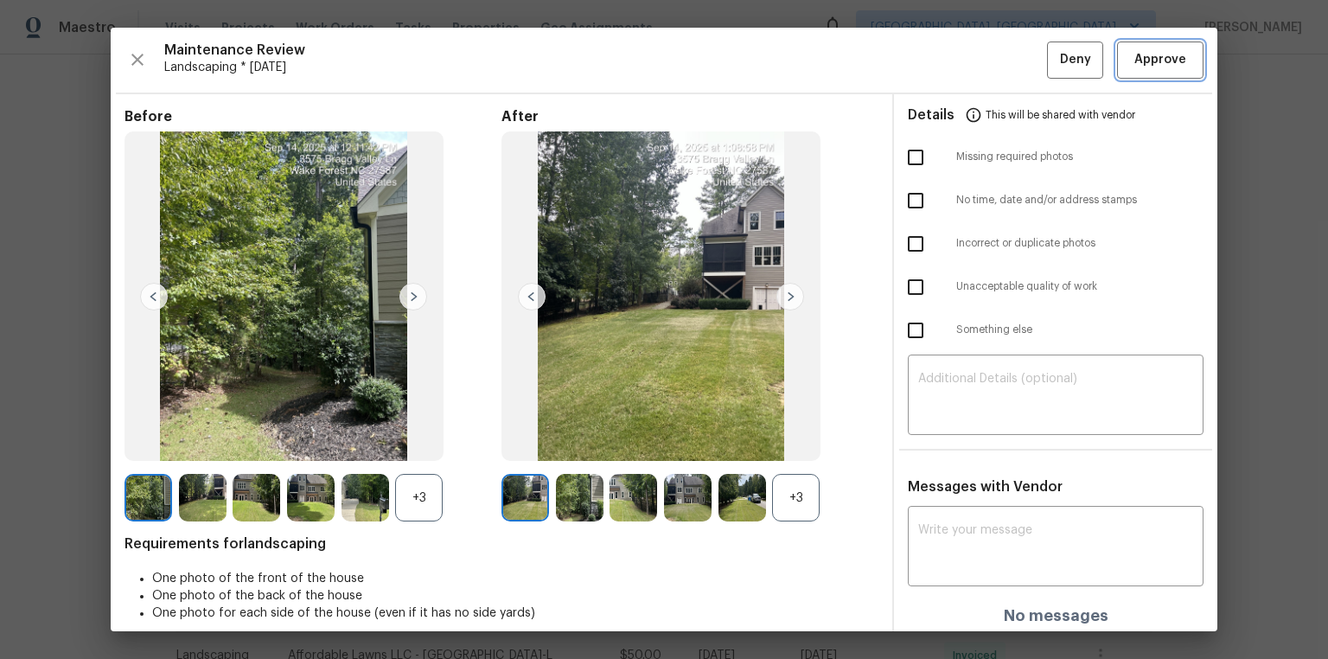
click at [944, 52] on button "Approve" at bounding box center [1160, 59] width 86 height 37
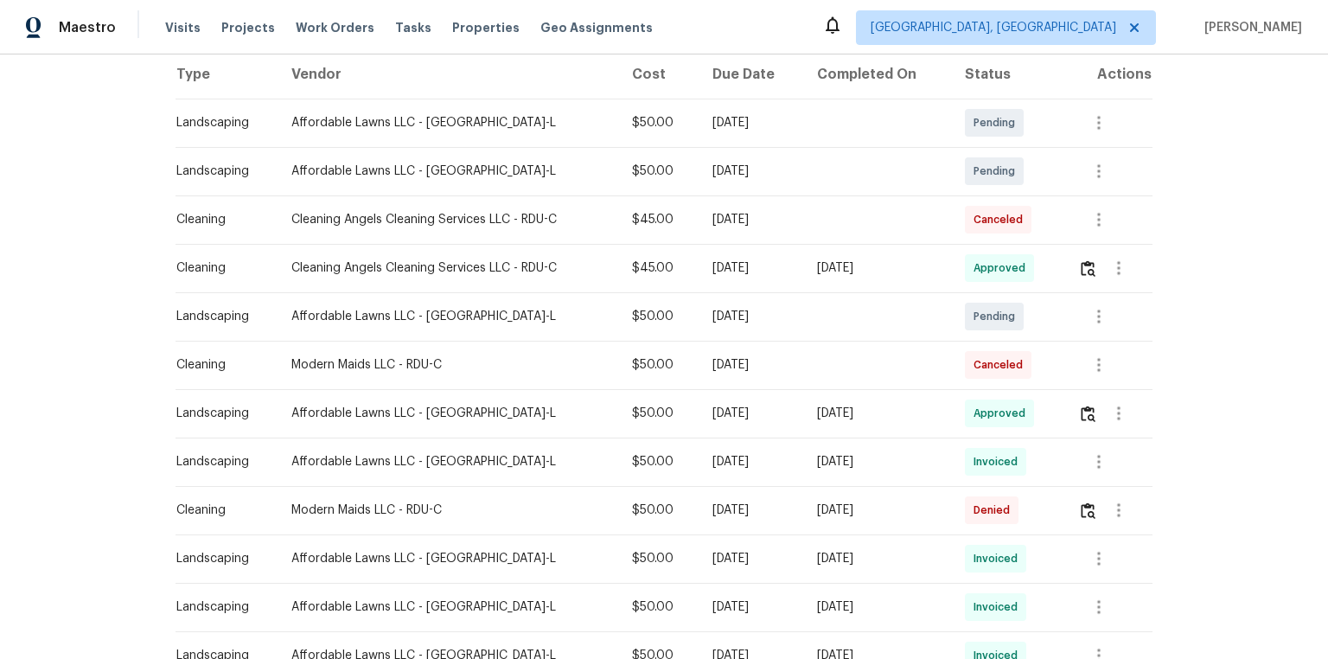
scroll to position [553, 0]
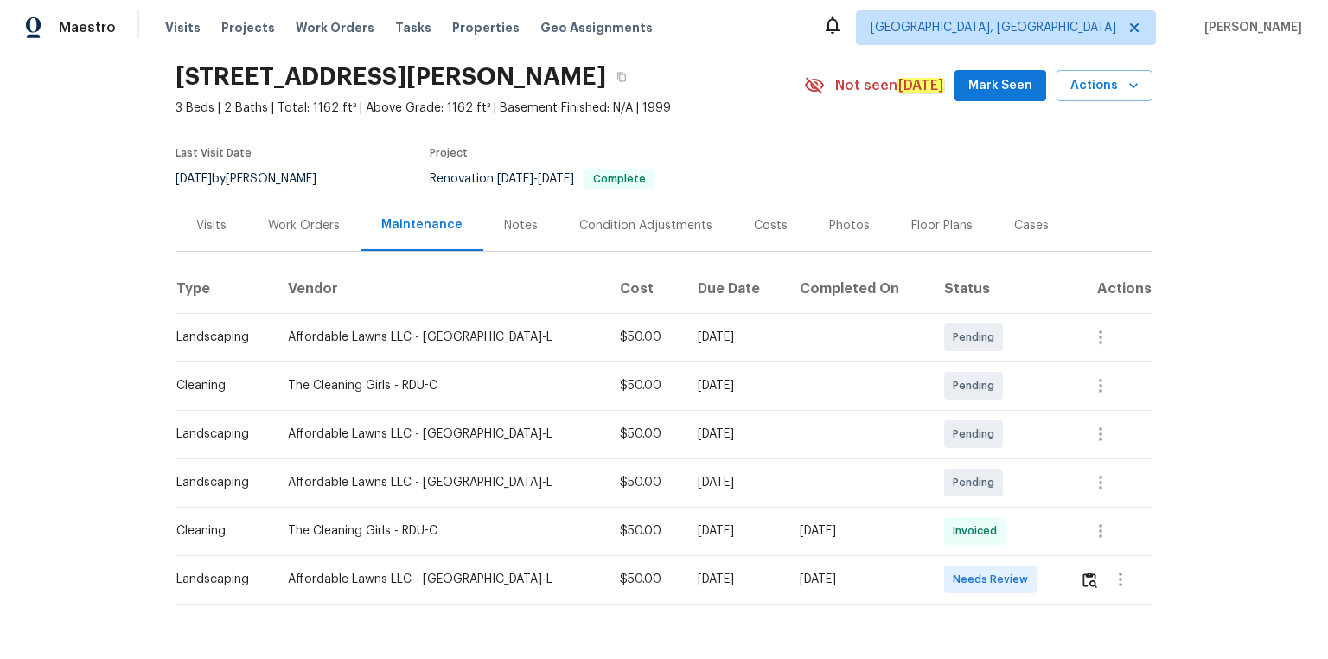
scroll to position [121, 0]
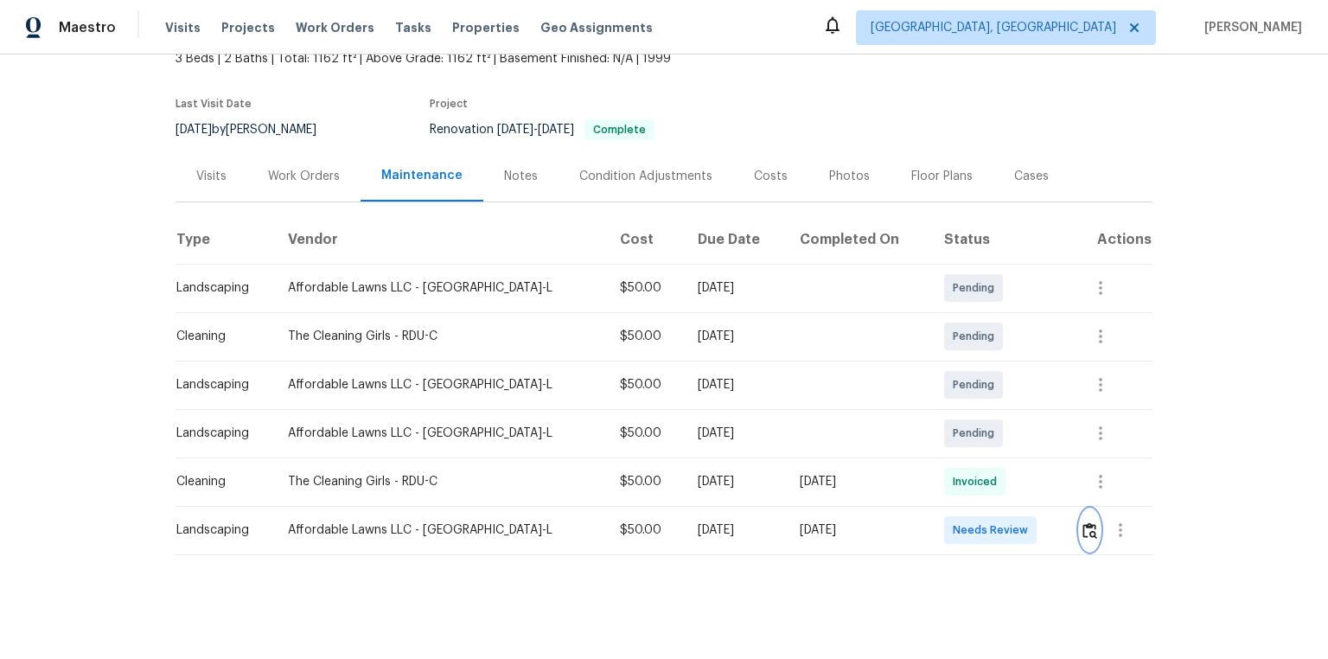
click at [944, 443] on img "button" at bounding box center [1089, 530] width 15 height 16
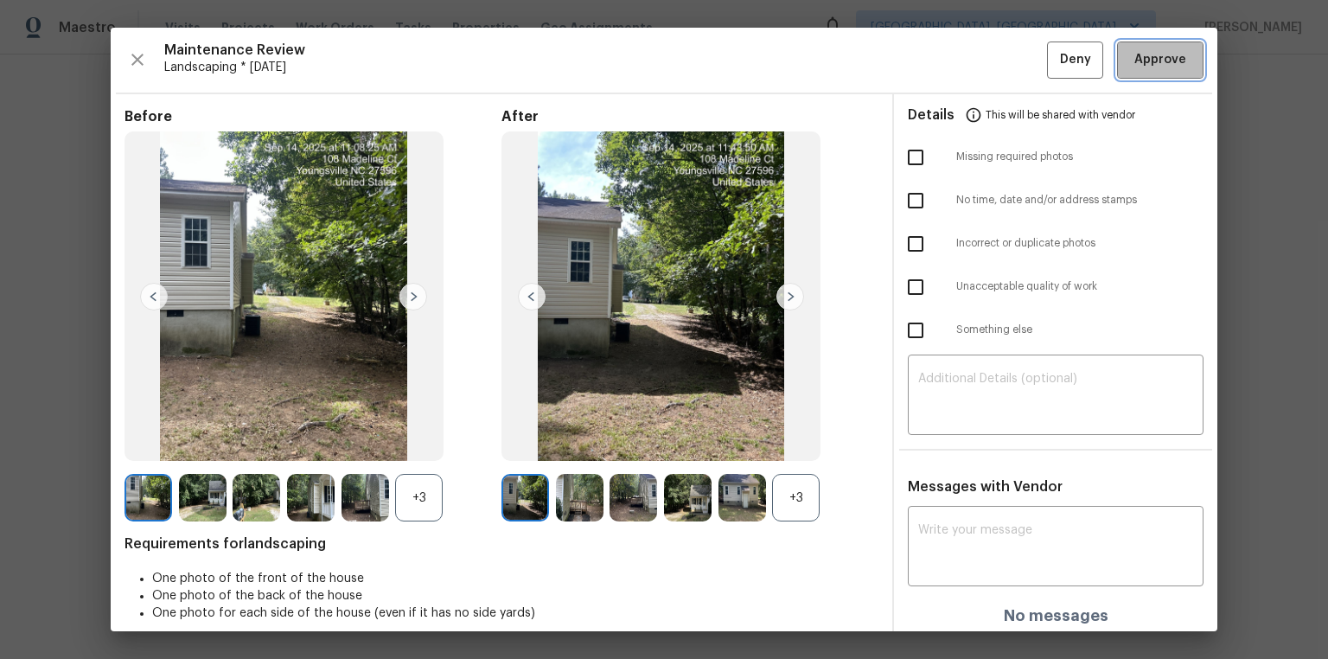
click at [944, 68] on button "Approve" at bounding box center [1160, 59] width 86 height 37
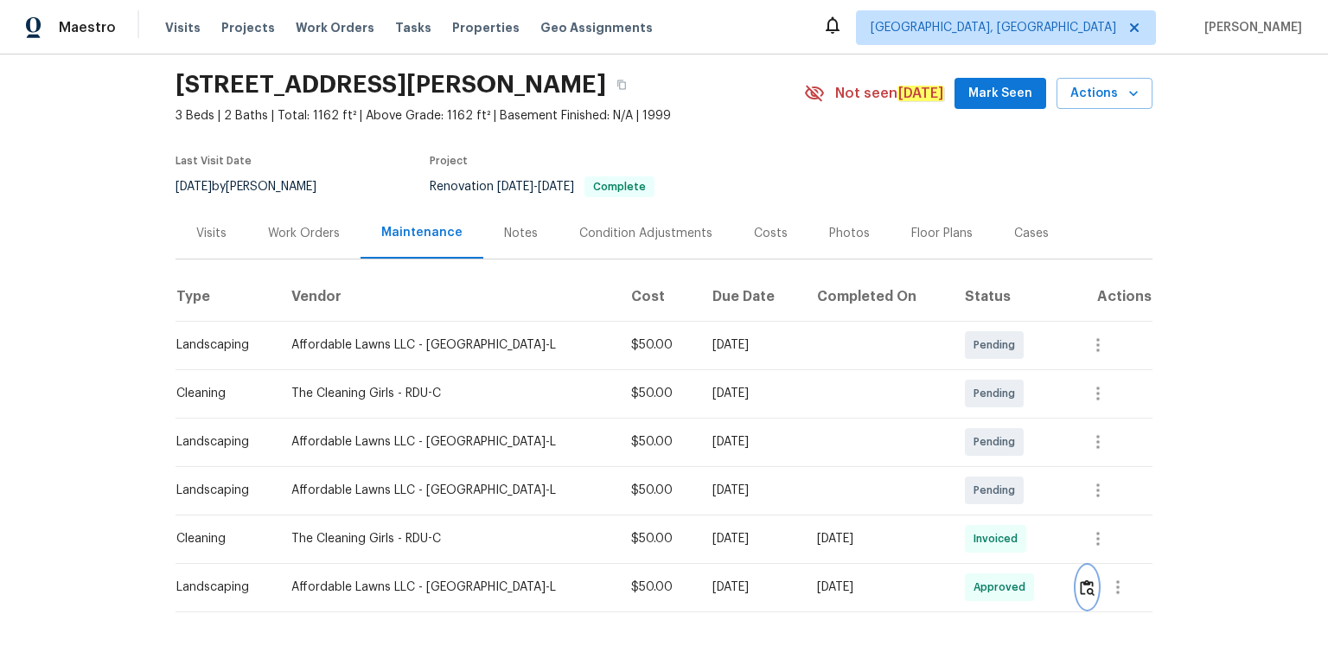
scroll to position [0, 0]
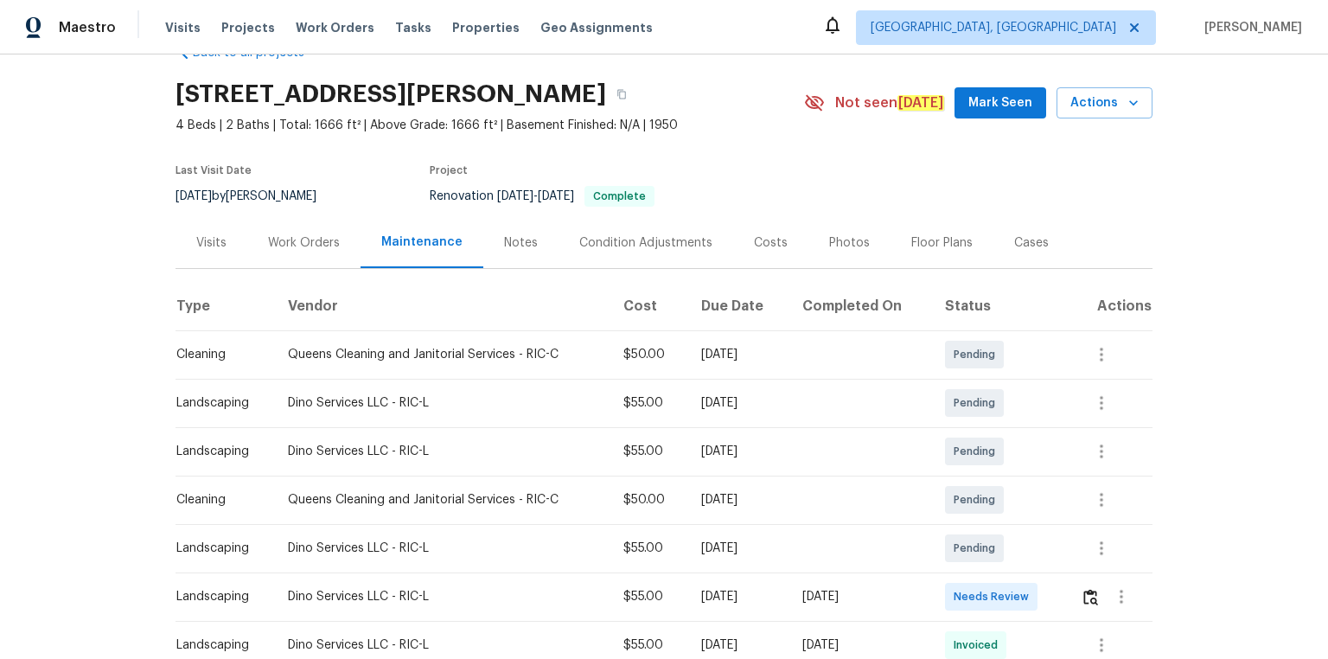
scroll to position [69, 0]
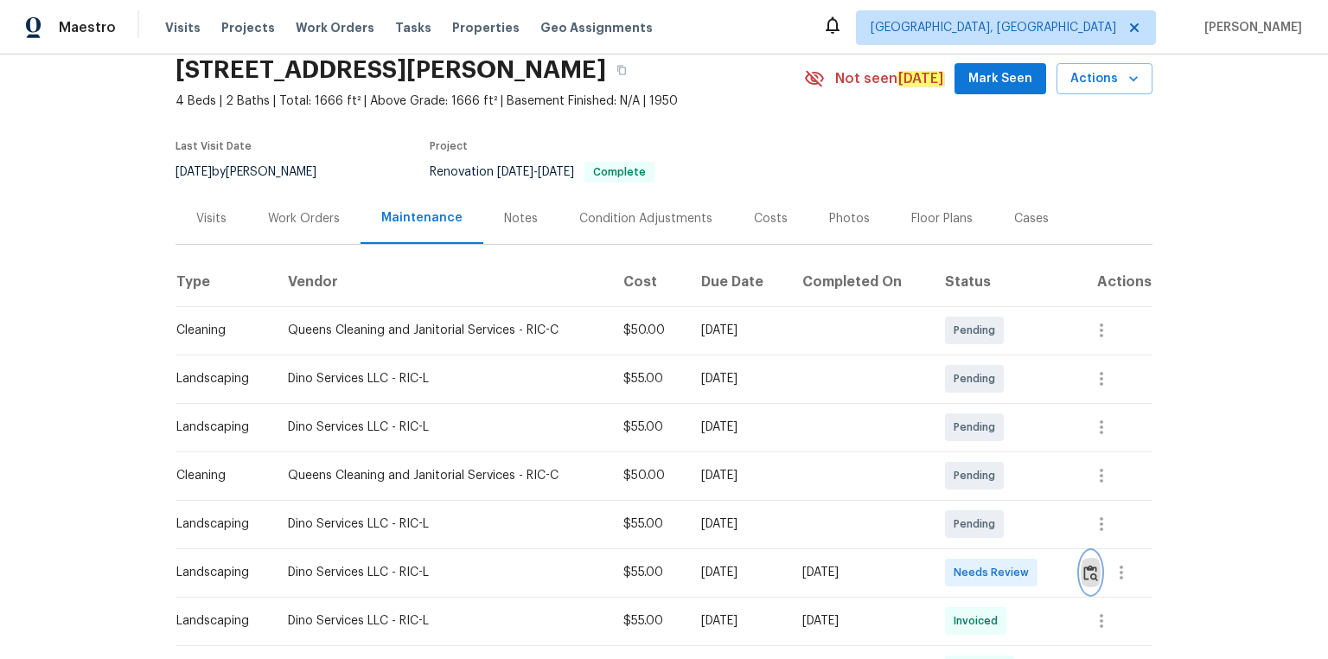
click at [944, 443] on img "button" at bounding box center [1090, 572] width 15 height 16
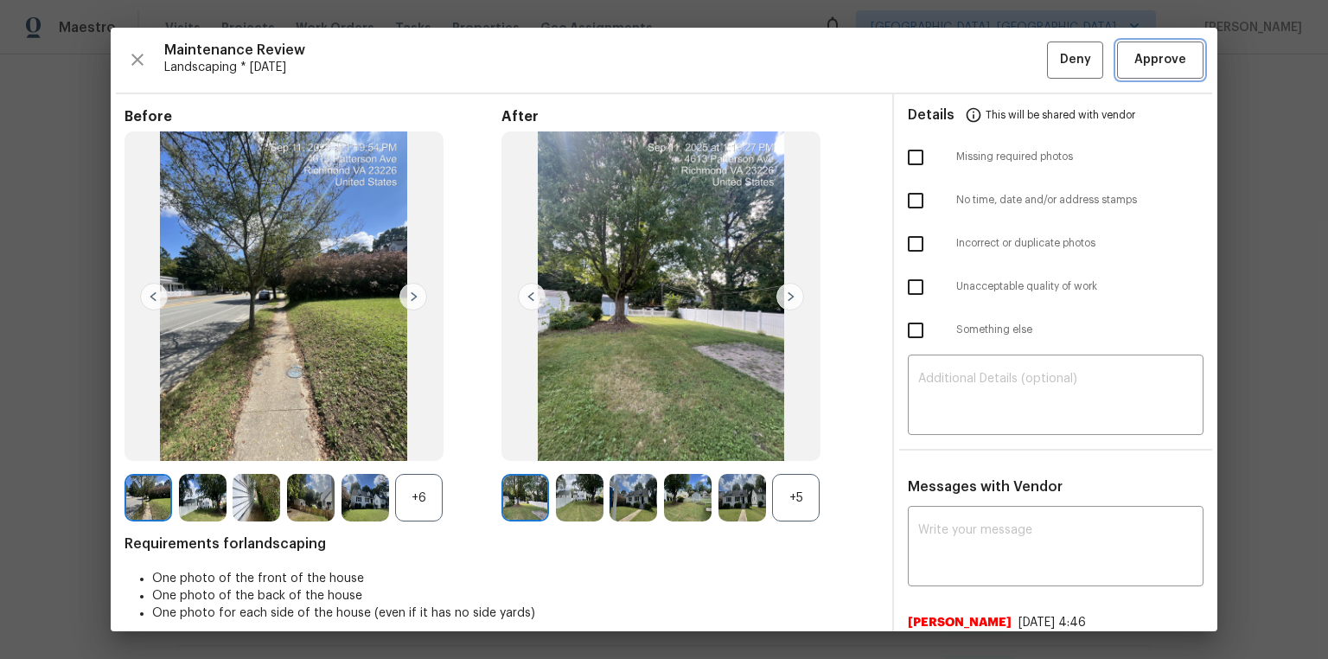
click at [944, 54] on button "Approve" at bounding box center [1160, 59] width 86 height 37
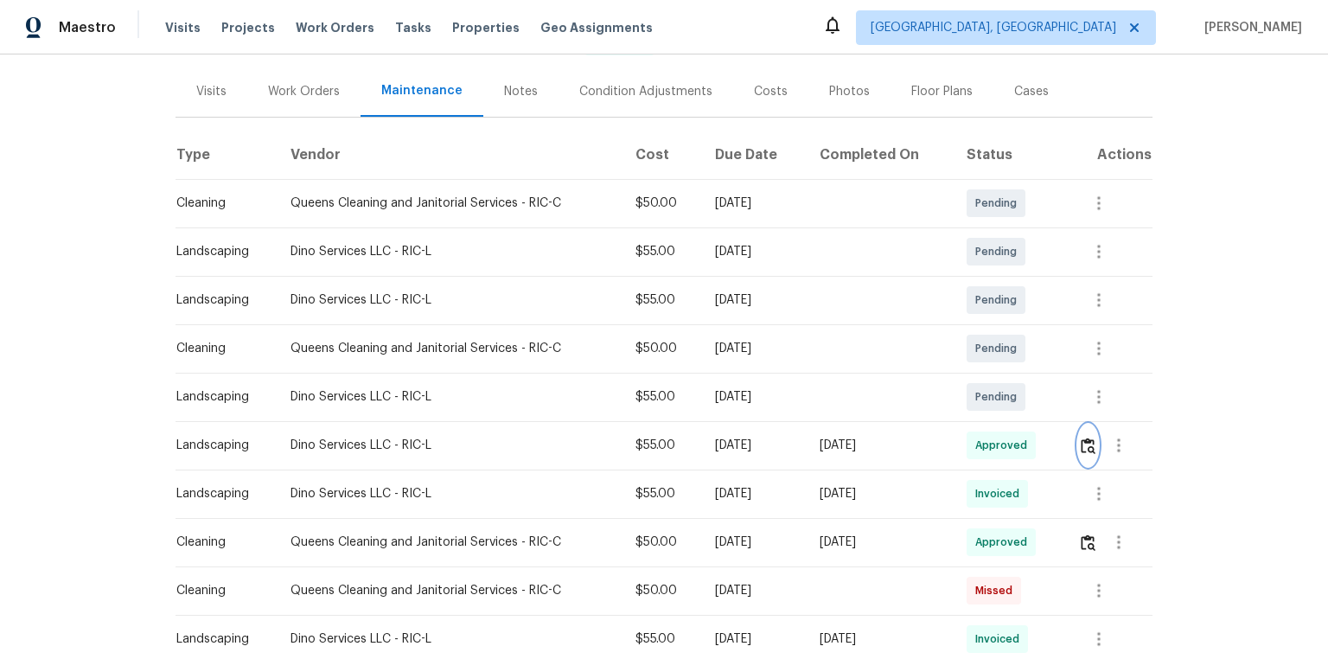
scroll to position [346, 0]
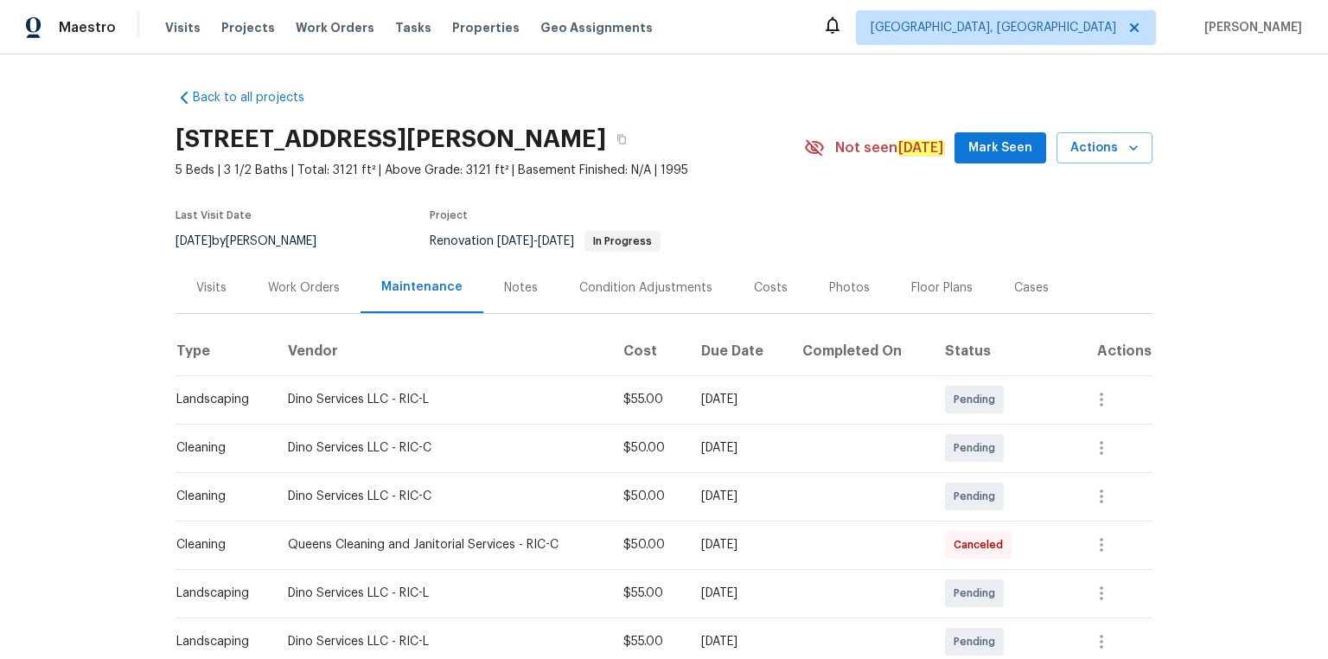
scroll to position [277, 0]
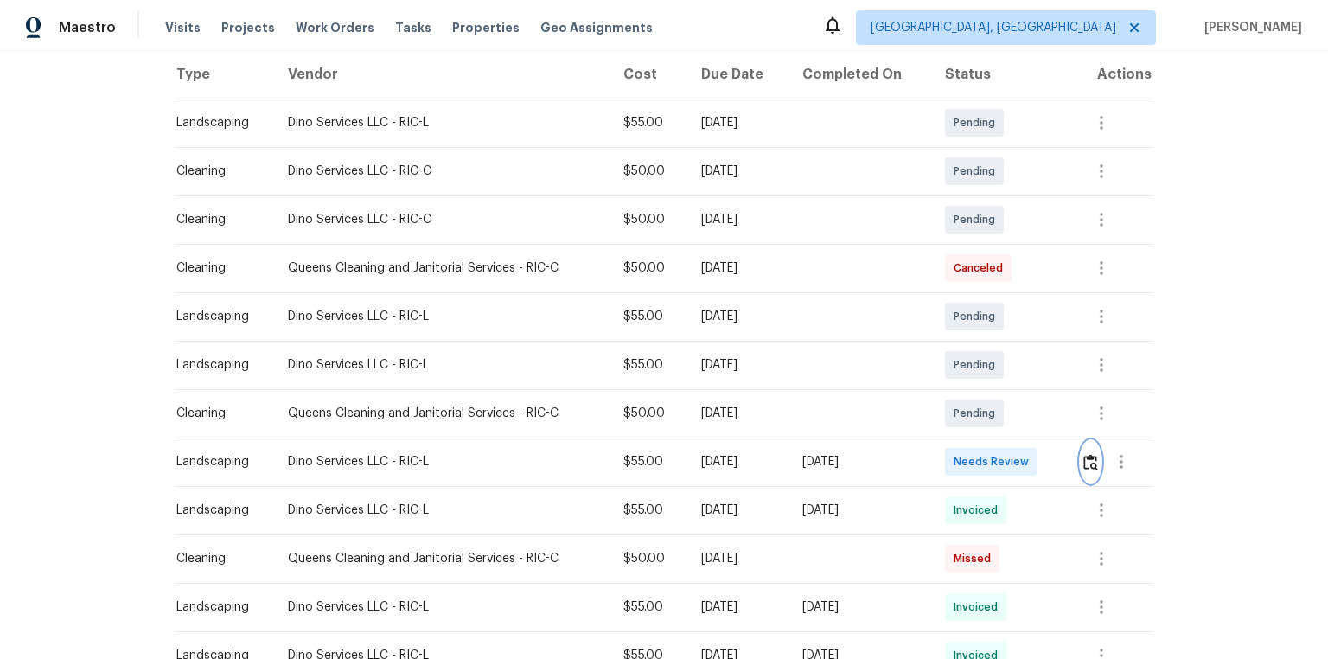
click at [944, 443] on img "button" at bounding box center [1090, 462] width 15 height 16
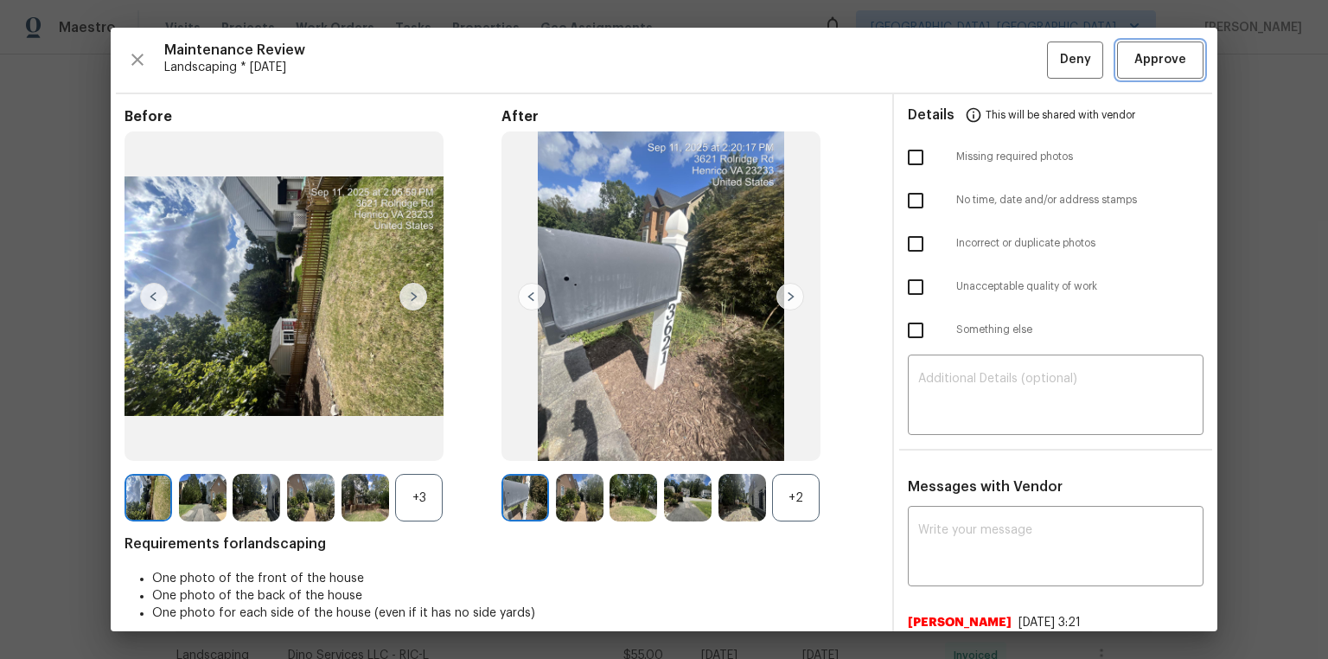
click at [944, 59] on span "Approve" at bounding box center [1160, 60] width 52 height 22
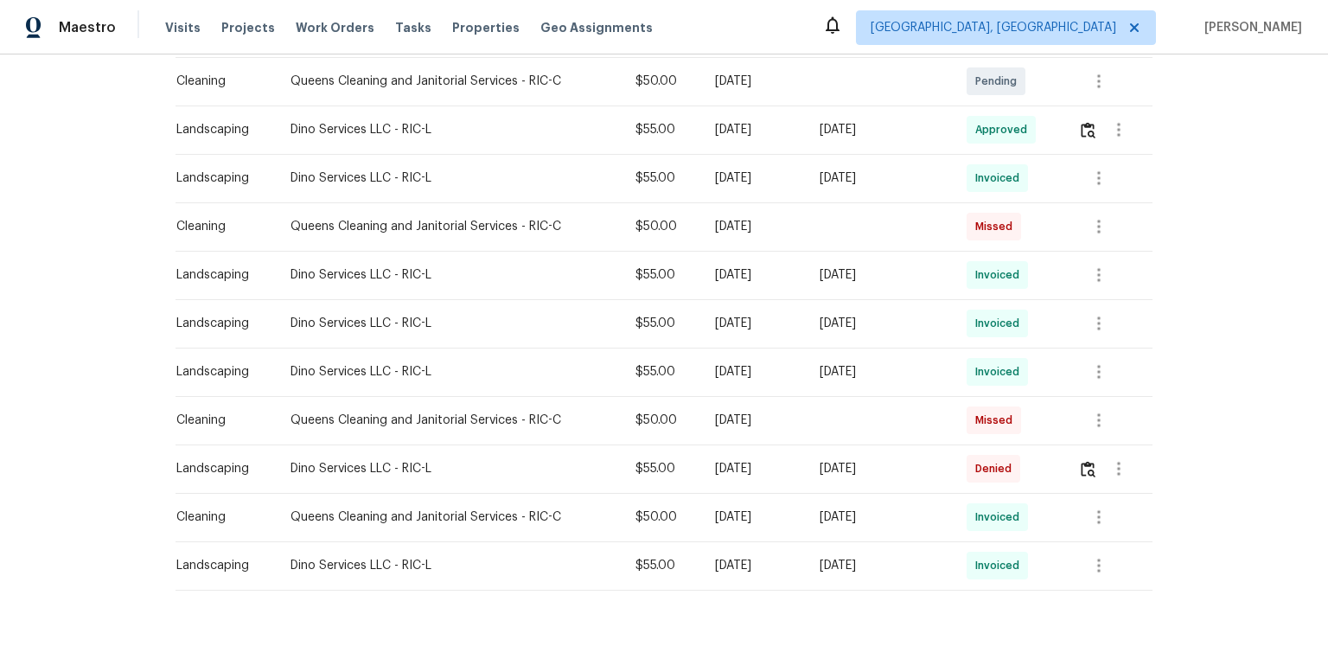
scroll to position [584, 0]
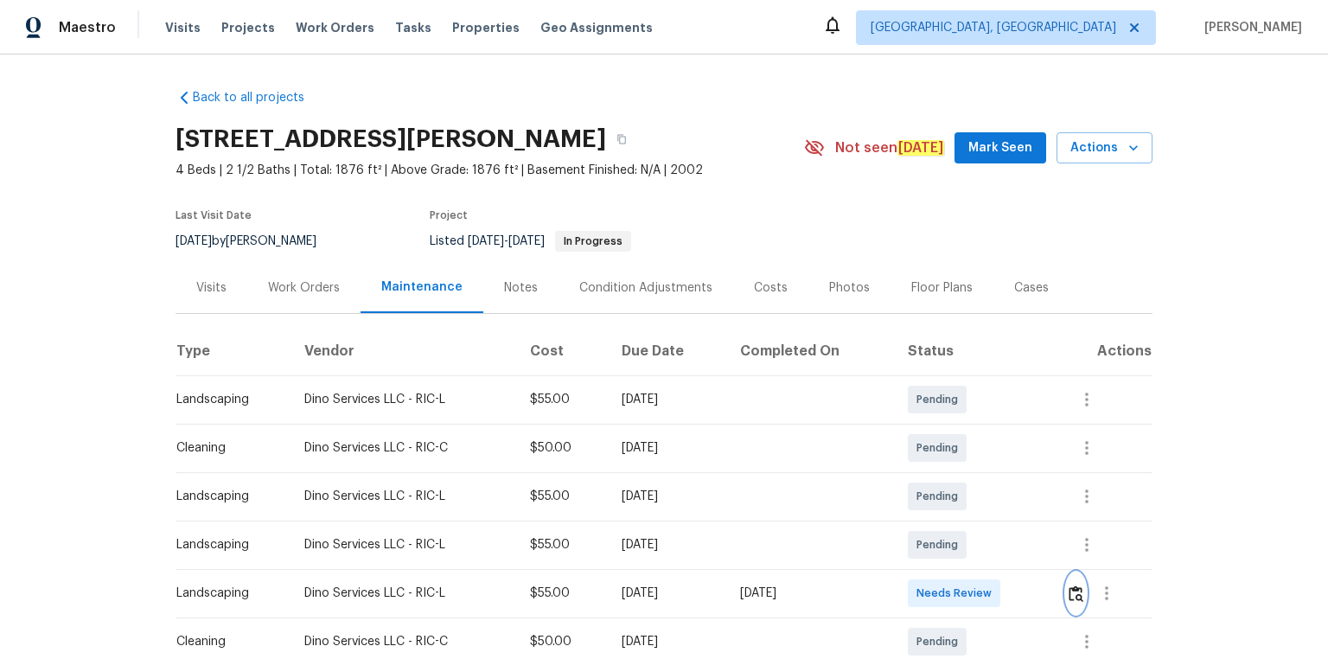
click at [944, 443] on img "button" at bounding box center [1075, 593] width 15 height 16
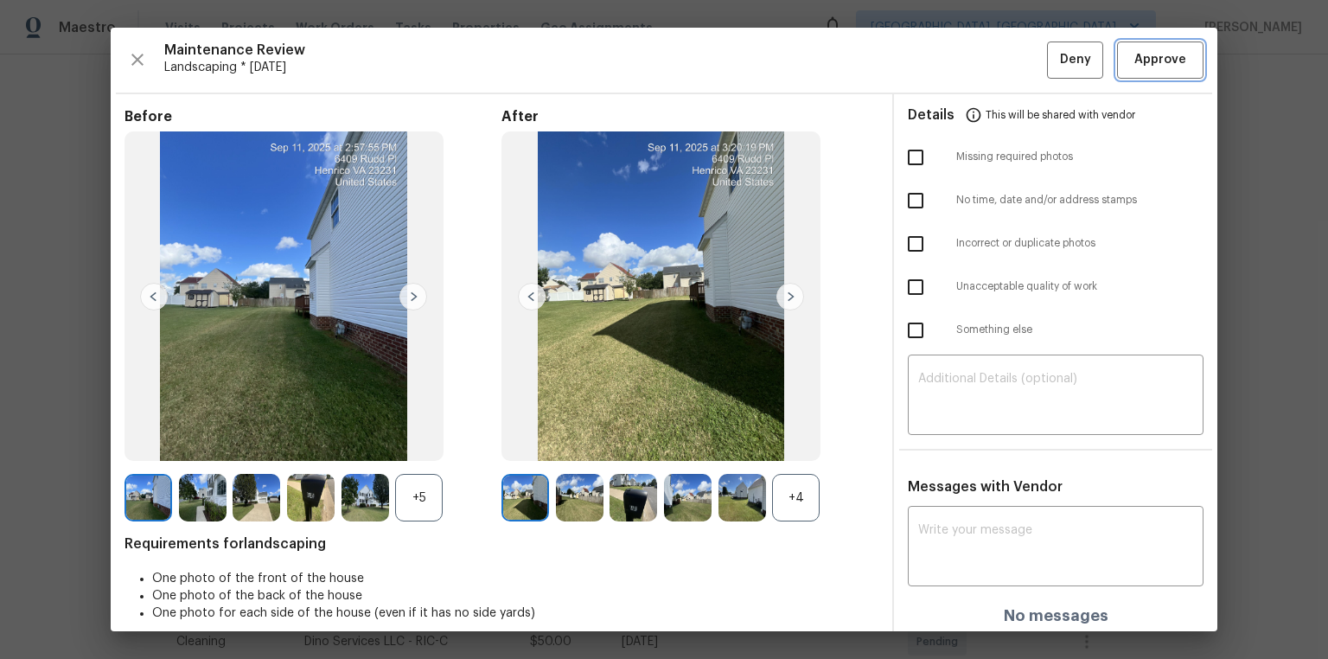
click at [944, 73] on button "Approve" at bounding box center [1160, 59] width 86 height 37
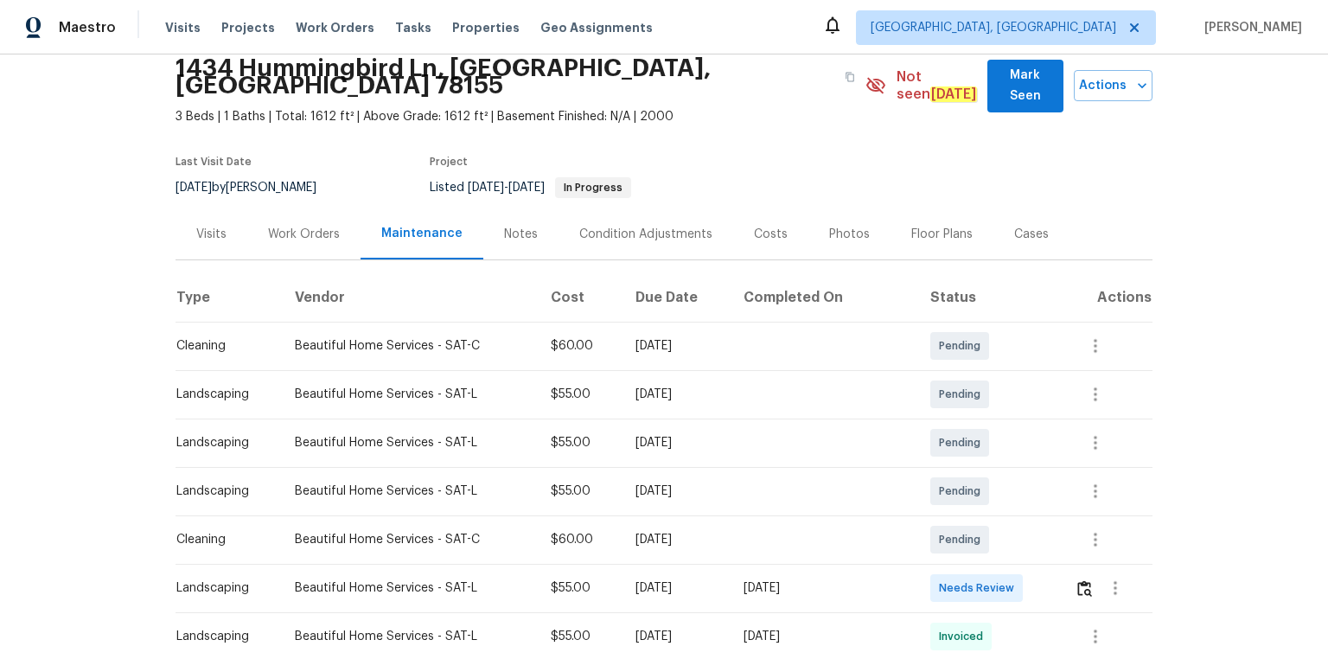
scroll to position [138, 0]
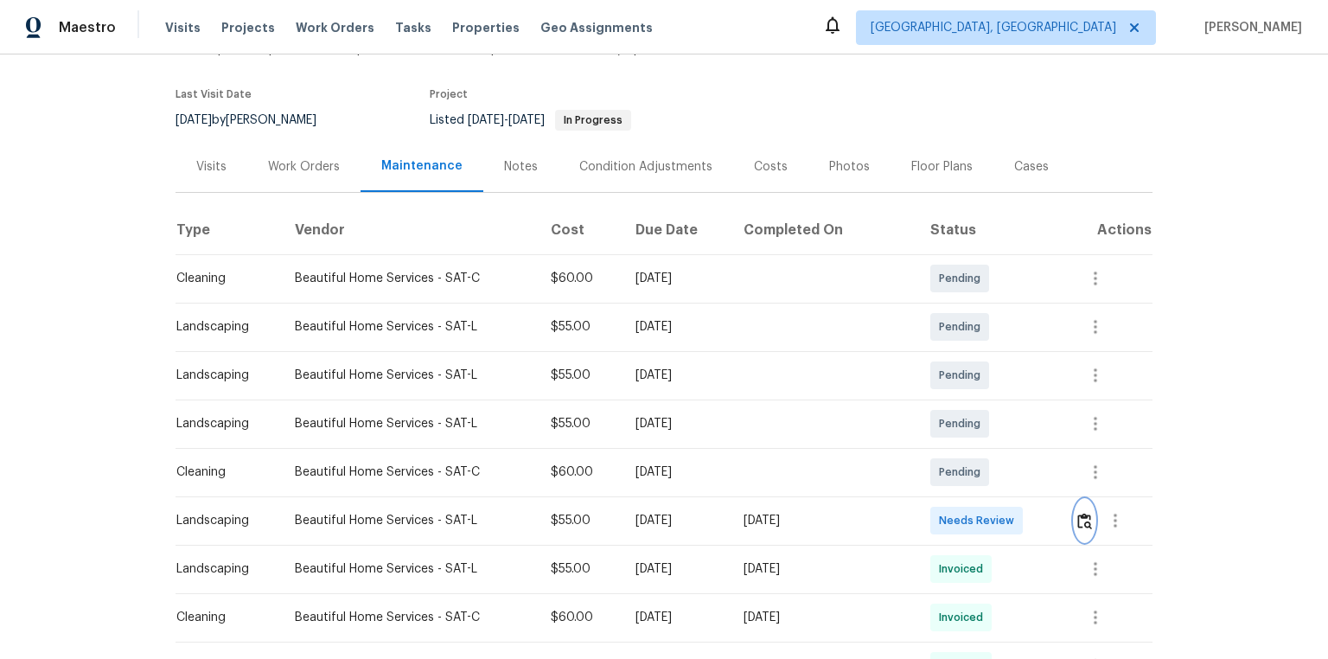
click at [1083, 513] on img "button" at bounding box center [1084, 521] width 15 height 16
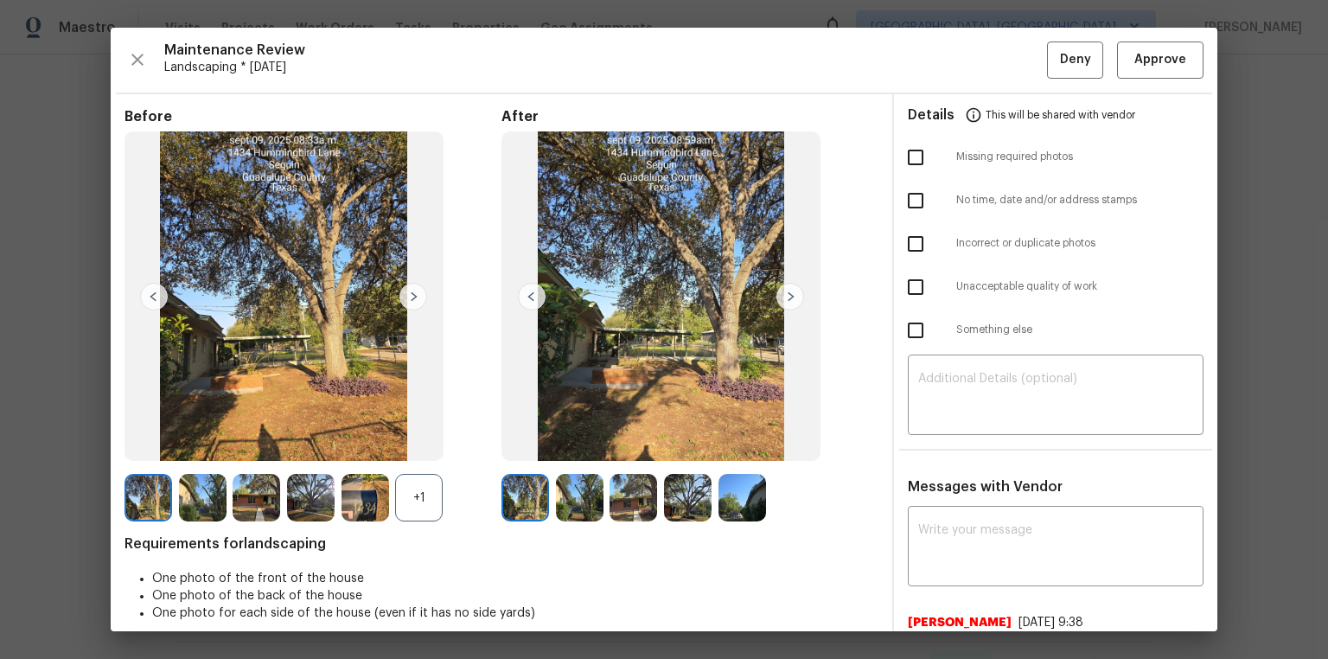
drag, startPoint x: 1327, startPoint y: 173, endPoint x: 1297, endPoint y: 174, distance: 29.4
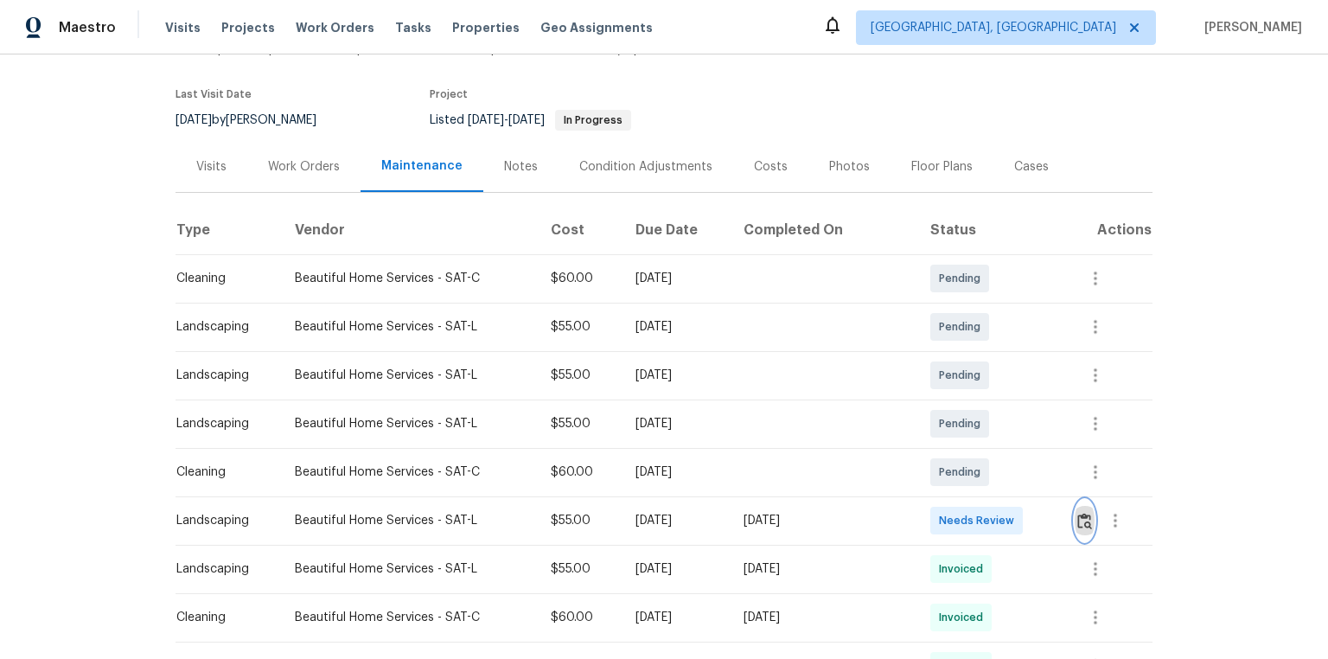
click at [1087, 506] on button "button" at bounding box center [1084, 520] width 20 height 41
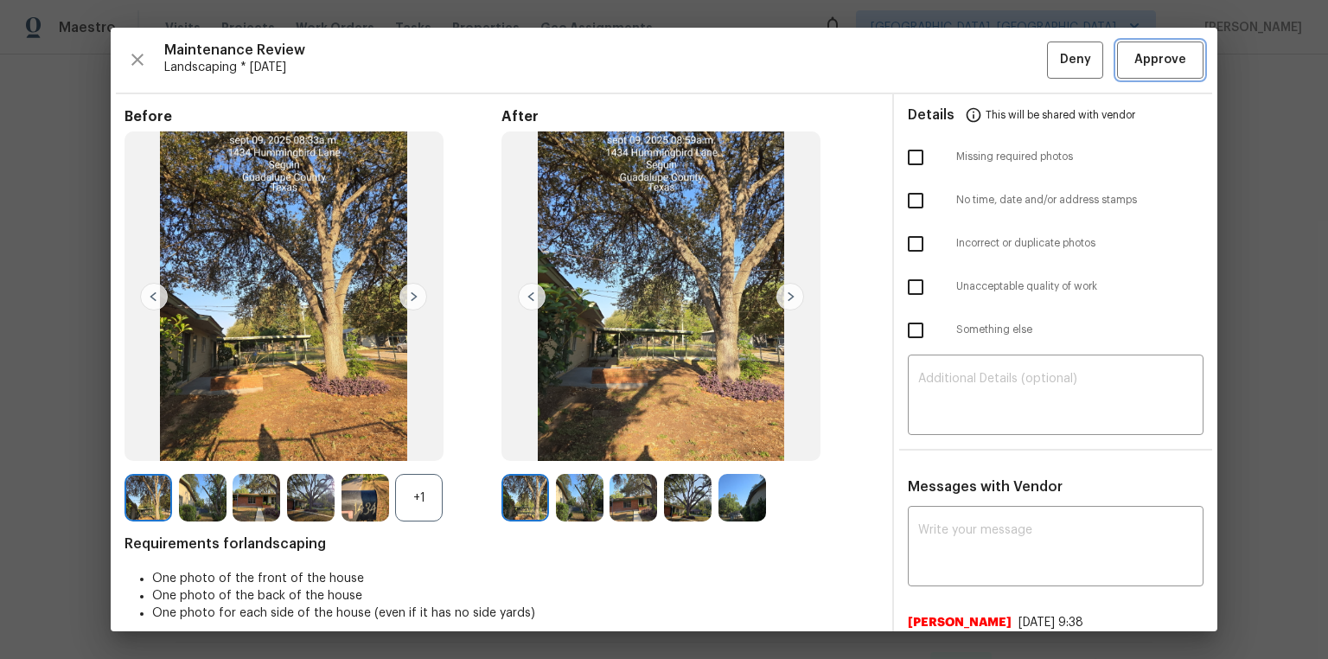
click at [1179, 61] on button "Approve" at bounding box center [1160, 59] width 86 height 37
